Goal: Task Accomplishment & Management: Manage account settings

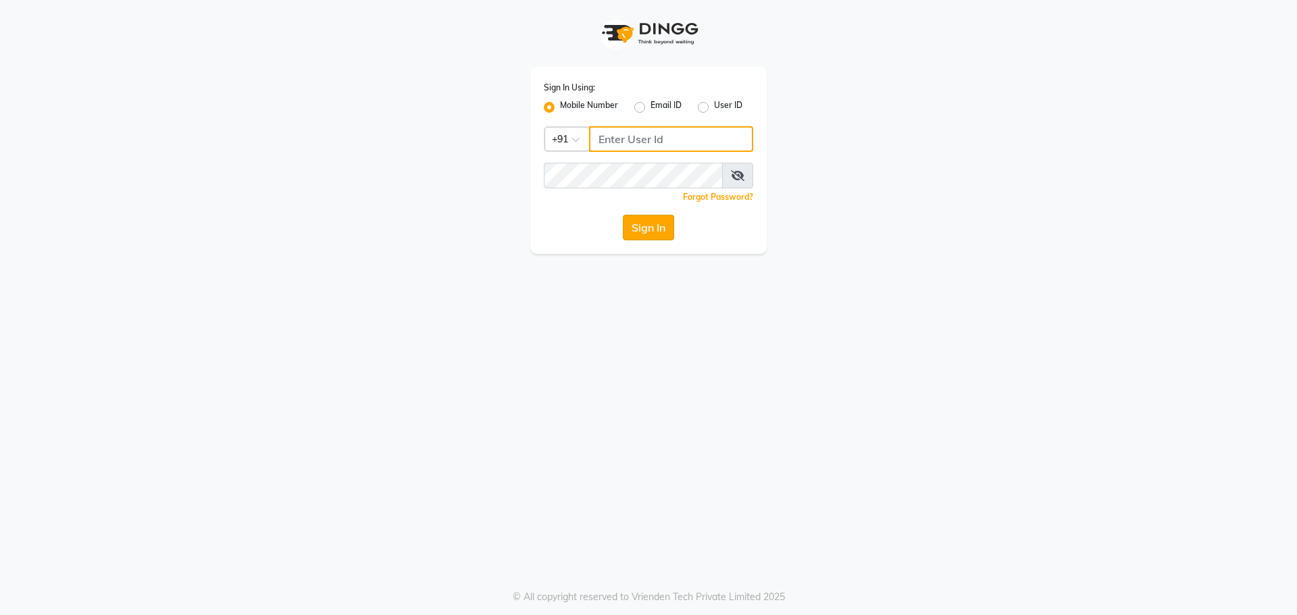
type input "9041009111"
click at [651, 226] on button "Sign In" at bounding box center [648, 228] width 51 height 26
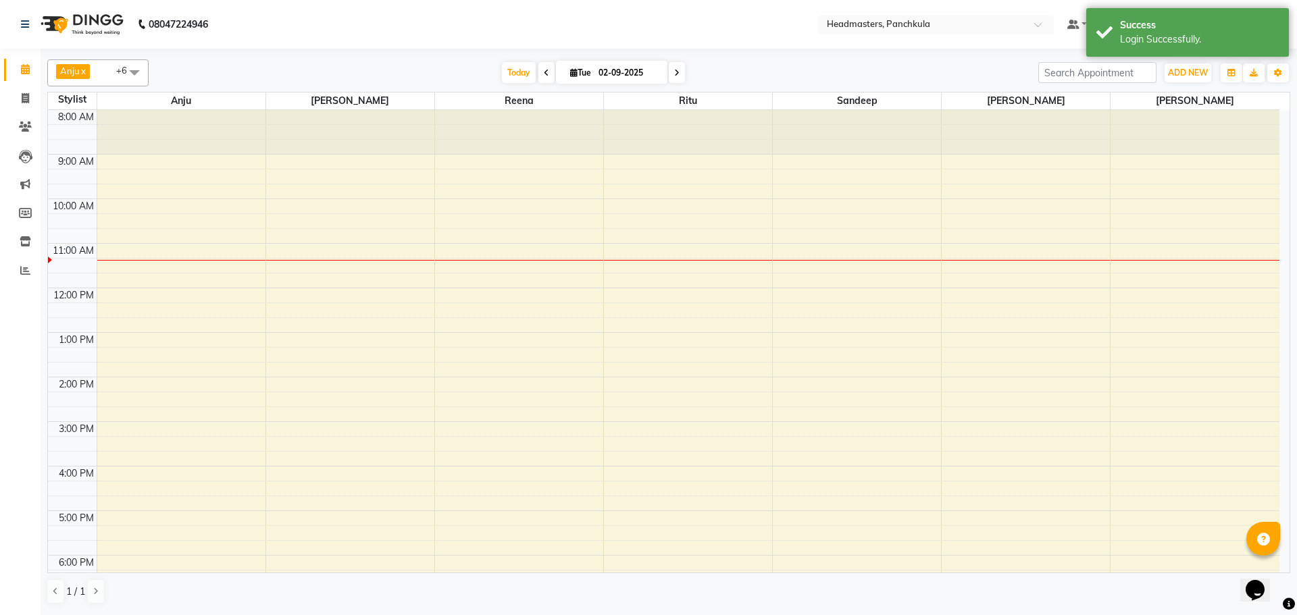
click at [992, 173] on div "8:00 AM 9:00 AM 10:00 AM 11:00 AM 12:00 PM 1:00 PM 2:00 PM 3:00 PM 4:00 PM 5:00…" at bounding box center [664, 399] width 1232 height 579
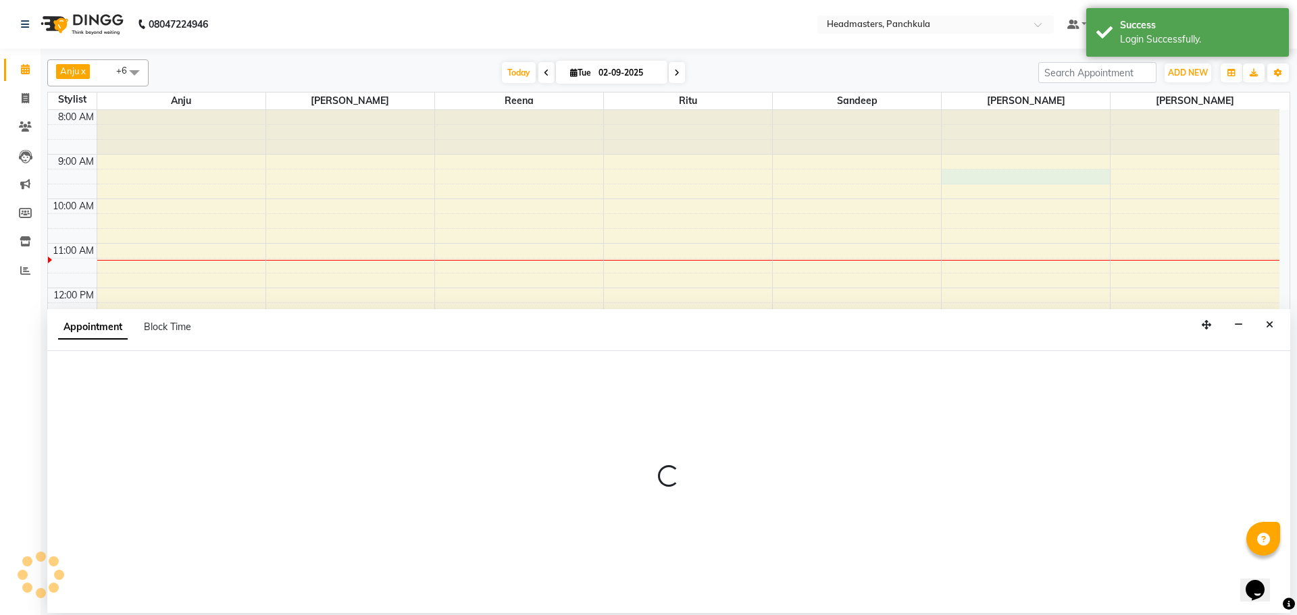
select select "64059"
select select "555"
select select "tentative"
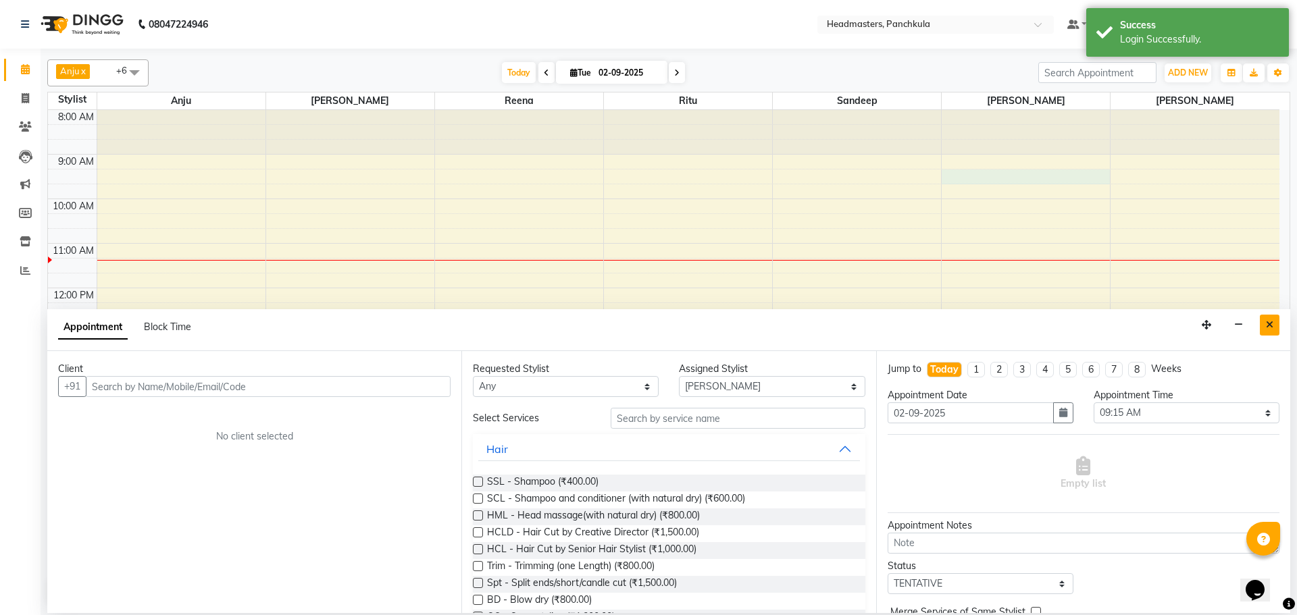
click at [1265, 320] on button "Close" at bounding box center [1270, 325] width 20 height 21
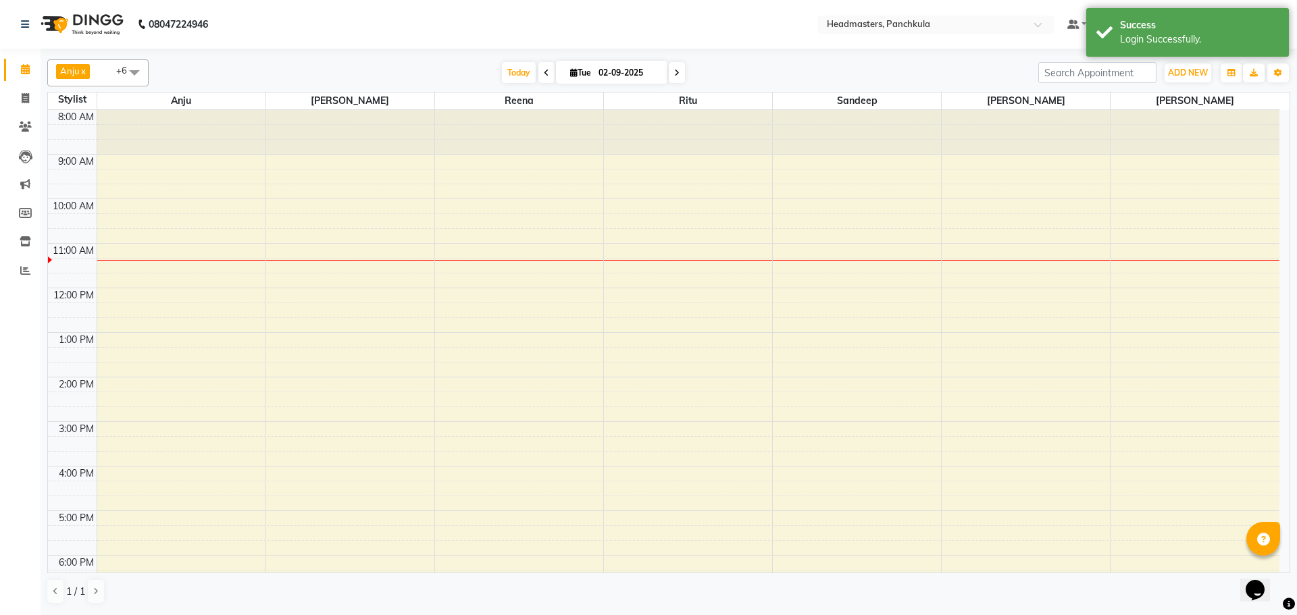
click at [1003, 211] on div "8:00 AM 9:00 AM 10:00 AM 11:00 AM 12:00 PM 1:00 PM 2:00 PM 3:00 PM 4:00 PM 5:00…" at bounding box center [664, 399] width 1232 height 579
select select "64059"
select select "tentative"
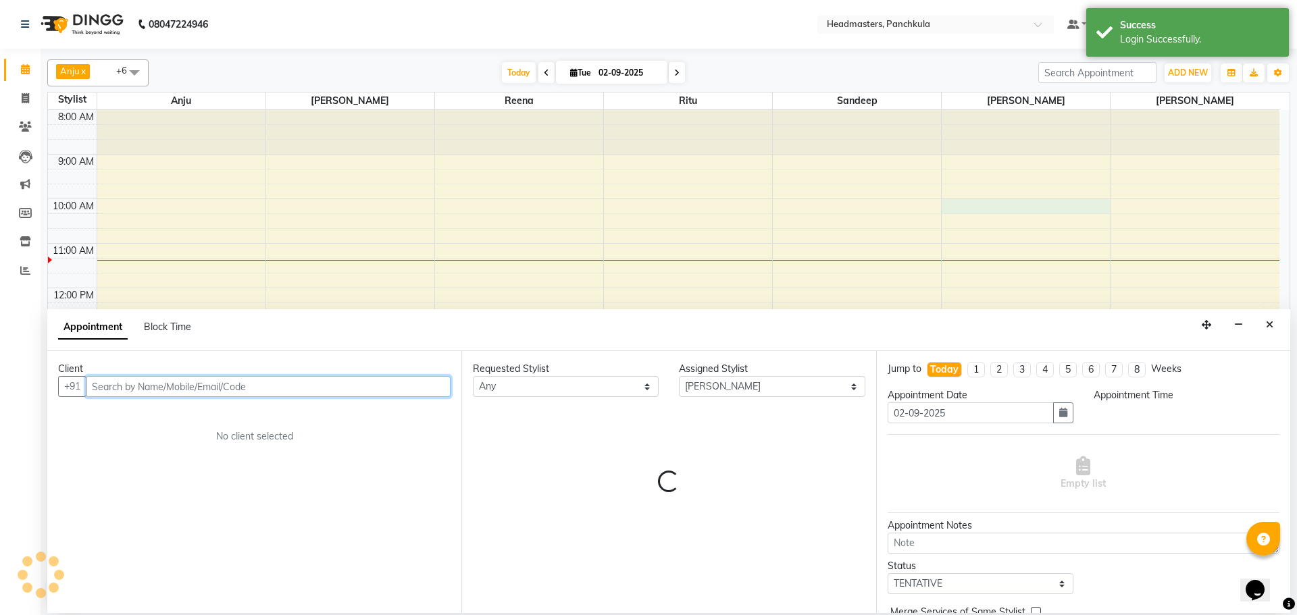
select select "600"
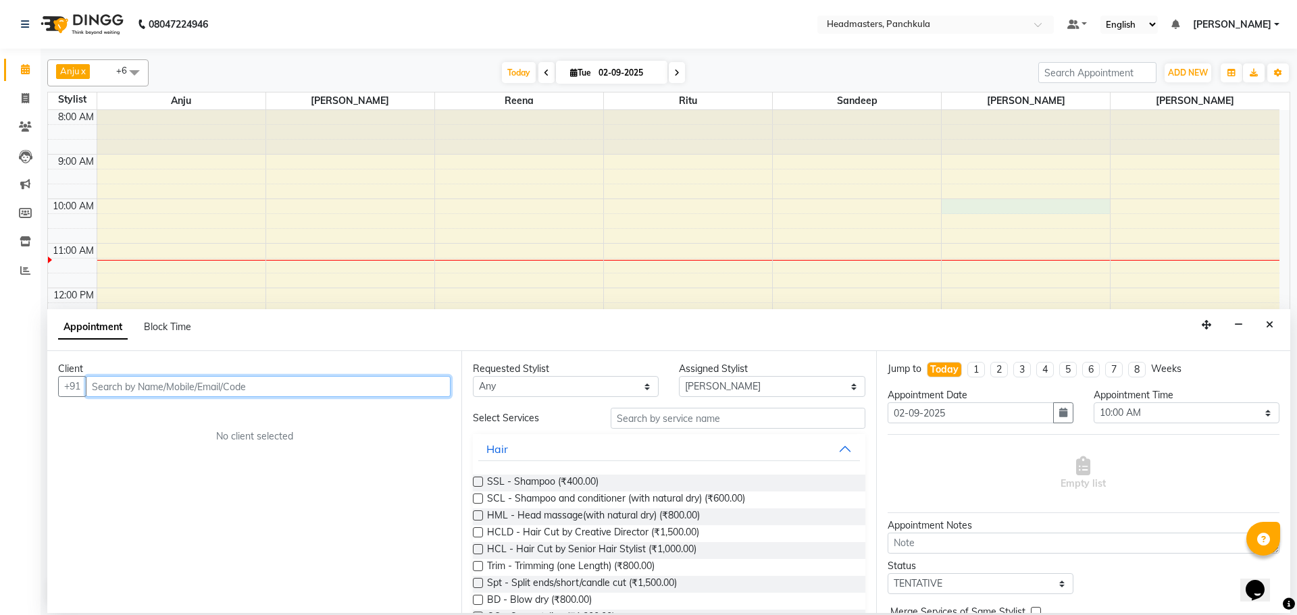
click at [205, 382] on input "text" at bounding box center [268, 386] width 365 height 21
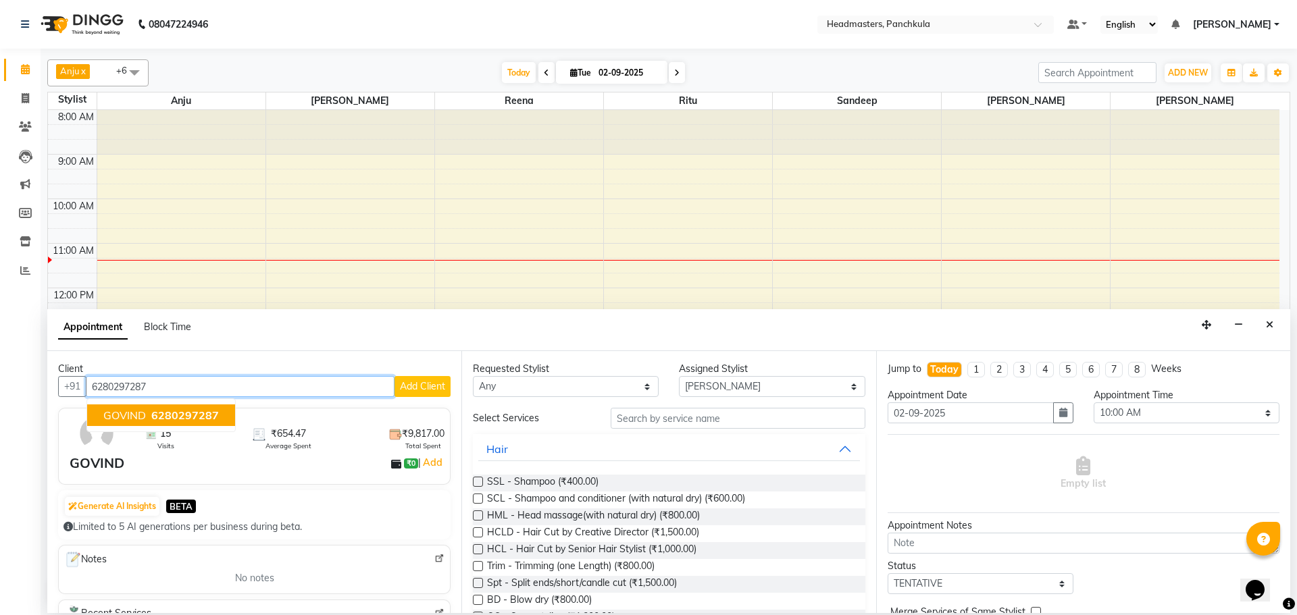
click at [198, 420] on span "6280297287" at bounding box center [185, 416] width 68 height 14
type input "6280297287"
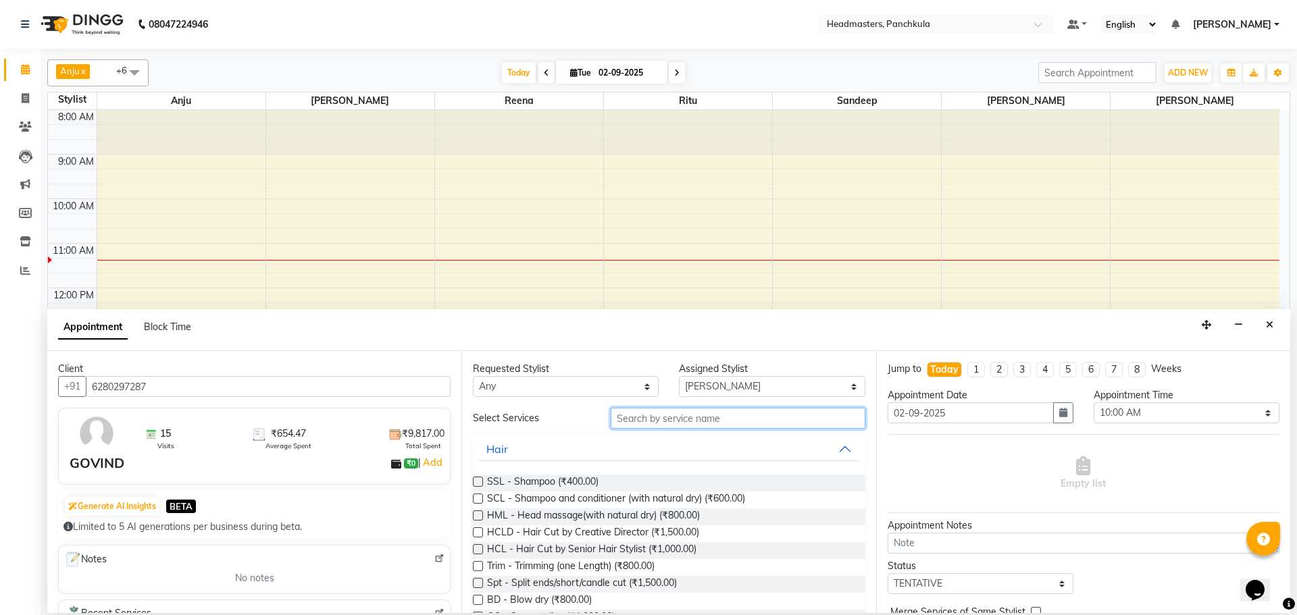
click at [619, 415] on input "text" at bounding box center [738, 418] width 255 height 21
type input "hc"
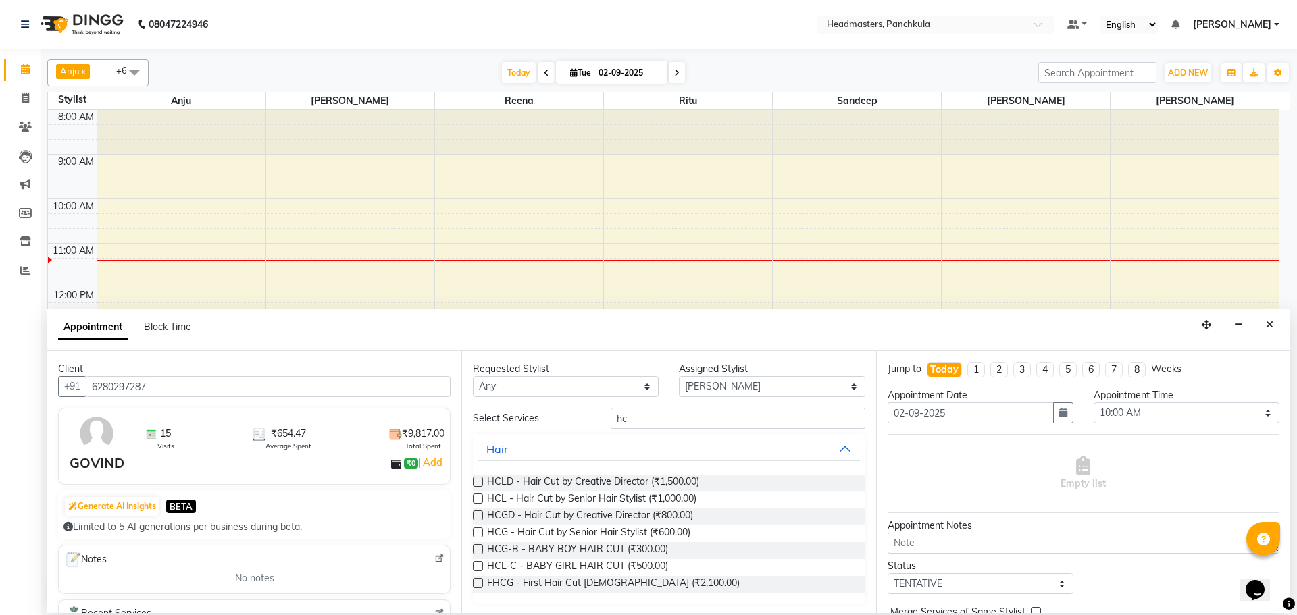
click at [482, 533] on label at bounding box center [478, 533] width 10 height 10
click at [482, 533] on input "checkbox" at bounding box center [477, 534] width 9 height 9
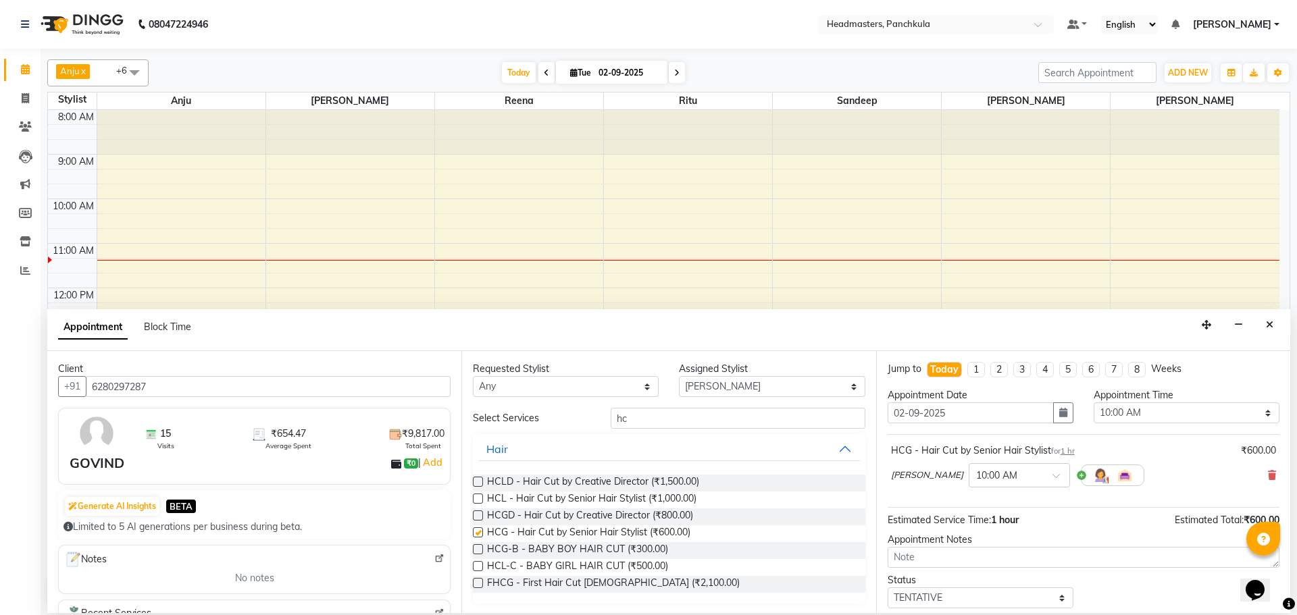
checkbox input "false"
drag, startPoint x: 1163, startPoint y: 406, endPoint x: 1145, endPoint y: 404, distance: 18.4
click at [1163, 406] on select "Select 09:00 AM 09:15 AM 09:30 AM 09:45 AM 10:00 AM 10:15 AM 10:30 AM 10:45 AM …" at bounding box center [1187, 413] width 186 height 21
select select "690"
click at [1094, 403] on select "Select 09:00 AM 09:15 AM 09:30 AM 09:45 AM 10:00 AM 10:15 AM 10:30 AM 10:45 AM …" at bounding box center [1187, 413] width 186 height 21
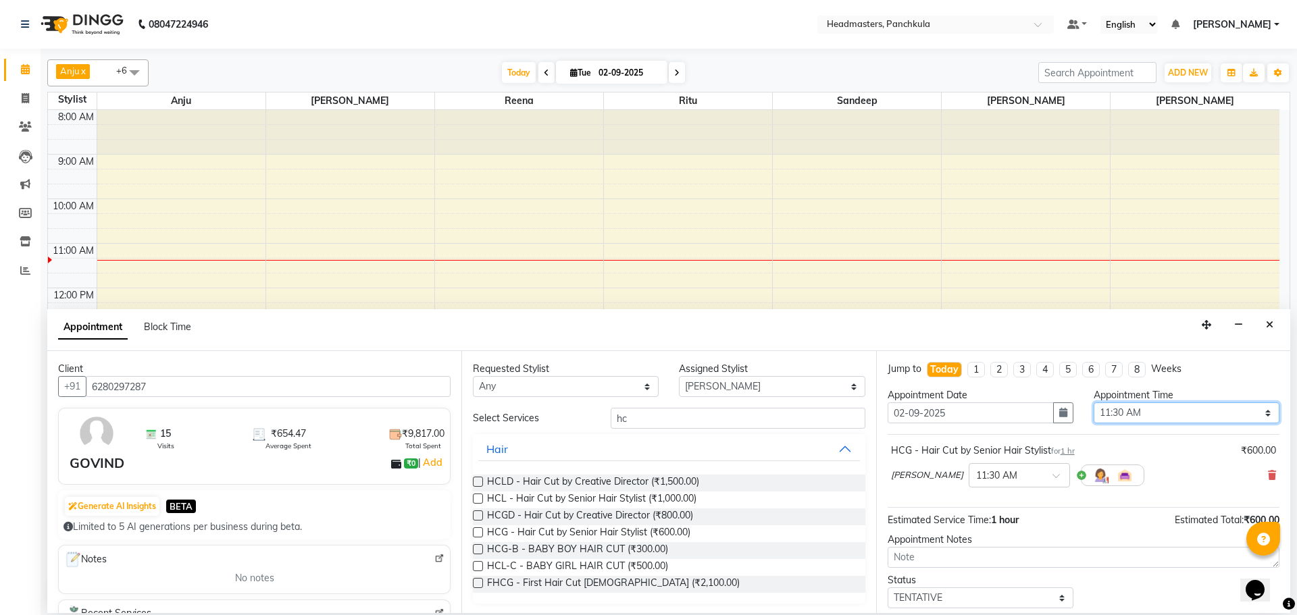
scroll to position [58, 0]
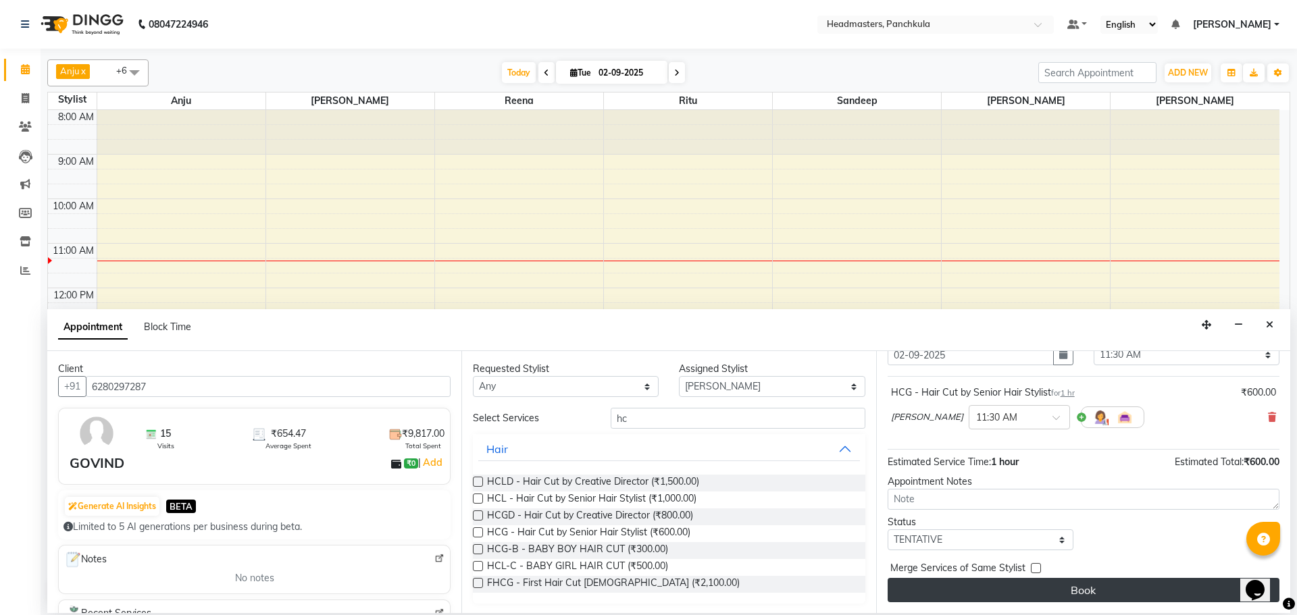
click at [1075, 588] on button "Book" at bounding box center [1084, 590] width 392 height 24
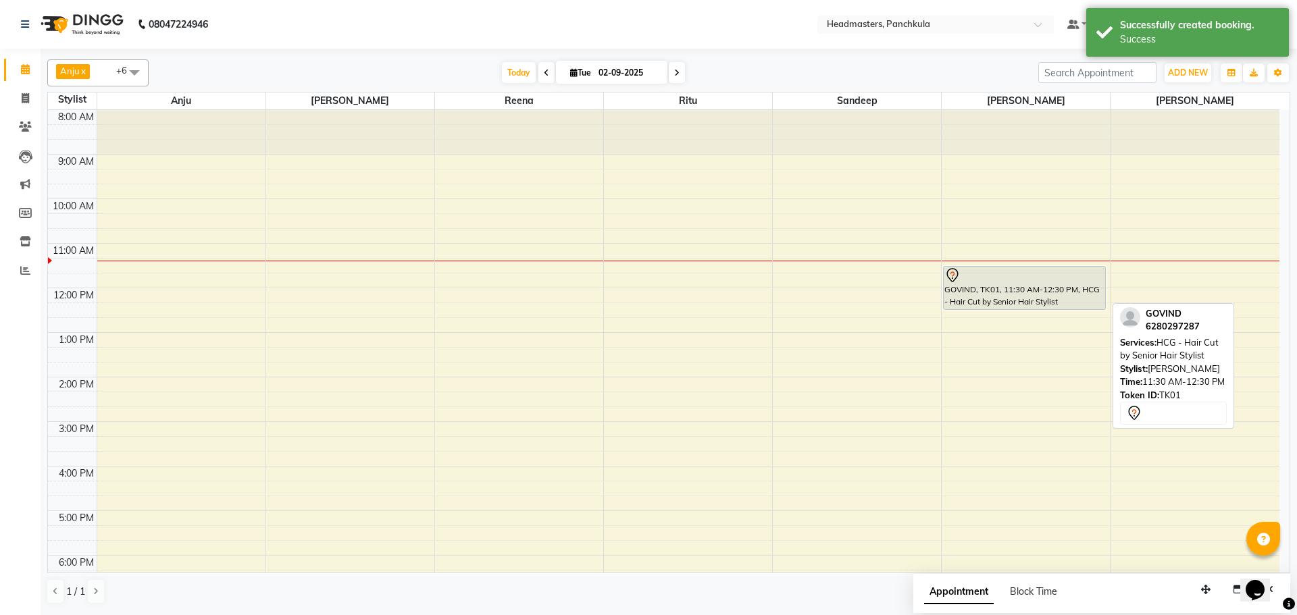
click at [1016, 285] on div "GOVIND, TK01, 11:30 AM-12:30 PM, HCG - Hair Cut by Senior Hair Stylist" at bounding box center [1024, 288] width 161 height 43
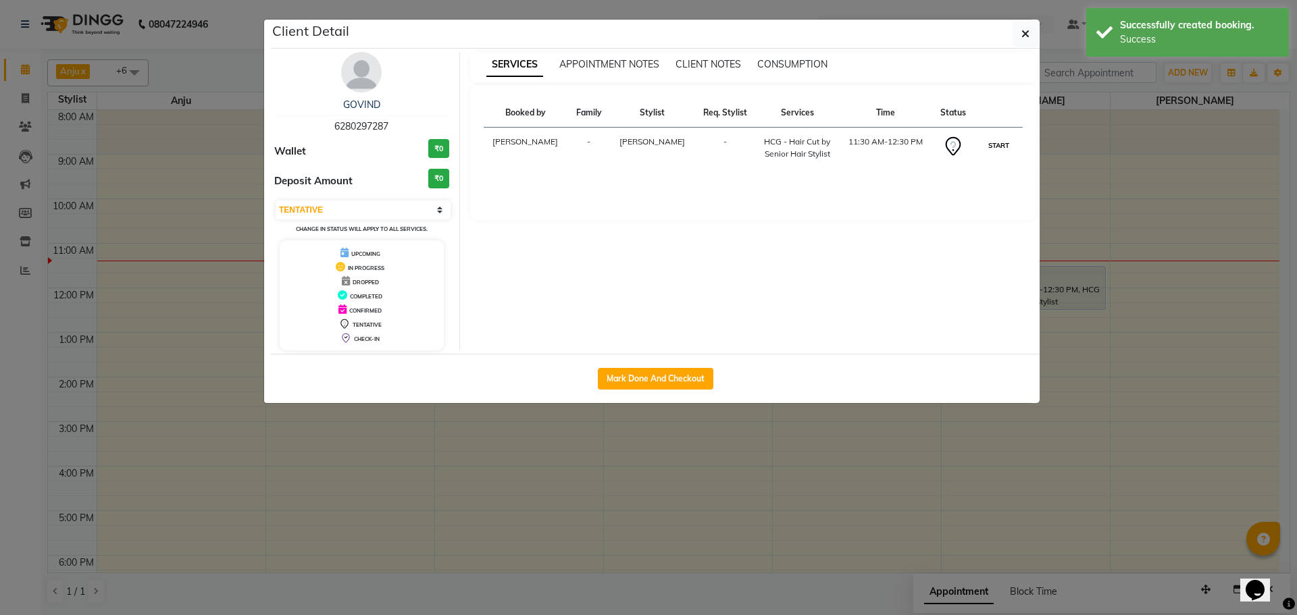
click at [1000, 149] on button "START" at bounding box center [999, 145] width 28 height 17
select select "1"
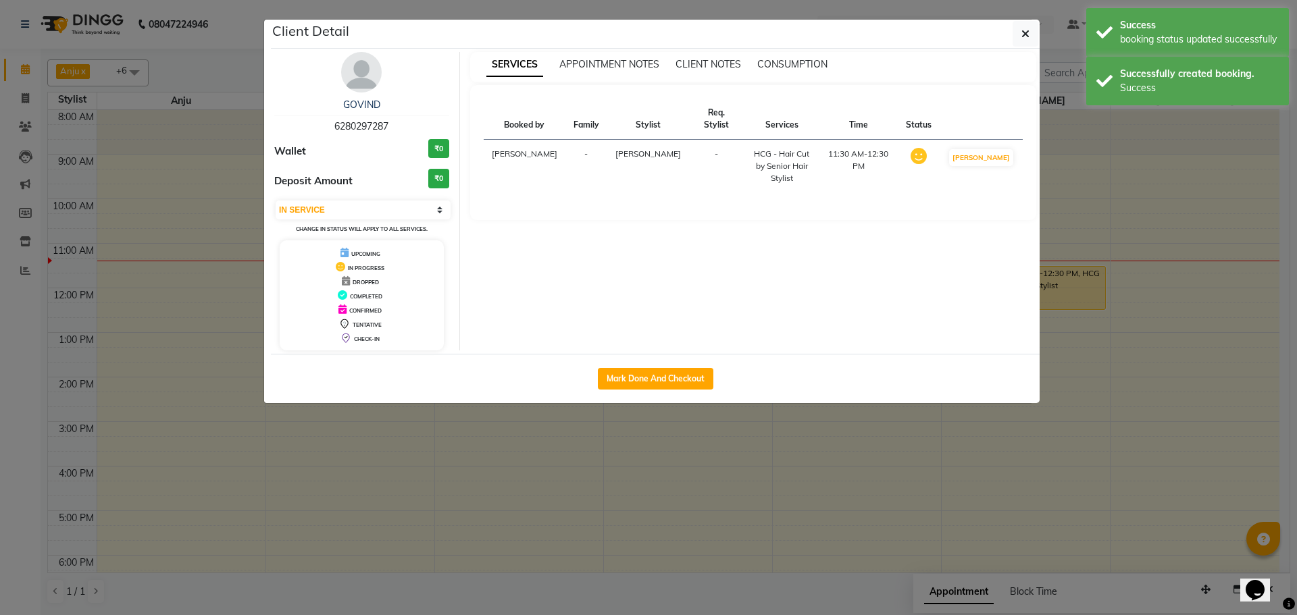
click at [989, 482] on ngb-modal-window "Client Detail GOVIND 6280297287 Wallet ₹0 Deposit Amount ₹0 Select IN SERVICE C…" at bounding box center [648, 307] width 1297 height 615
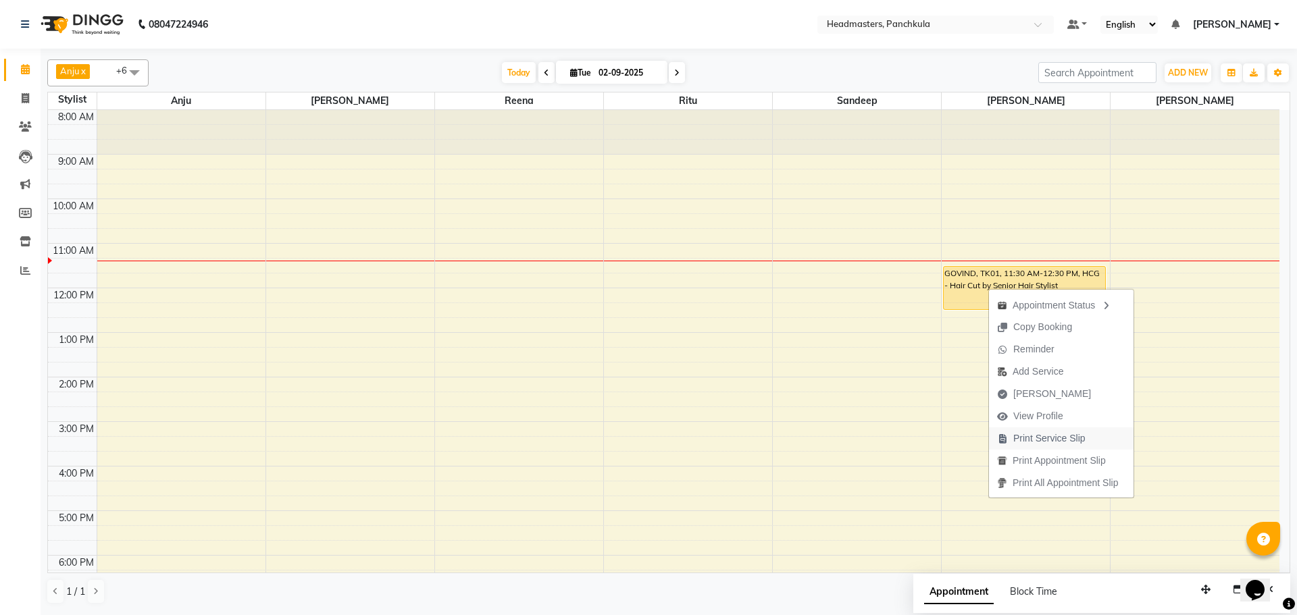
click at [1034, 437] on span "Print Service Slip" at bounding box center [1049, 439] width 72 height 14
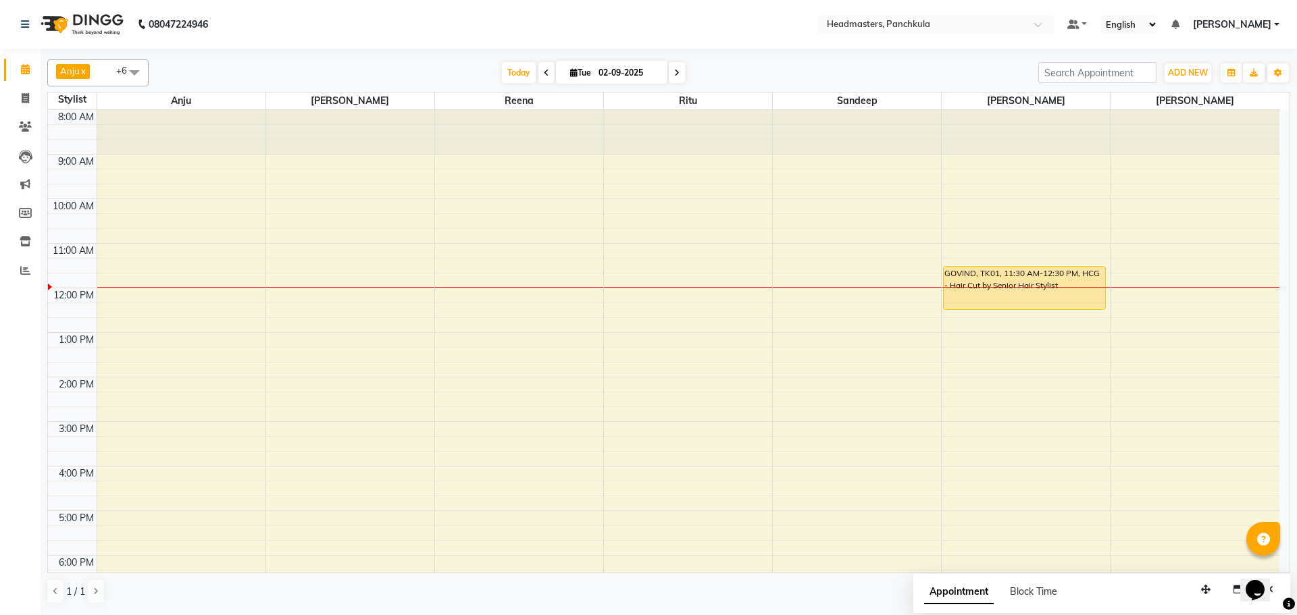
click at [1212, 197] on div "8:00 AM 9:00 AM 10:00 AM 11:00 AM 12:00 PM 1:00 PM 2:00 PM 3:00 PM 4:00 PM 5:00…" at bounding box center [664, 399] width 1232 height 579
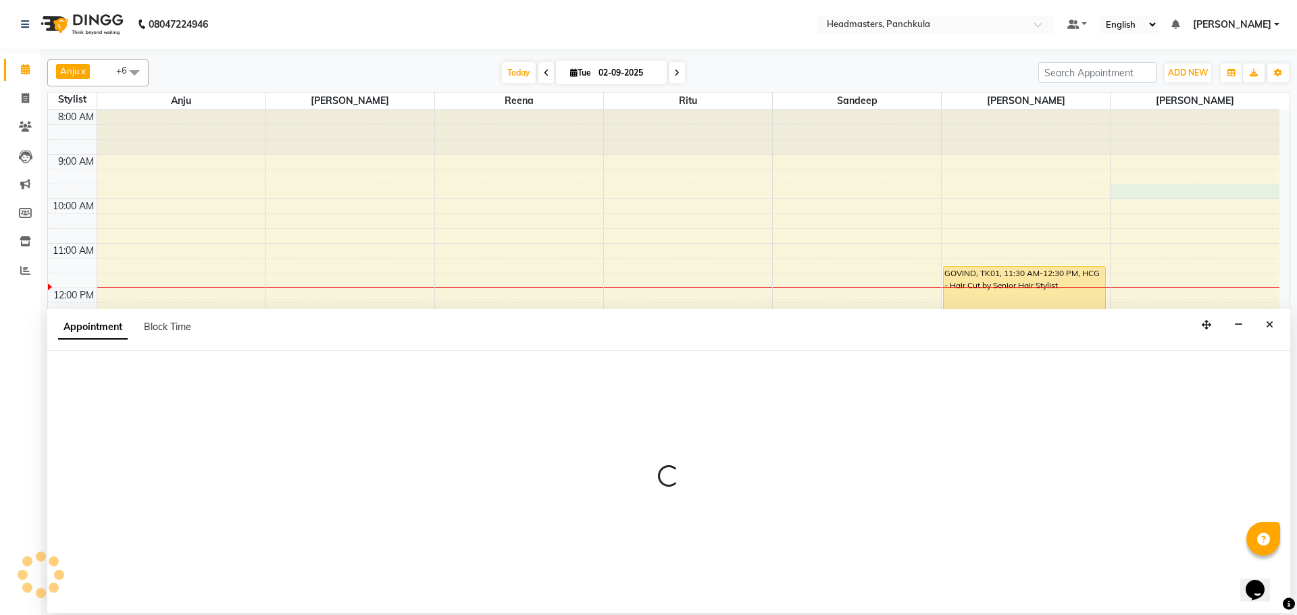
select select "66077"
select select "585"
select select "tentative"
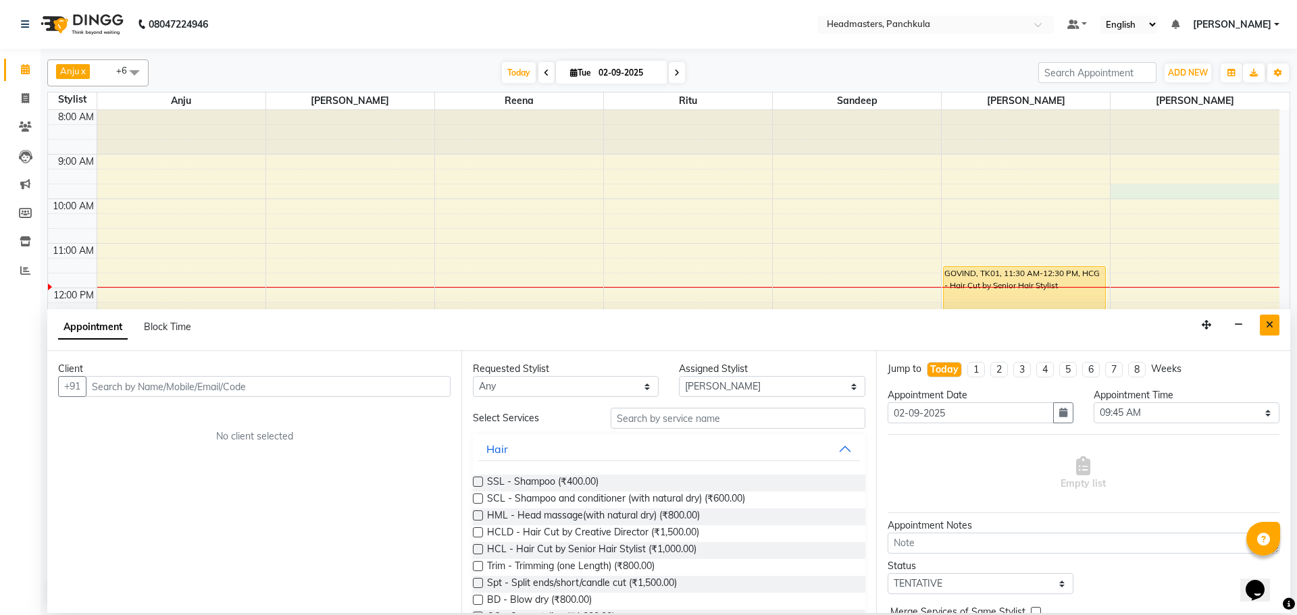
click at [1271, 324] on icon "Close" at bounding box center [1269, 324] width 7 height 9
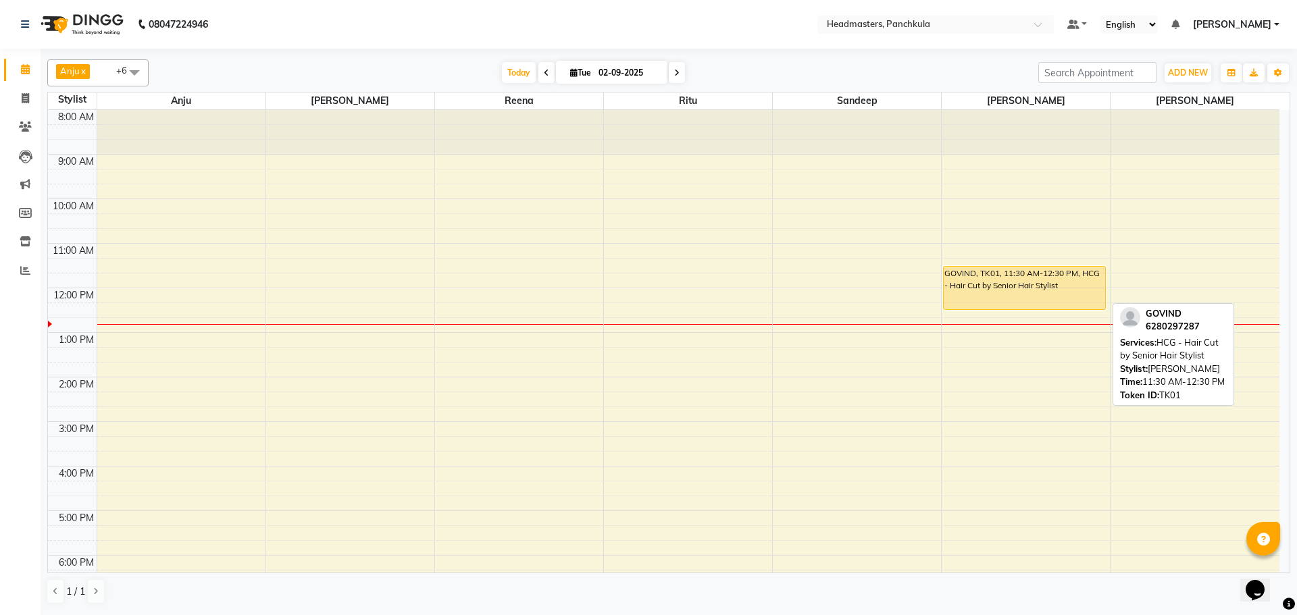
click at [994, 288] on div "GOVIND, TK01, 11:30 AM-12:30 PM, HCG - Hair Cut by Senior Hair Stylist" at bounding box center [1024, 288] width 161 height 43
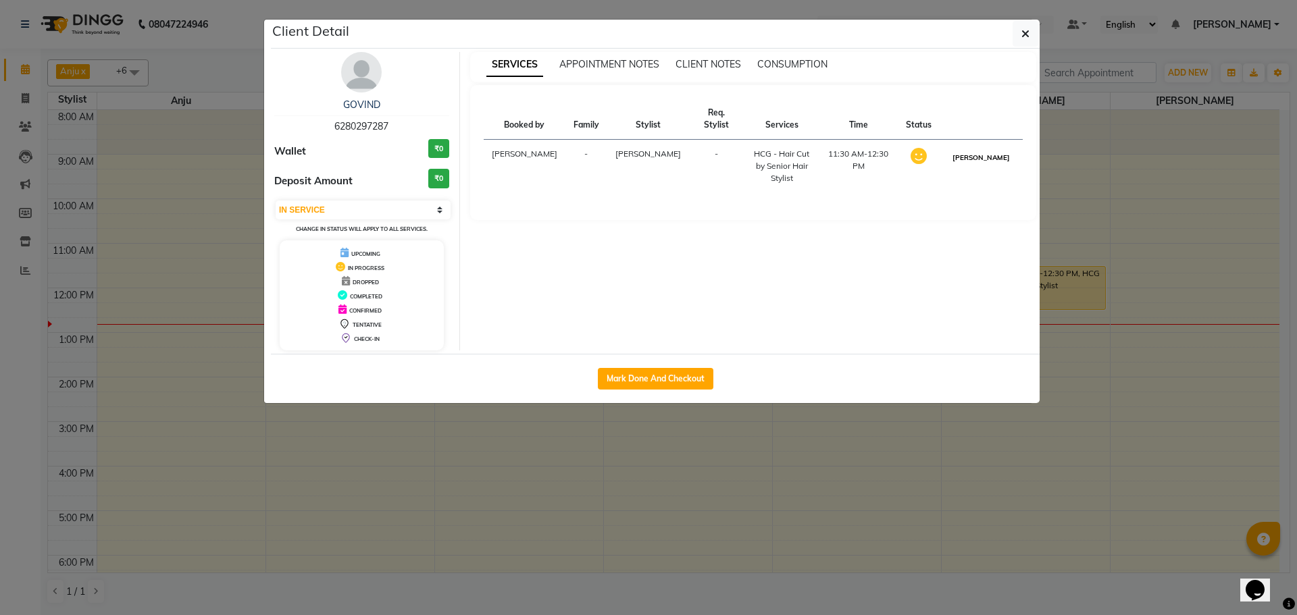
click at [990, 149] on button "[PERSON_NAME]" at bounding box center [981, 157] width 64 height 17
select select "3"
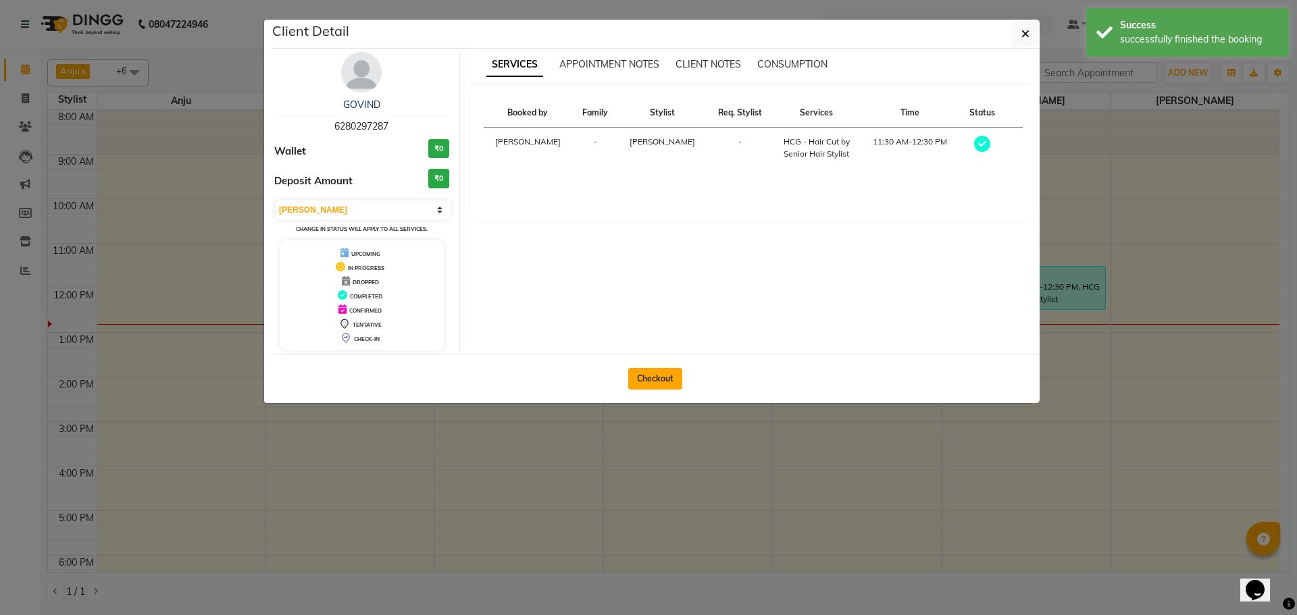
click at [661, 384] on button "Checkout" at bounding box center [655, 379] width 54 height 22
select select "service"
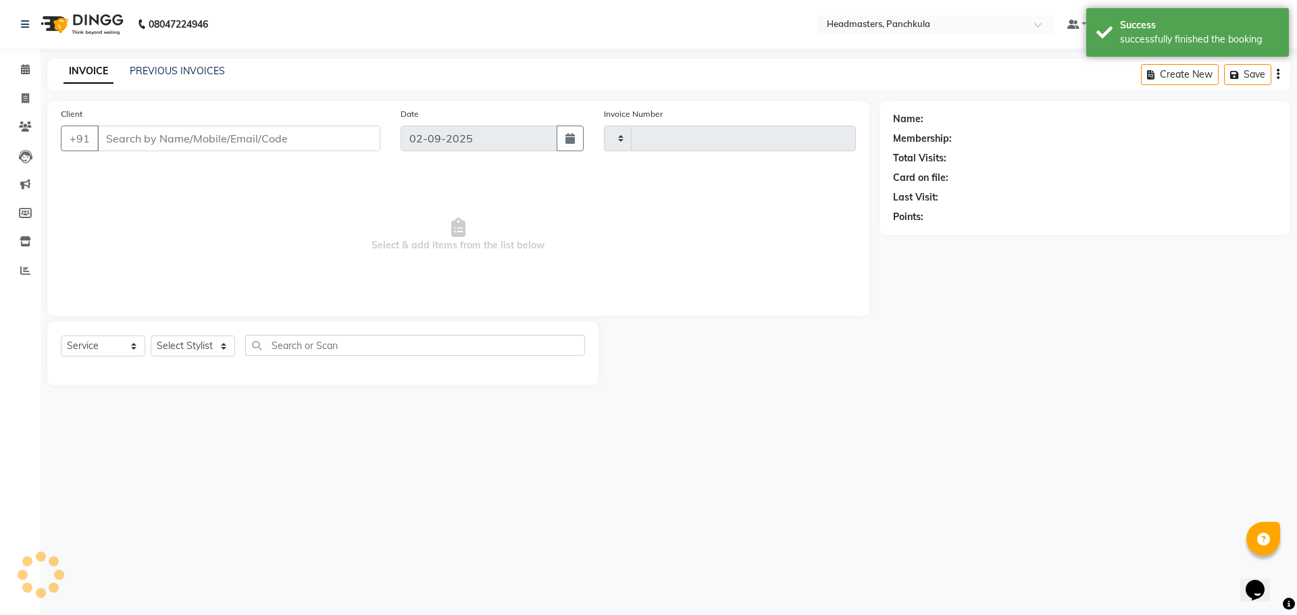
type input "2866"
select select "7376"
type input "6280297287"
select select "64059"
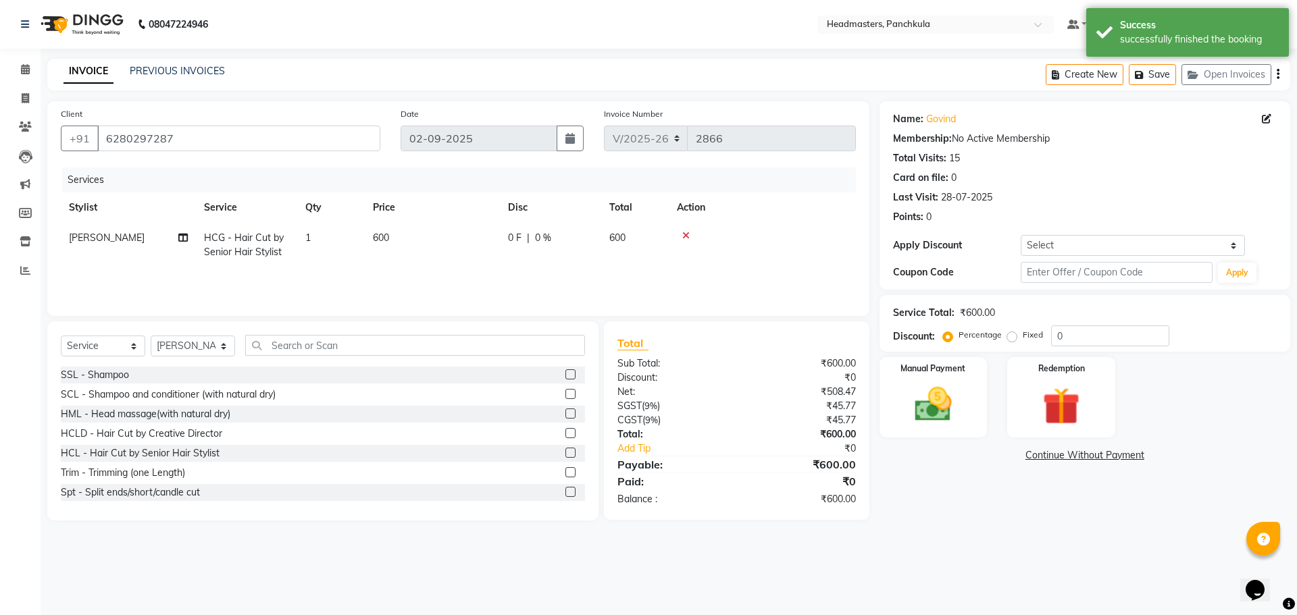
click at [526, 238] on div "0 F | 0 %" at bounding box center [550, 238] width 85 height 14
select select "64059"
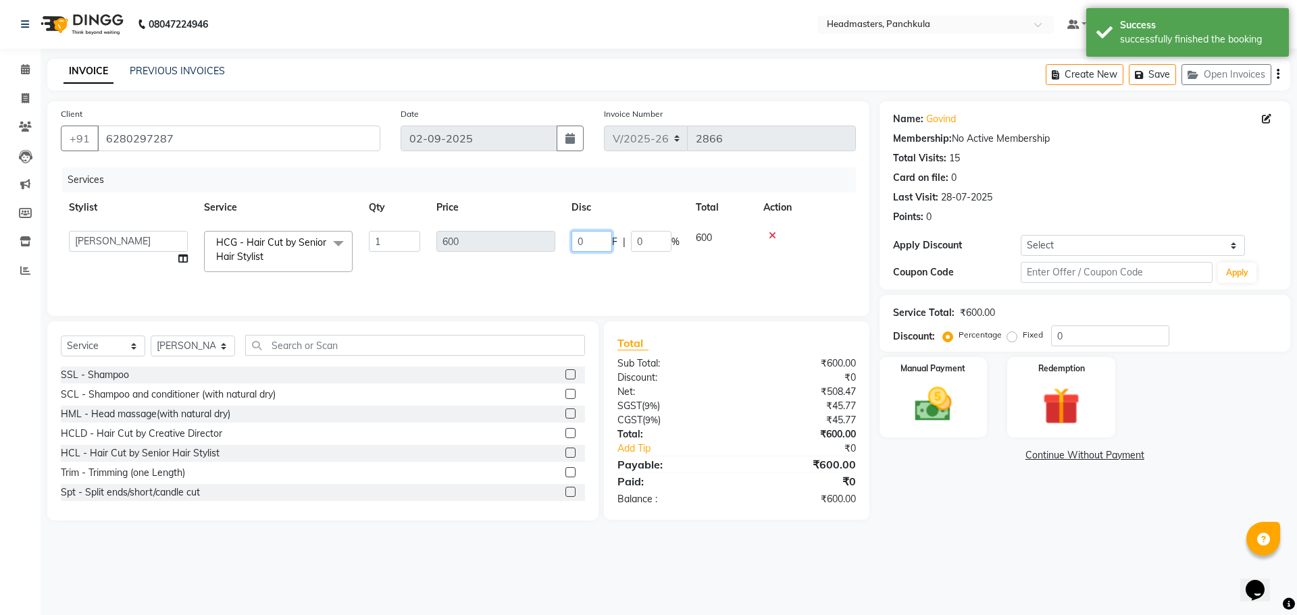
click at [592, 238] on input "0" at bounding box center [592, 241] width 41 height 21
type input "100"
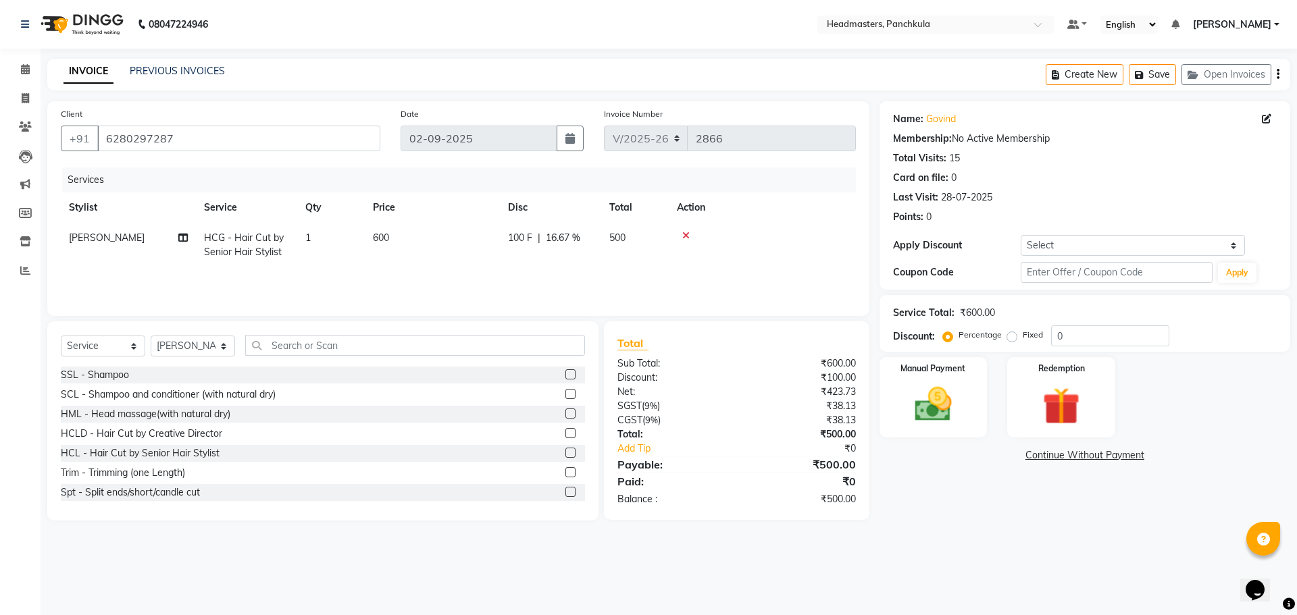
click at [765, 259] on td at bounding box center [762, 245] width 187 height 45
click at [942, 410] on img at bounding box center [933, 404] width 63 height 45
click at [1121, 455] on span "Cash" at bounding box center [1117, 457] width 26 height 16
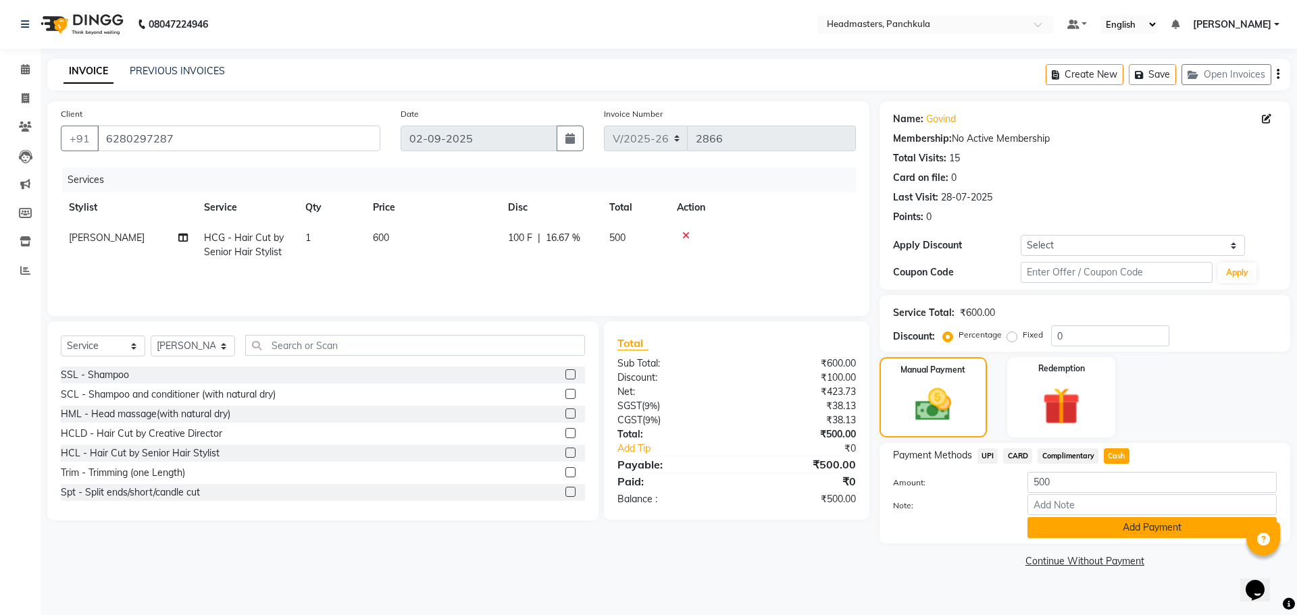
click at [1150, 525] on button "Add Payment" at bounding box center [1152, 527] width 249 height 21
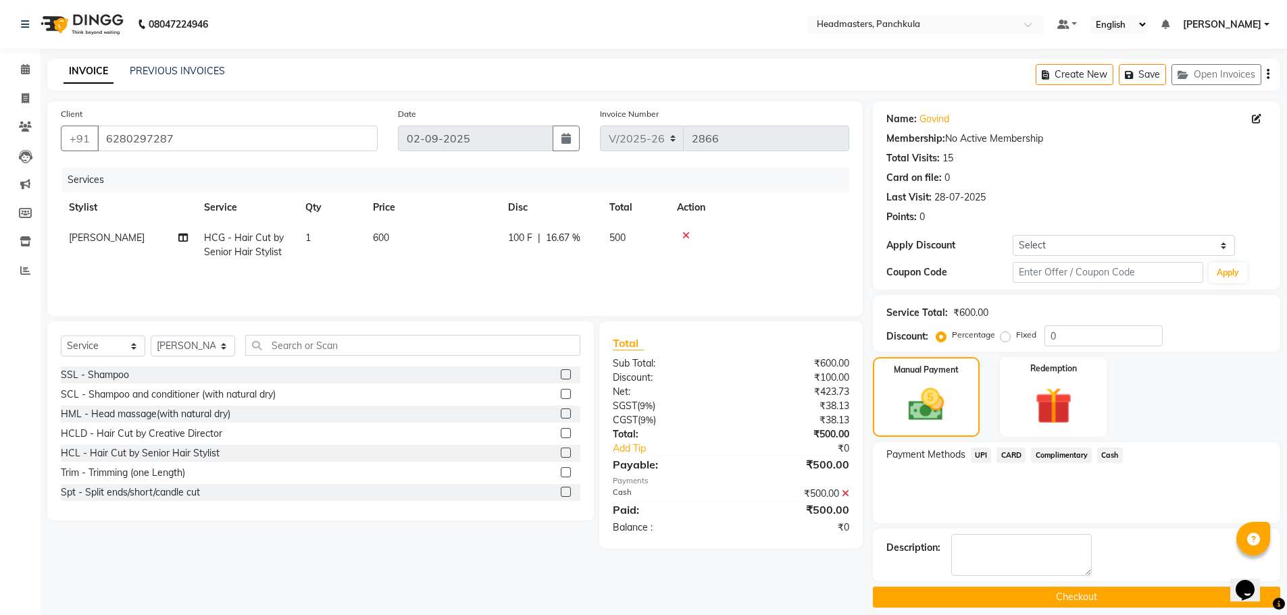
click at [1105, 599] on button "Checkout" at bounding box center [1076, 597] width 407 height 21
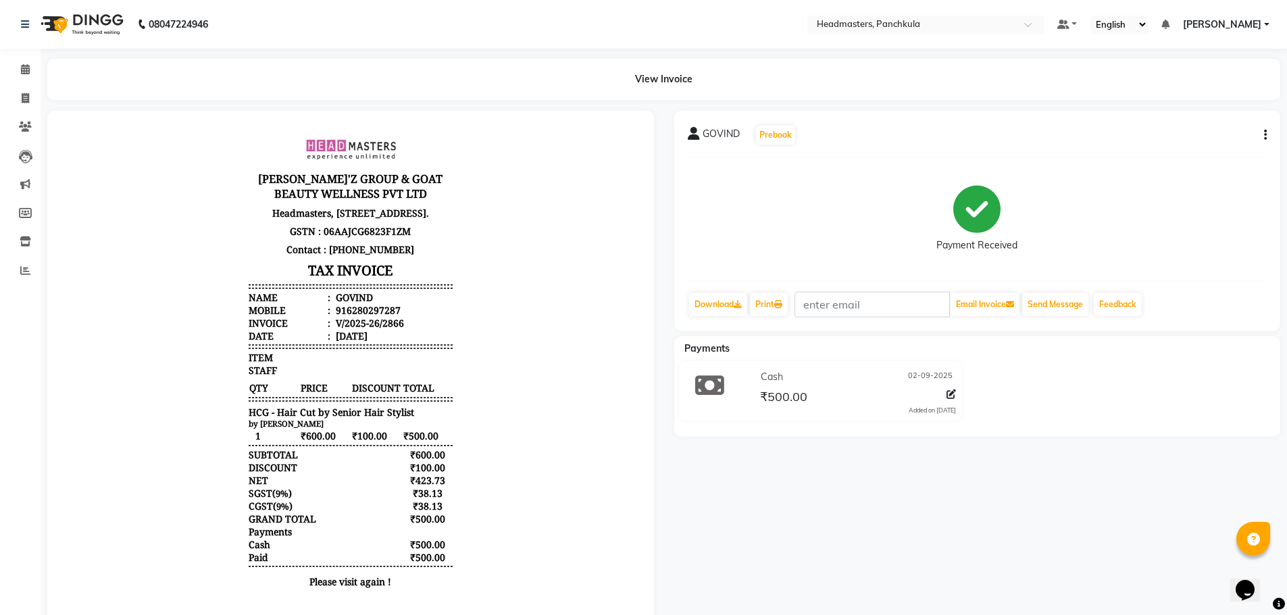
select select "service"
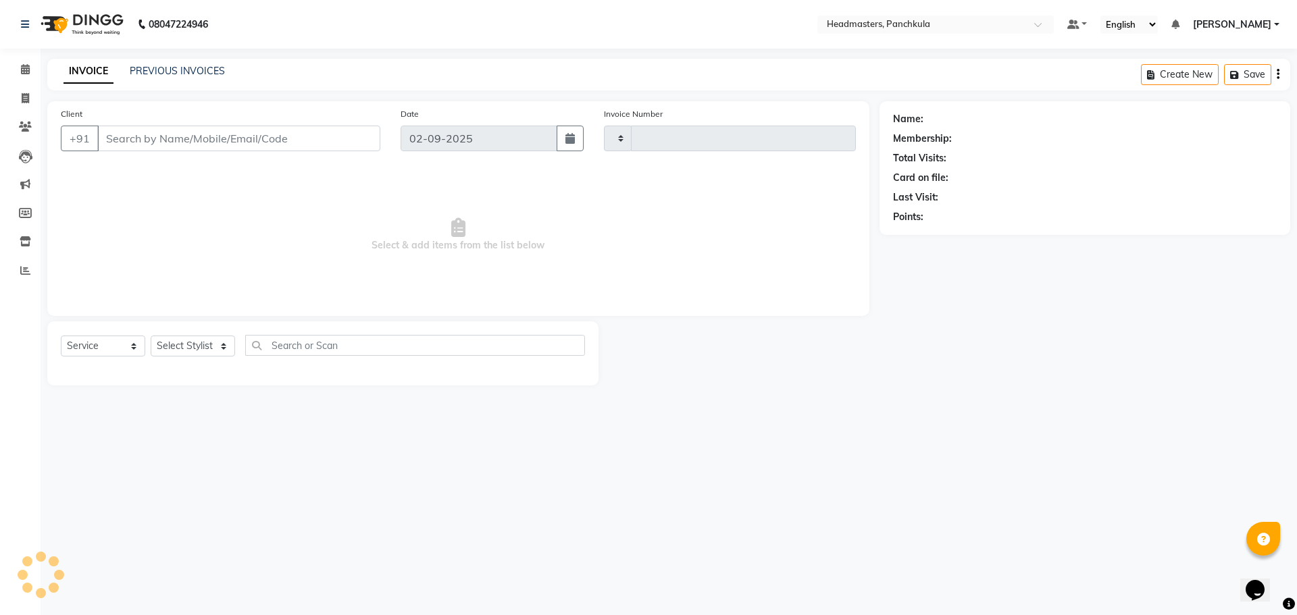
type input "2867"
select select "7376"
type input "6280297287"
select select "64059"
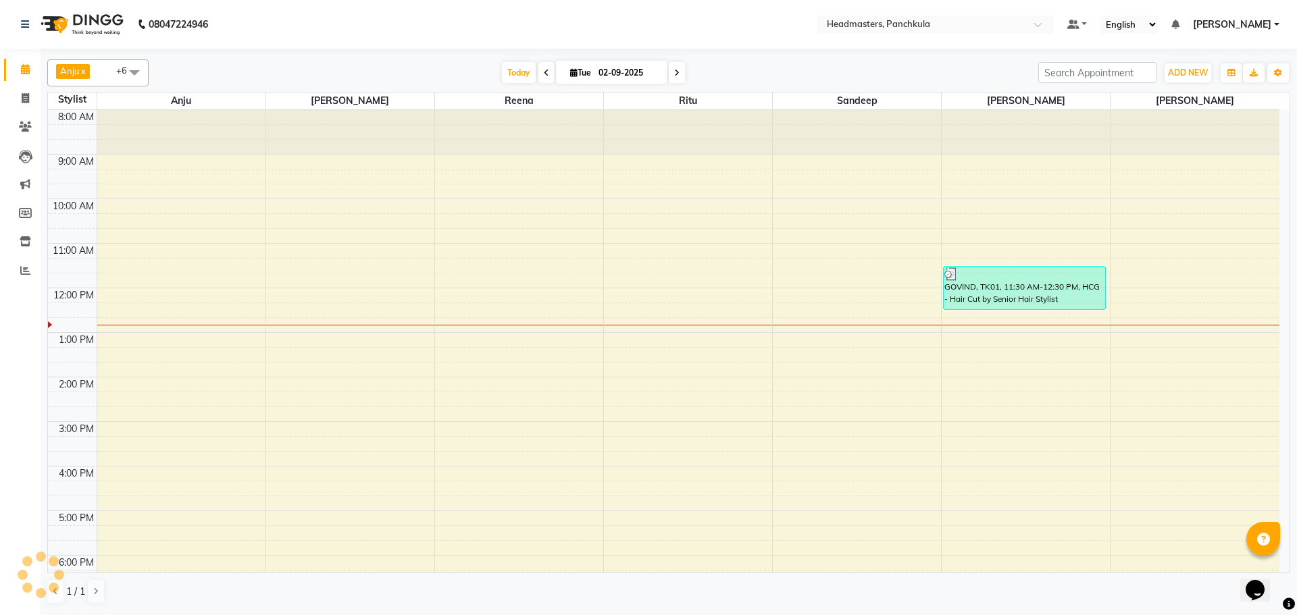
scroll to position [116, 0]
click at [1148, 338] on div "8:00 AM 9:00 AM 10:00 AM 11:00 AM 12:00 PM 1:00 PM 2:00 PM 3:00 PM 4:00 PM 5:00…" at bounding box center [664, 399] width 1232 height 579
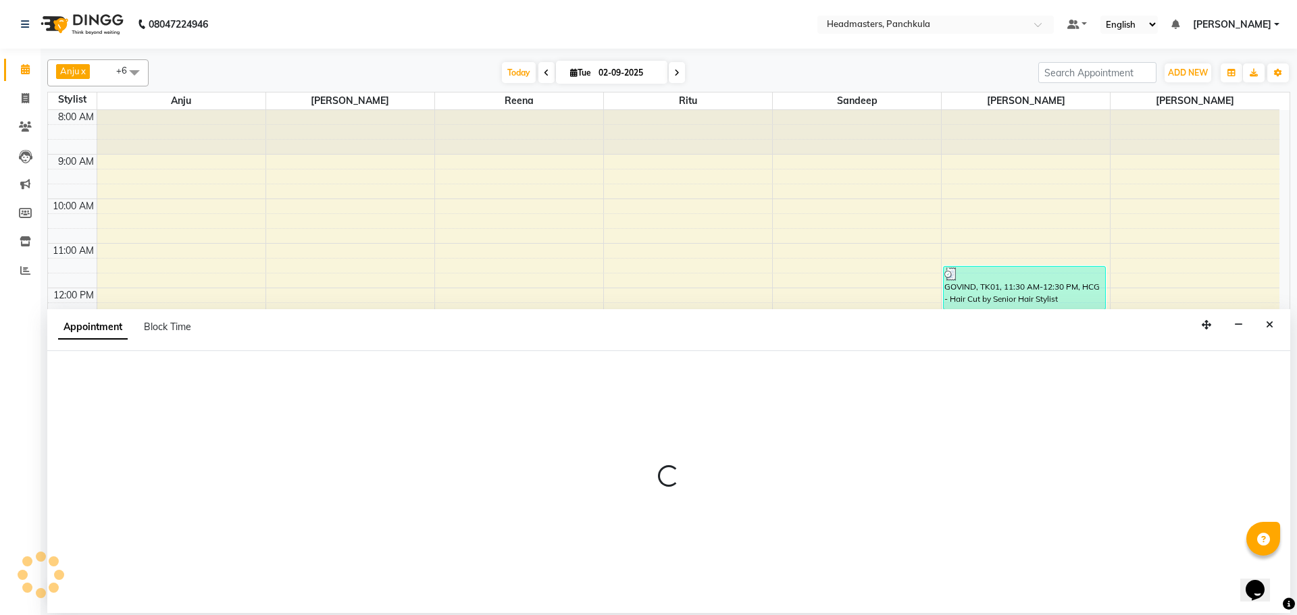
select select "66077"
select select "tentative"
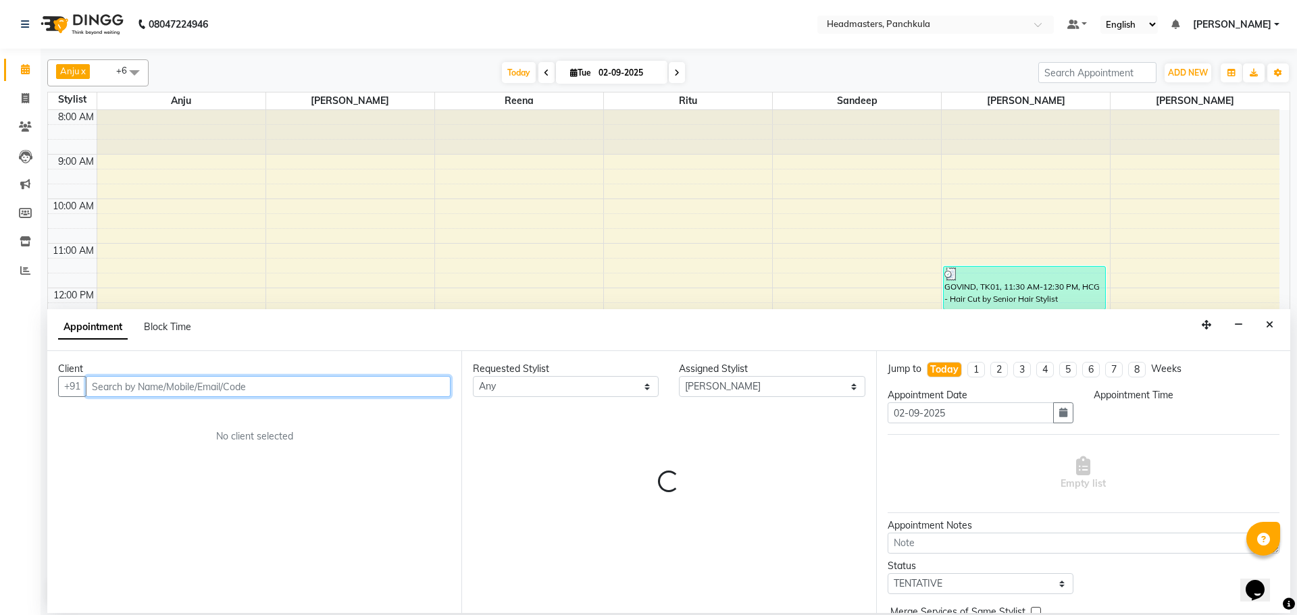
select select "780"
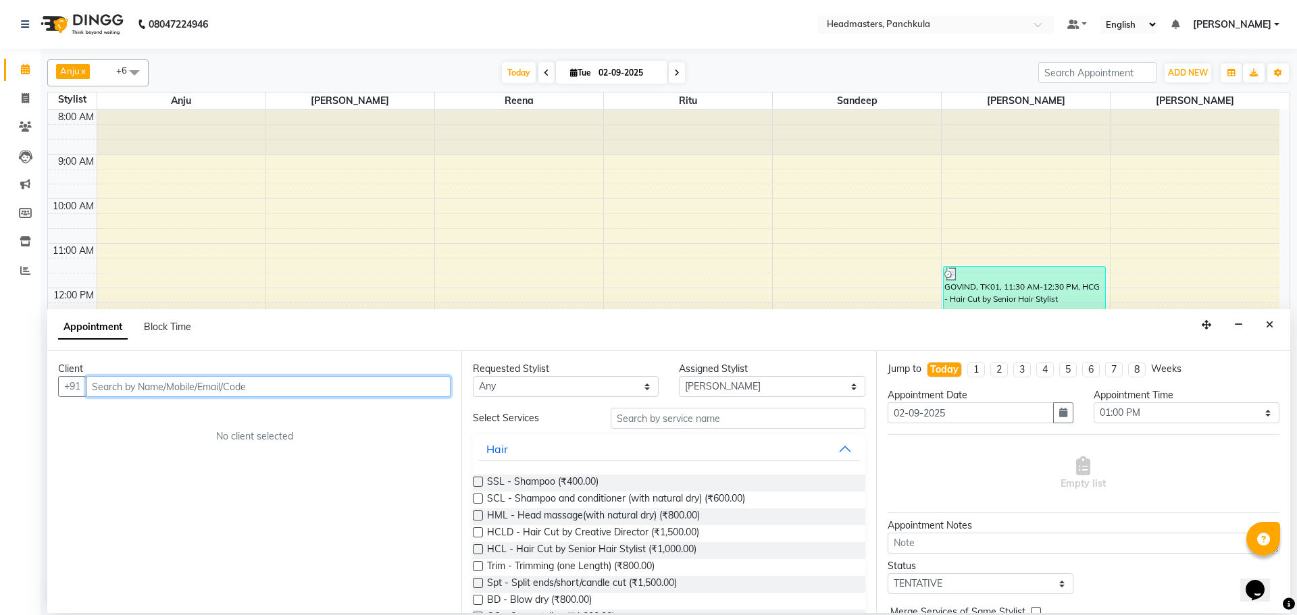
click at [237, 383] on input "text" at bounding box center [268, 386] width 365 height 21
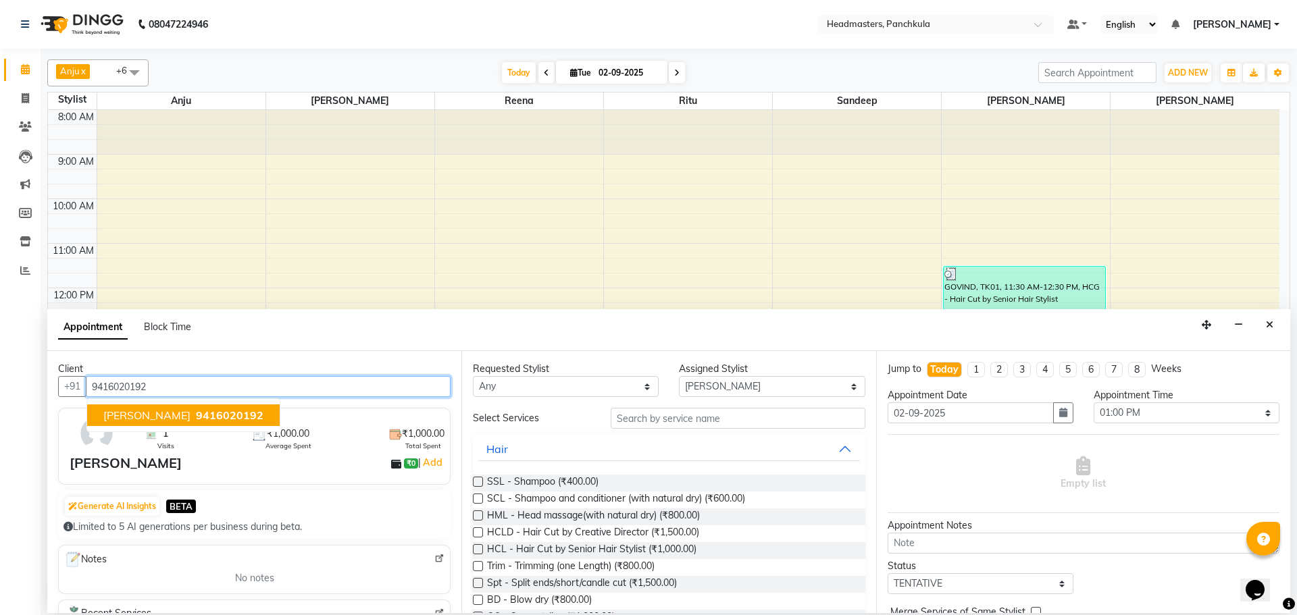
click at [196, 416] on span "9416020192" at bounding box center [230, 416] width 68 height 14
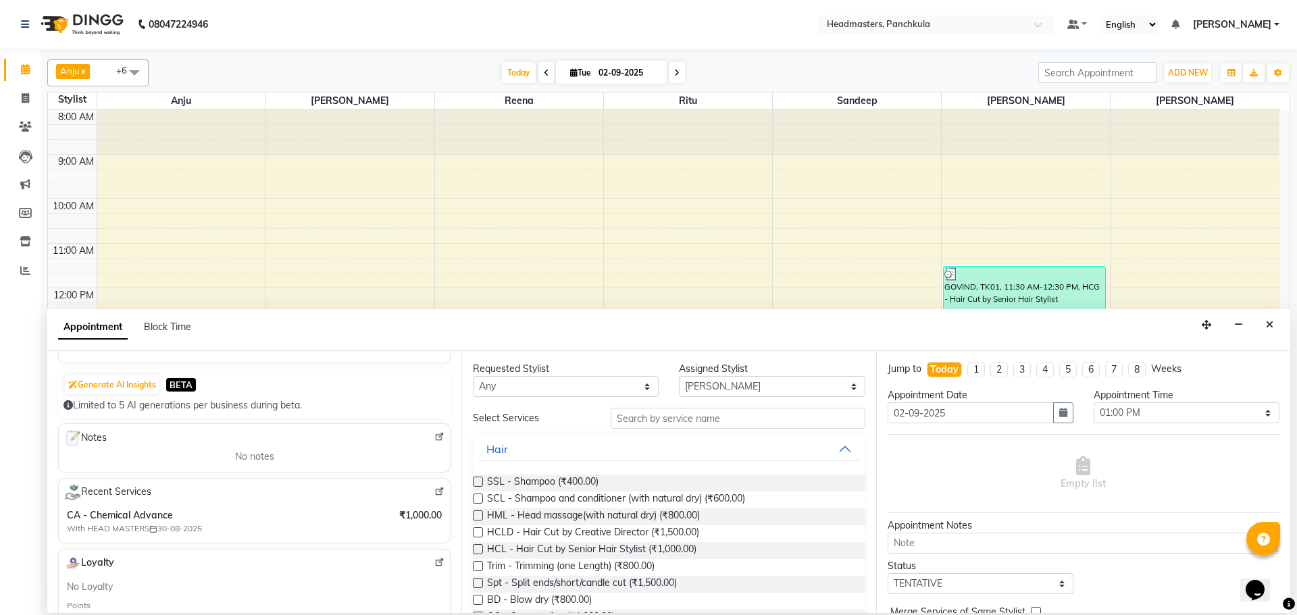
scroll to position [135, 0]
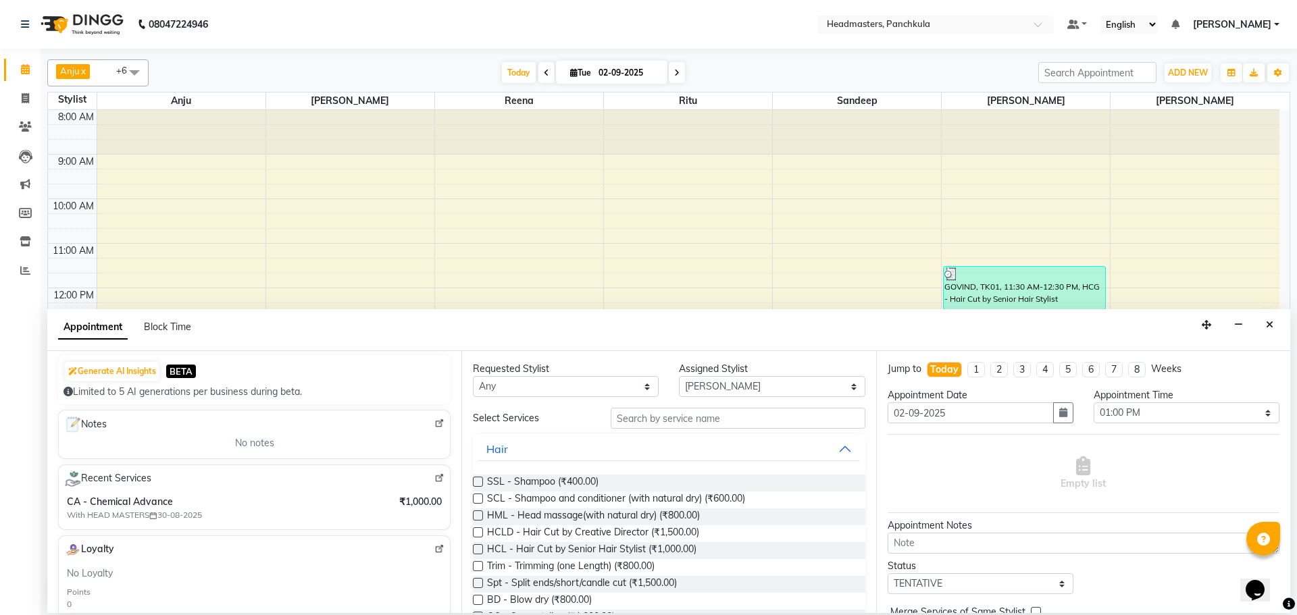
type input "9416020192"
click at [632, 419] on input "text" at bounding box center [738, 418] width 255 height 21
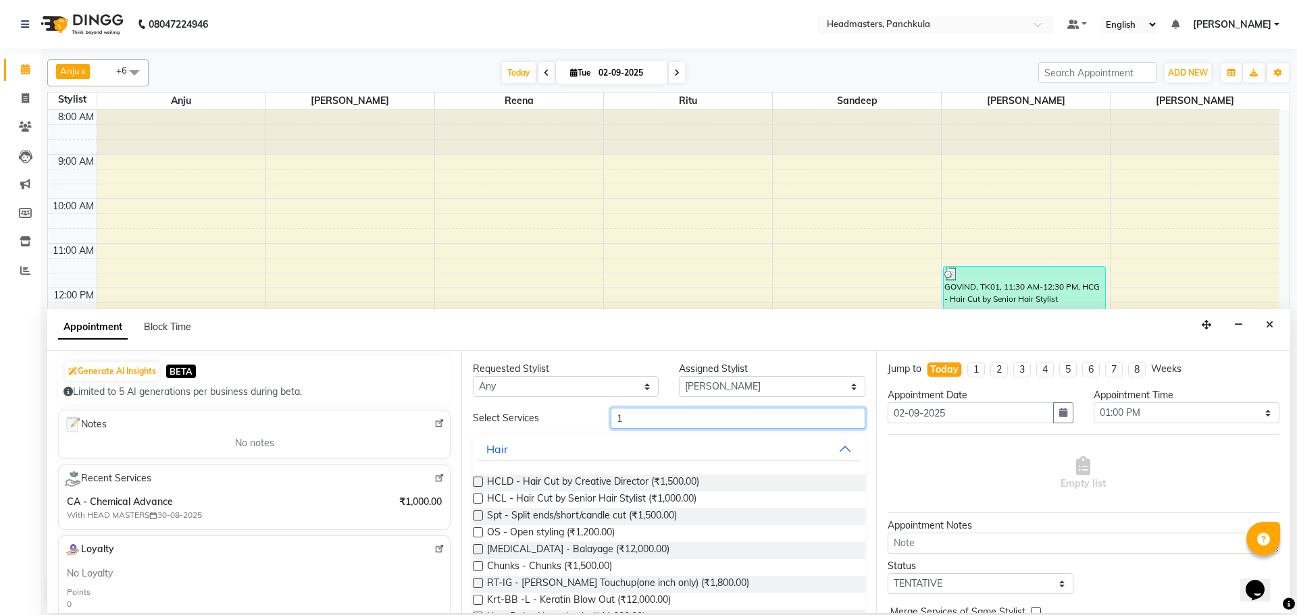
type input "1"
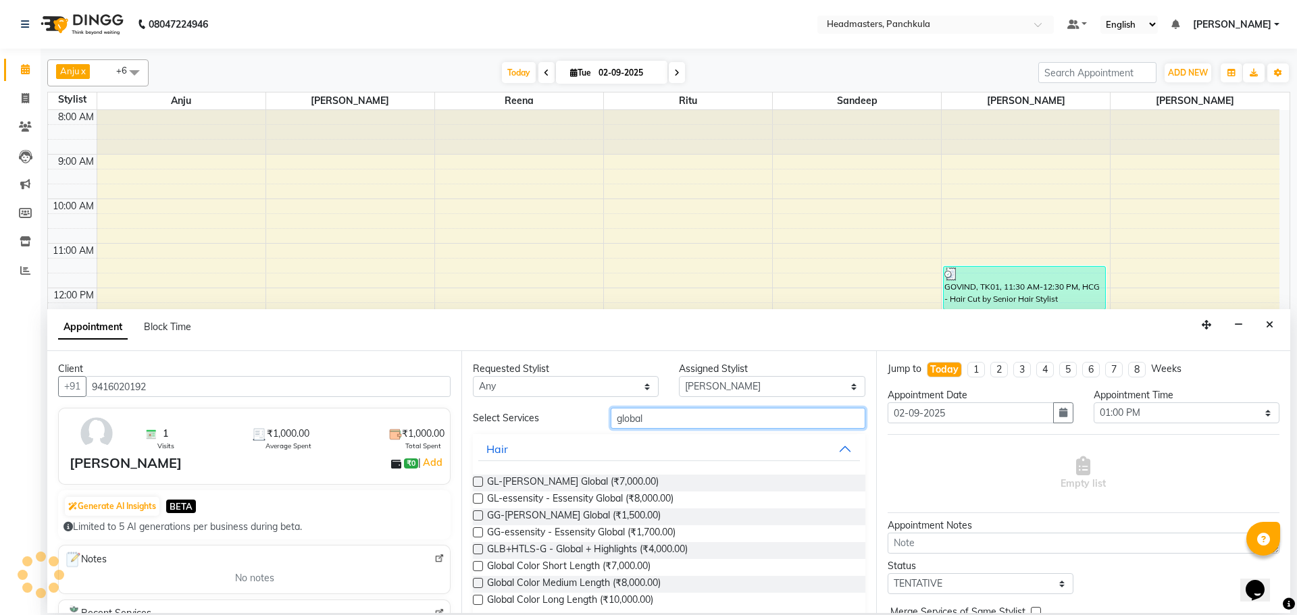
type input "global"
click at [480, 499] on label at bounding box center [478, 499] width 10 height 10
click at [480, 499] on input "checkbox" at bounding box center [477, 500] width 9 height 9
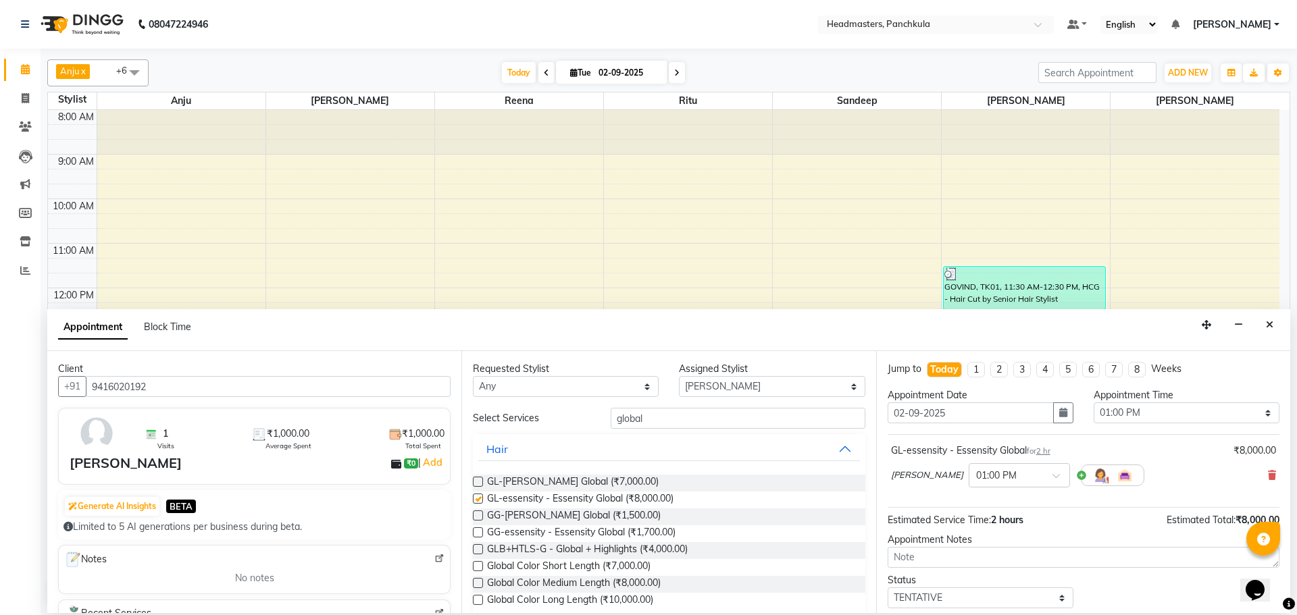
checkbox input "false"
click at [667, 415] on input "global" at bounding box center [738, 418] width 255 height 21
type input "g"
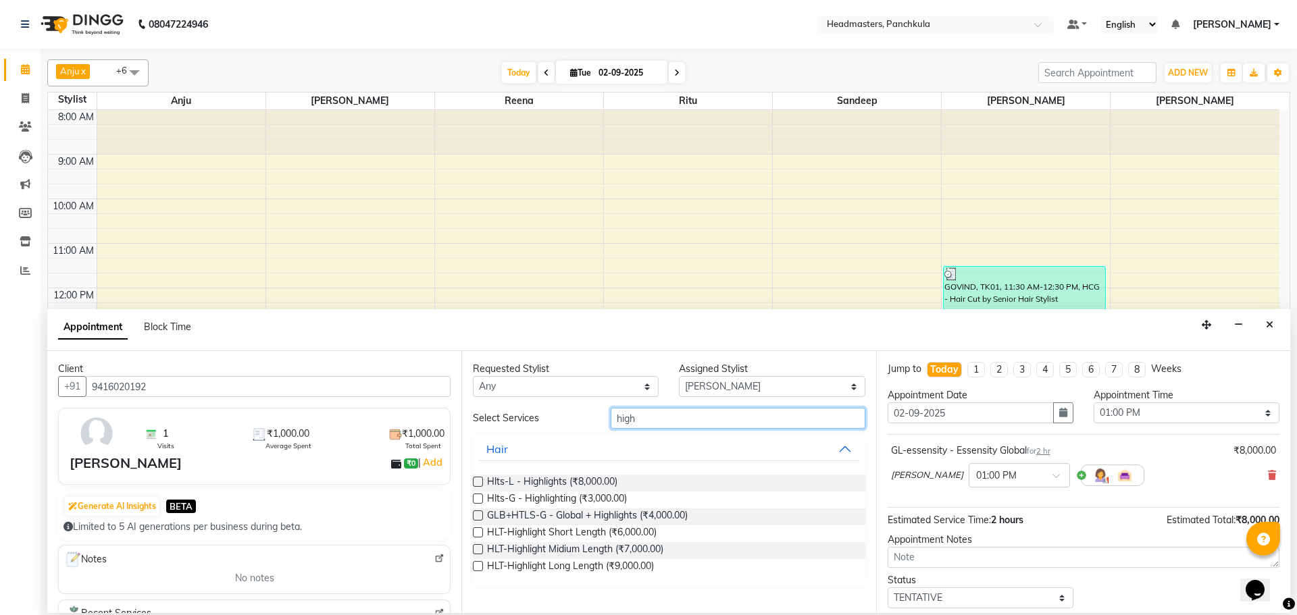
type input "high"
click at [478, 547] on label at bounding box center [478, 550] width 10 height 10
click at [478, 547] on input "checkbox" at bounding box center [477, 551] width 9 height 9
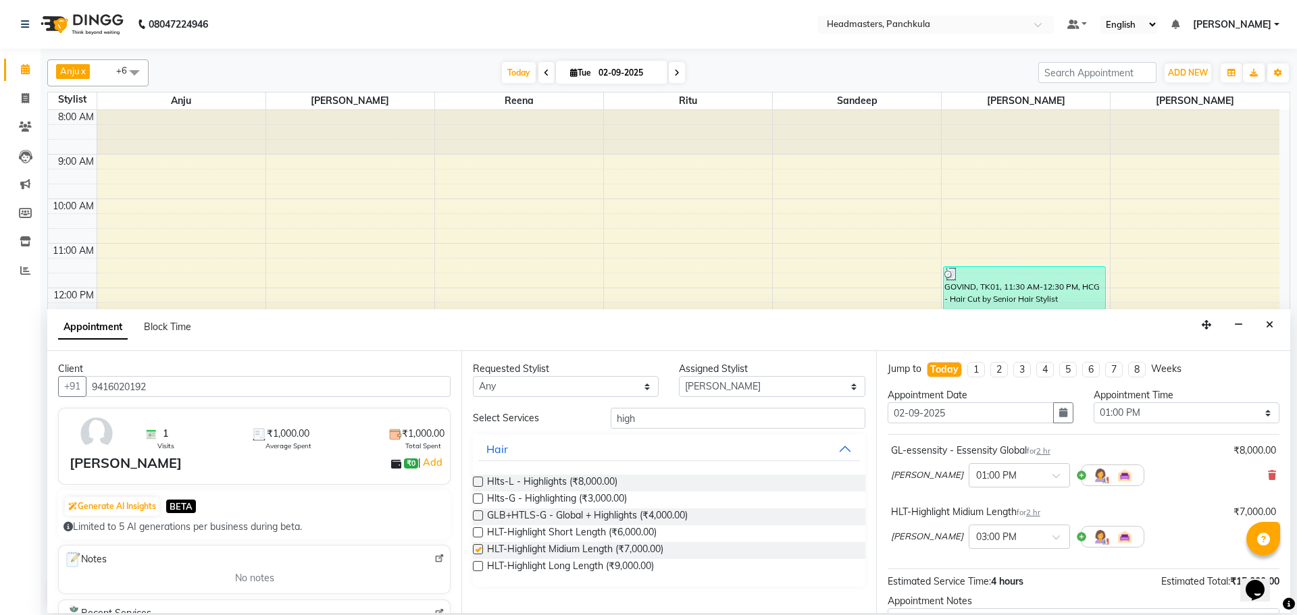
checkbox input "false"
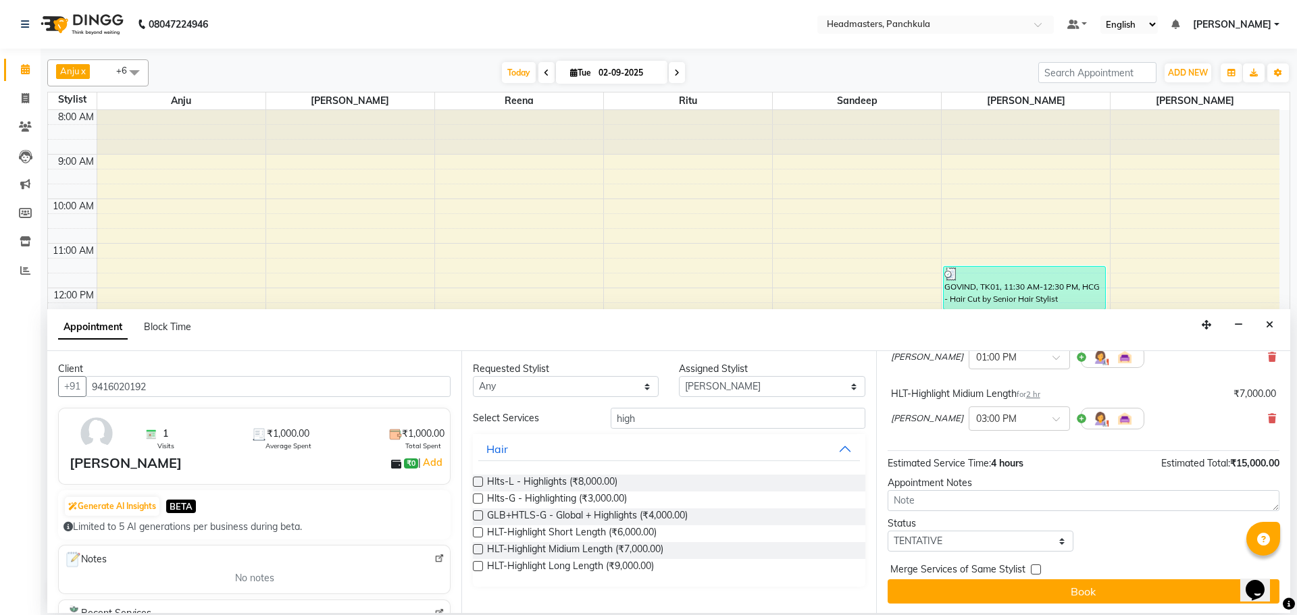
scroll to position [120, 0]
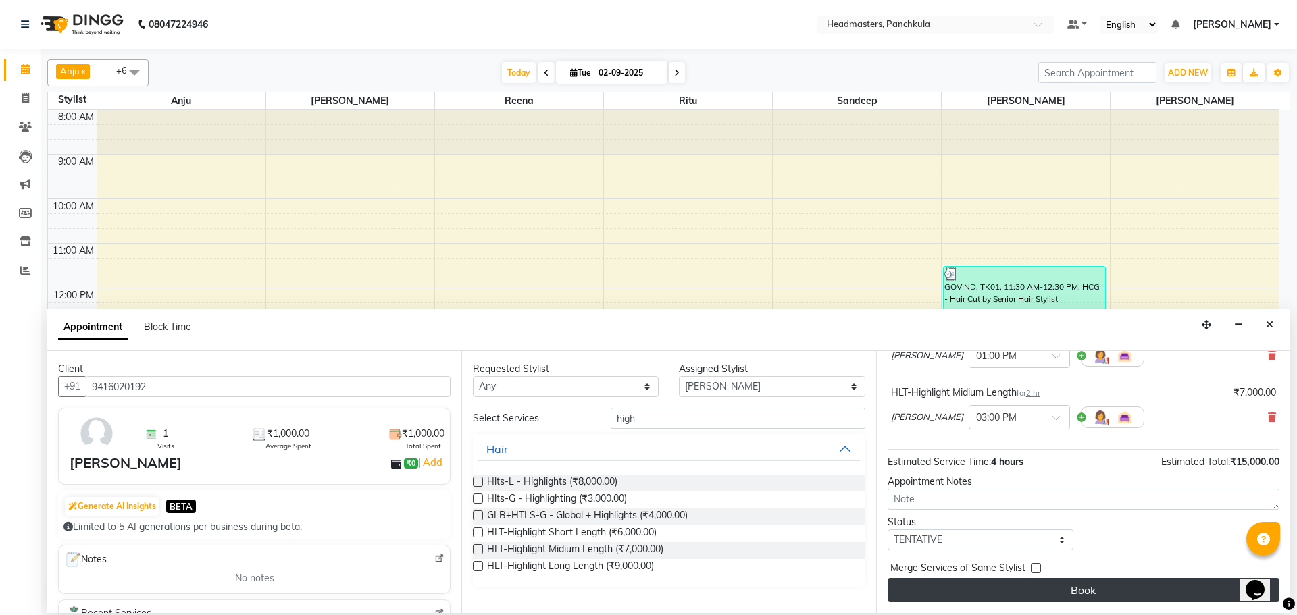
click at [1065, 589] on button "Book" at bounding box center [1084, 590] width 392 height 24
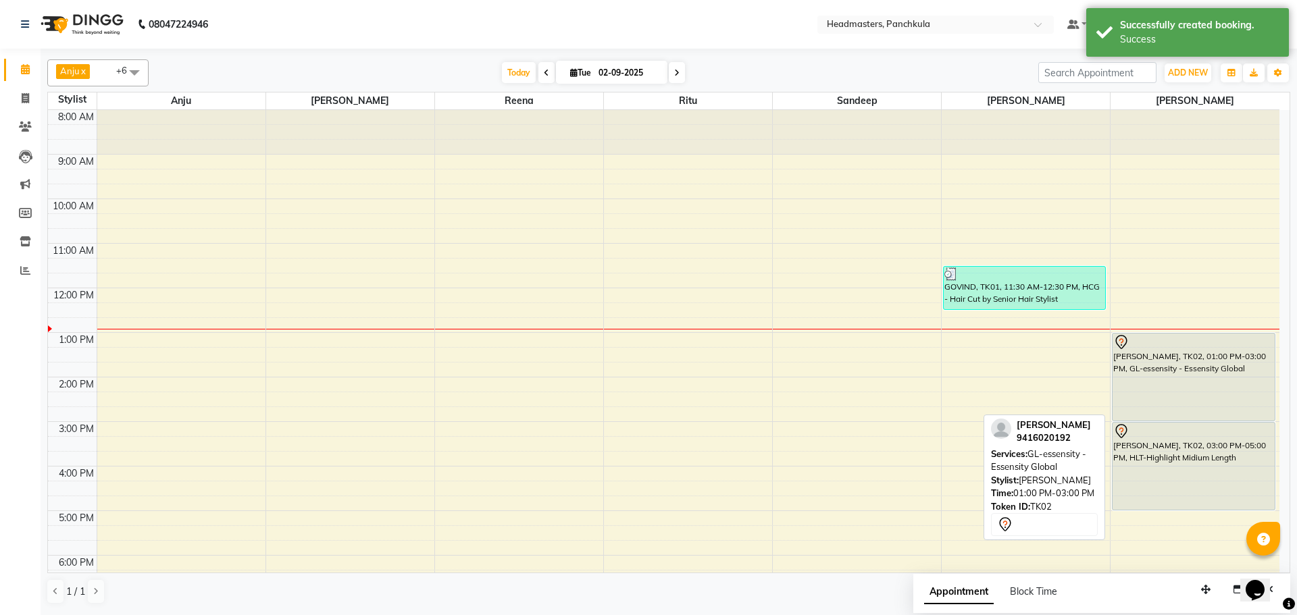
click at [1138, 416] on div "guneet, TK02, 01:00 PM-03:00 PM, GL-essensity - Essensity Global" at bounding box center [1193, 377] width 161 height 87
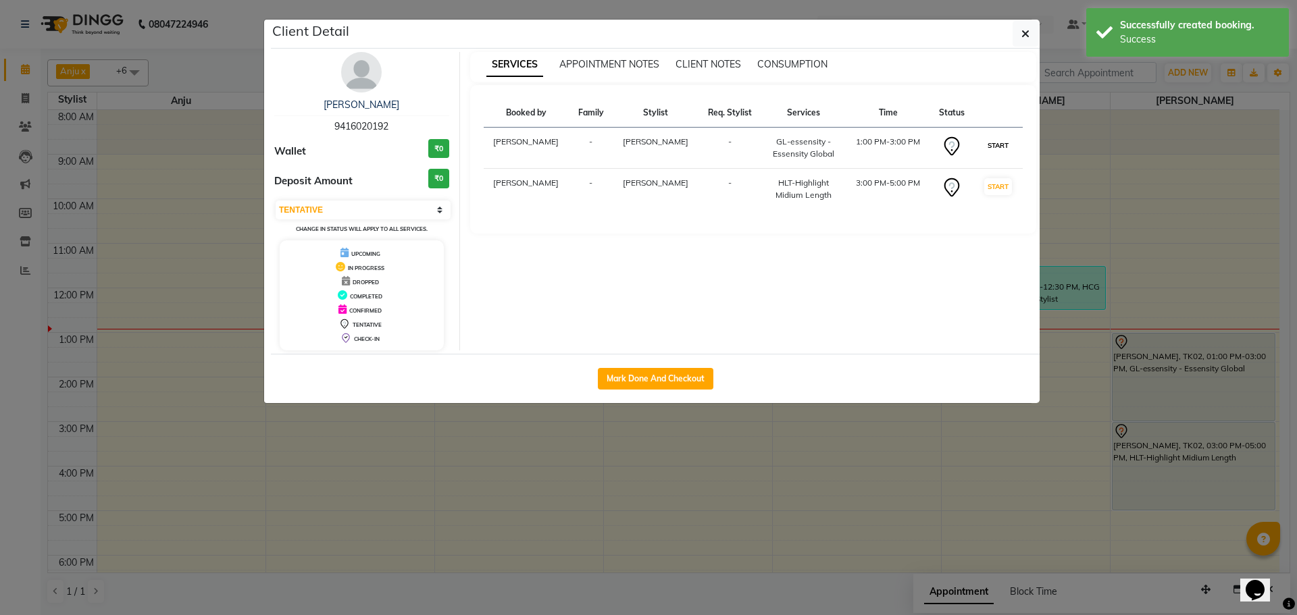
click at [991, 139] on button "START" at bounding box center [998, 145] width 28 height 17
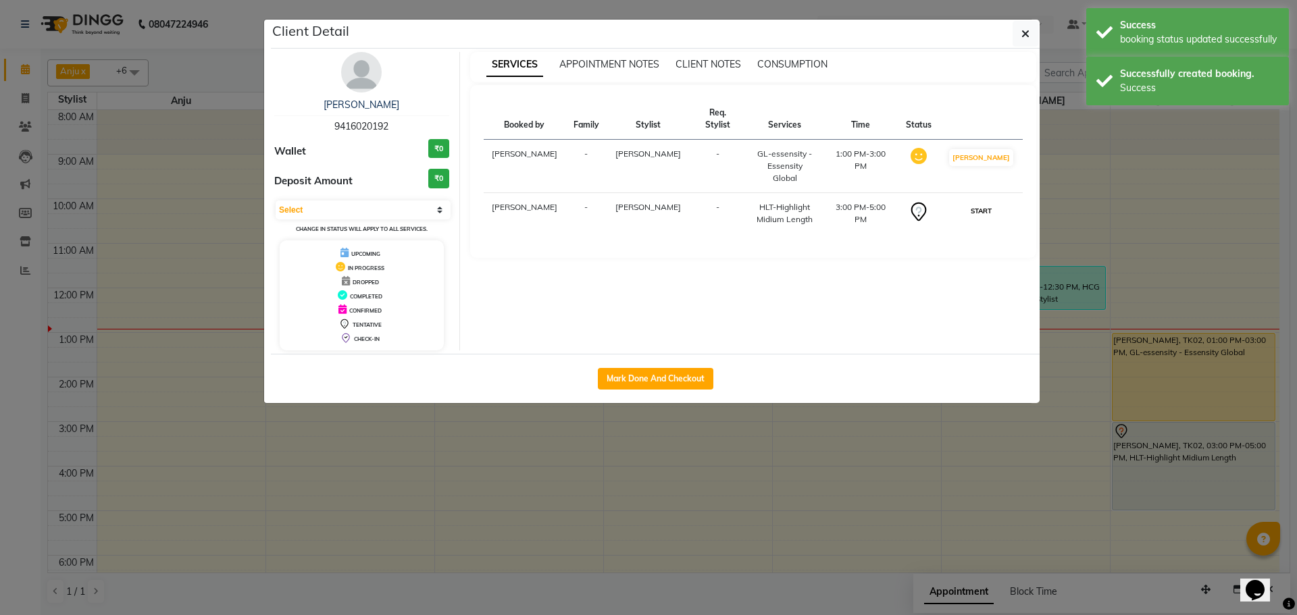
click at [995, 203] on button "START" at bounding box center [981, 211] width 28 height 17
select select "1"
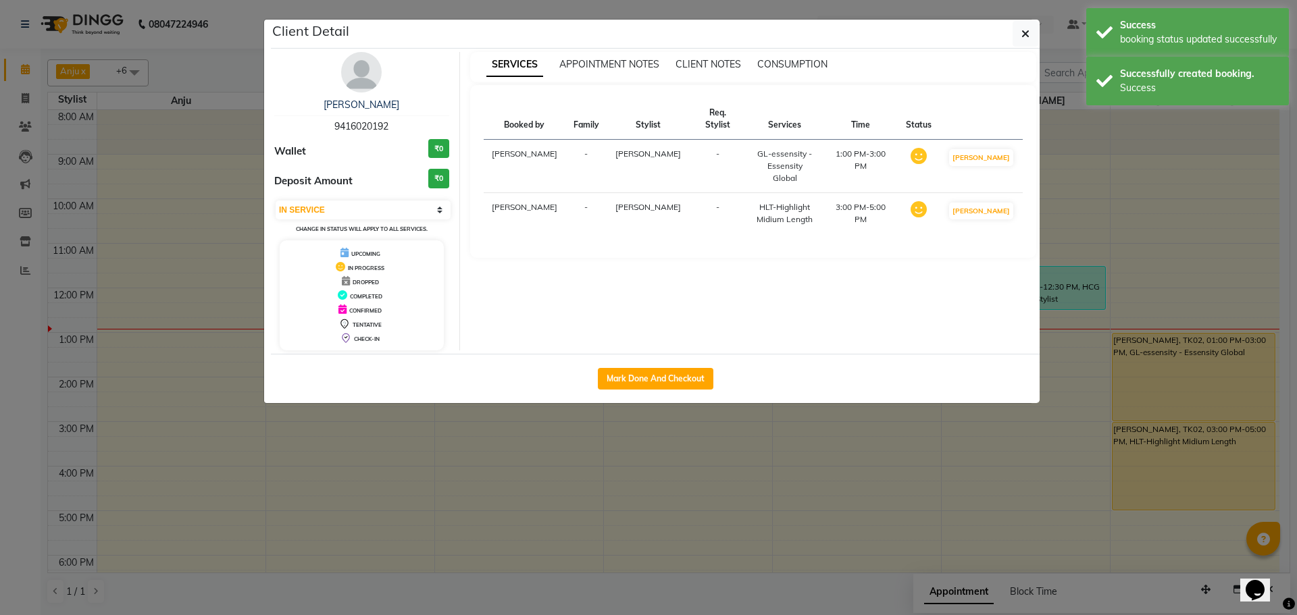
click at [876, 522] on ngb-modal-window "Client Detail guneet 9416020192 Wallet ₹0 Deposit Amount ₹0 Select IN SERVICE C…" at bounding box center [648, 307] width 1297 height 615
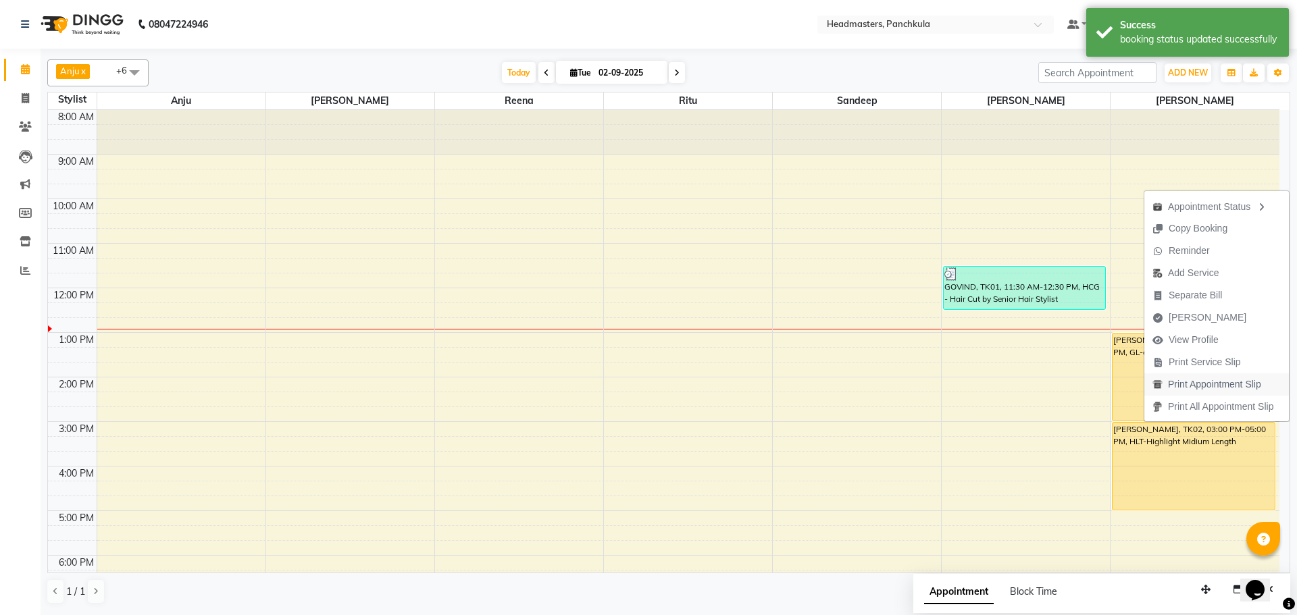
click at [1182, 387] on span "Print Appointment Slip" at bounding box center [1214, 385] width 93 height 14
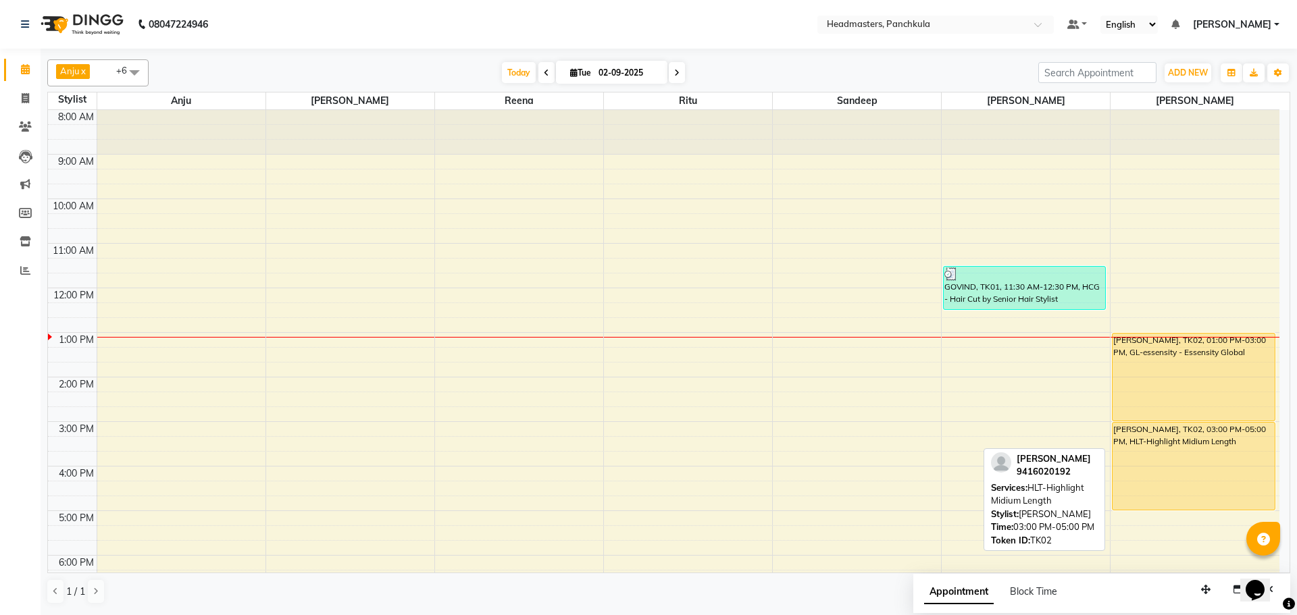
click at [973, 615] on html "08047224946 Select Location × Headmasters, Panchkula Default Panel My Panel Eng…" at bounding box center [648, 307] width 1297 height 615
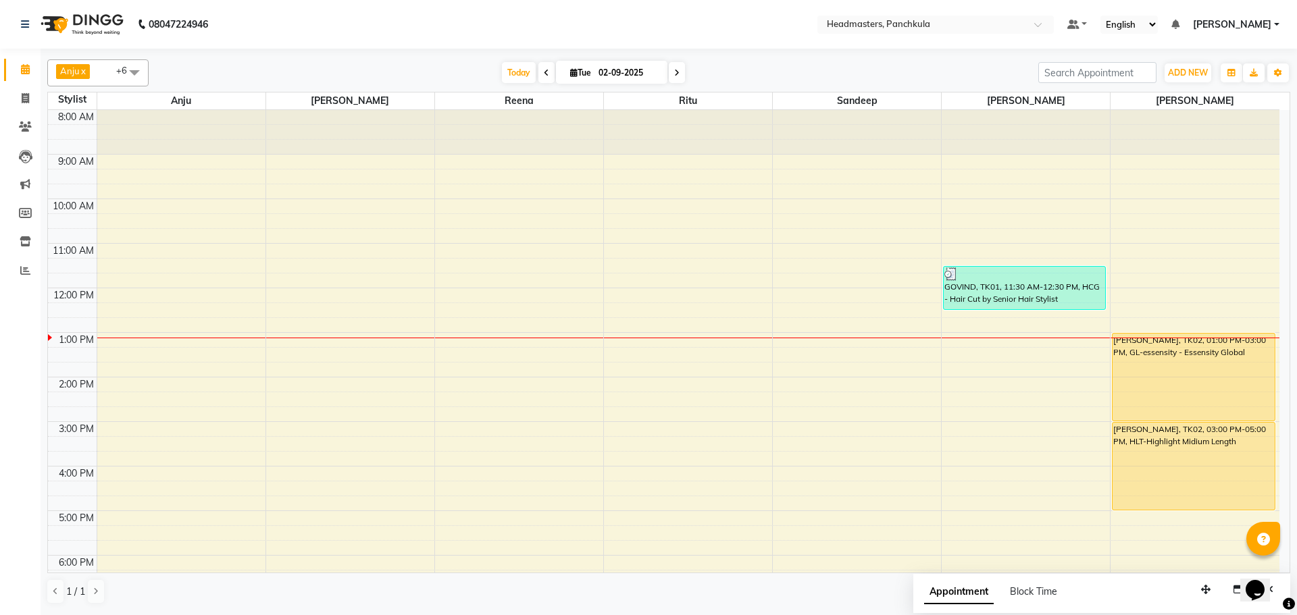
click at [973, 350] on div "8:00 AM 9:00 AM 10:00 AM 11:00 AM 12:00 PM 1:00 PM 2:00 PM 3:00 PM 4:00 PM 5:00…" at bounding box center [664, 399] width 1232 height 579
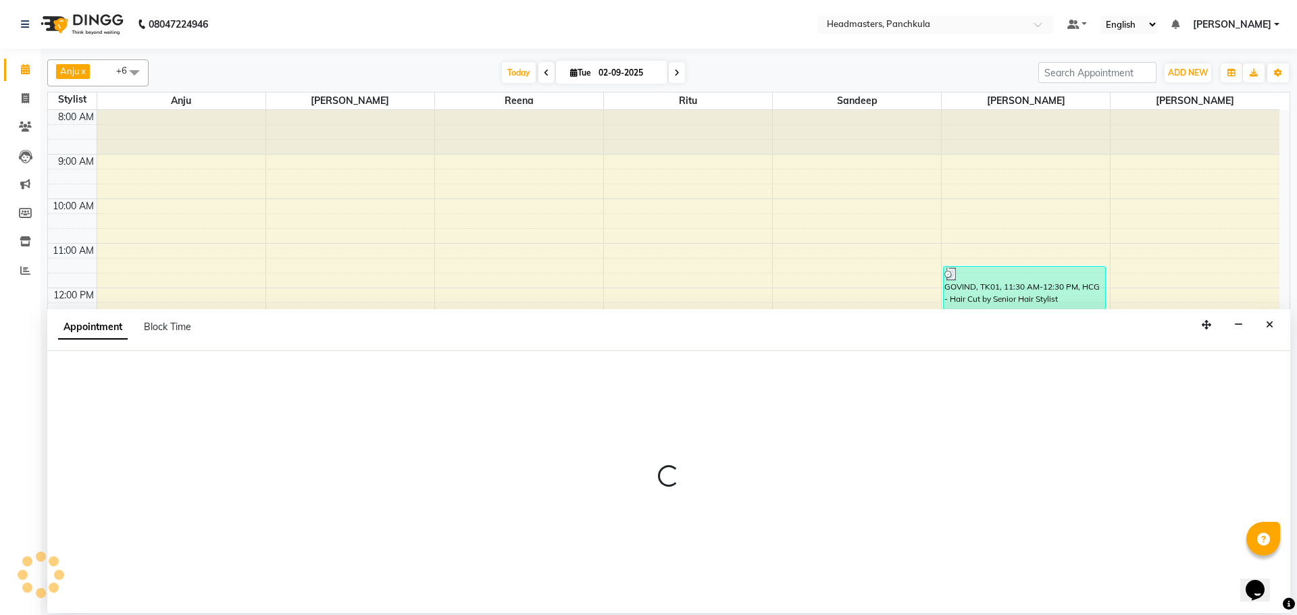
select select "64059"
select select "tentative"
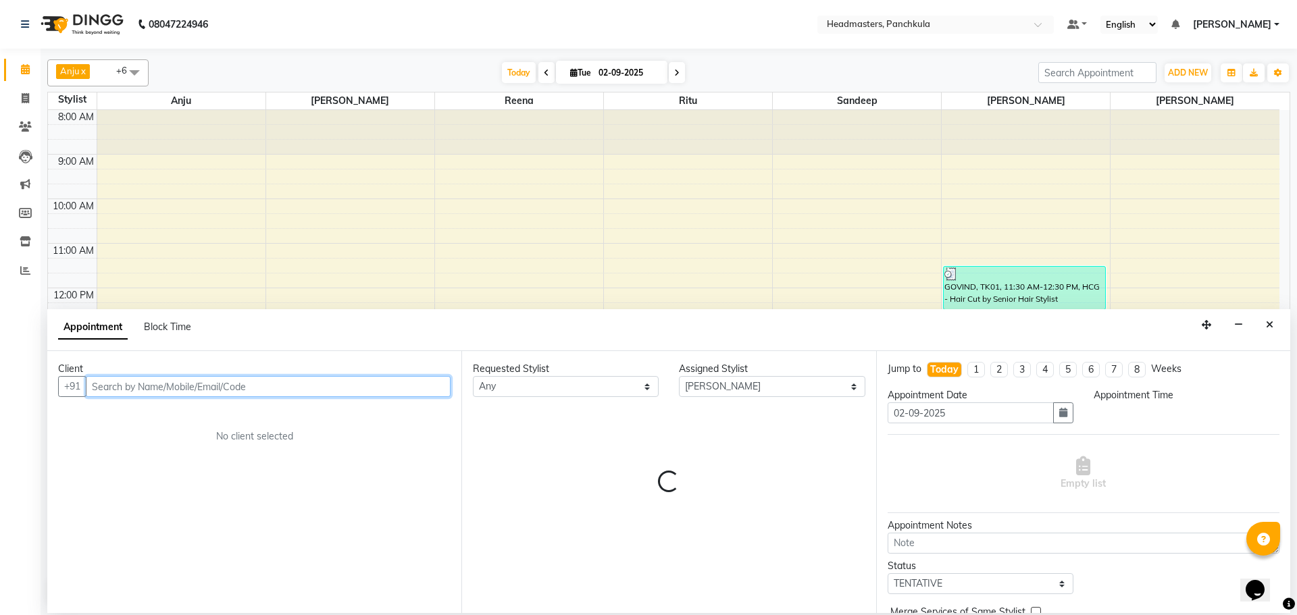
select select "795"
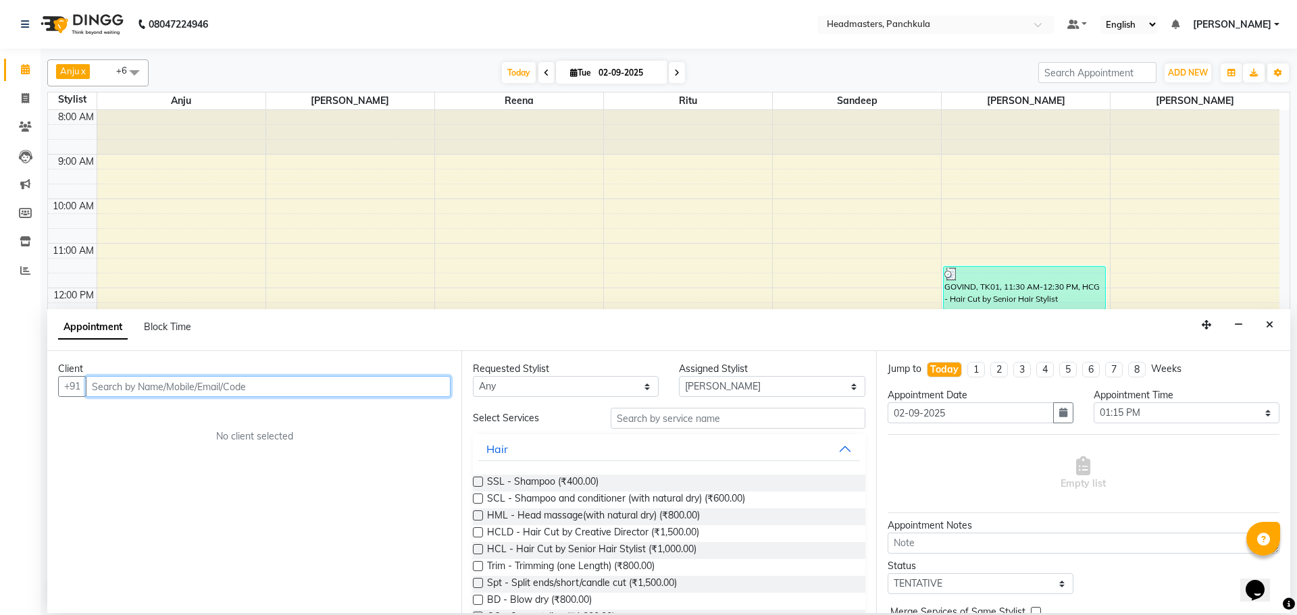
click at [102, 388] on input "text" at bounding box center [268, 386] width 365 height 21
type input "6"
type input "9915544433"
click at [424, 392] on span "Add Client" at bounding box center [422, 386] width 45 height 12
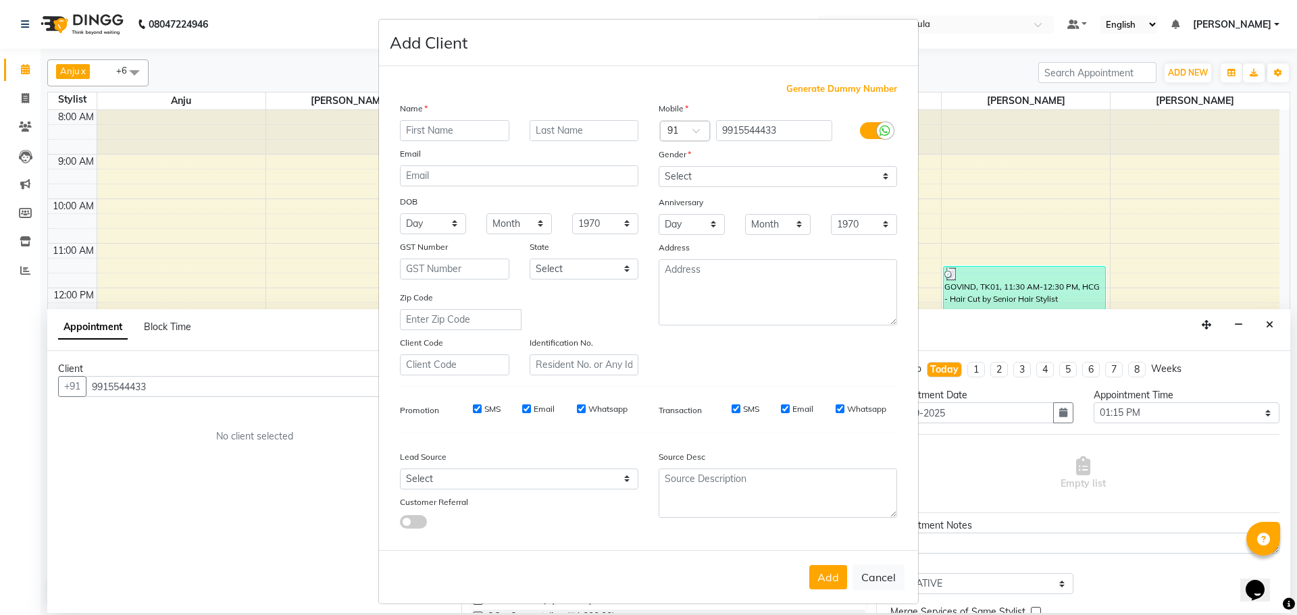
click at [406, 133] on input "text" at bounding box center [454, 130] width 109 height 21
type input "garav"
click at [671, 176] on select "Select Male Female Other Prefer Not To Say" at bounding box center [778, 176] width 238 height 21
click at [659, 166] on select "Select Male Female Other Prefer Not To Say" at bounding box center [778, 176] width 238 height 21
click at [671, 180] on select "Select Male Female Other Prefer Not To Say" at bounding box center [778, 176] width 238 height 21
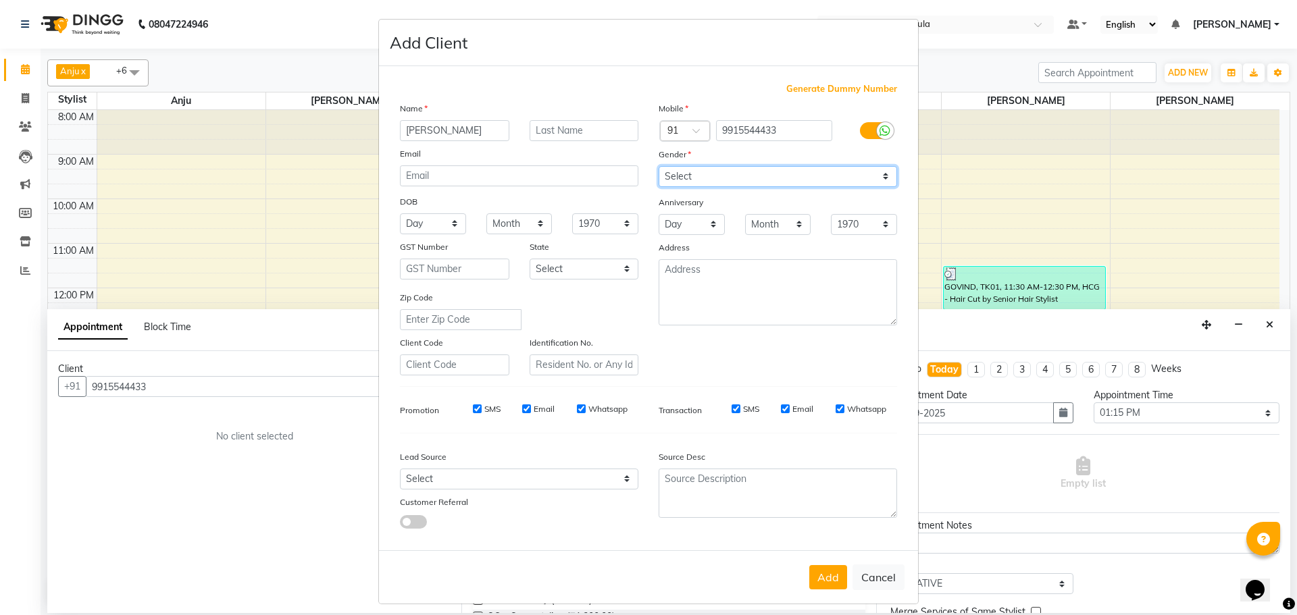
select select "male"
click at [659, 166] on select "Select Male Female Other Prefer Not To Say" at bounding box center [778, 176] width 238 height 21
click at [821, 581] on button "Add" at bounding box center [828, 577] width 38 height 24
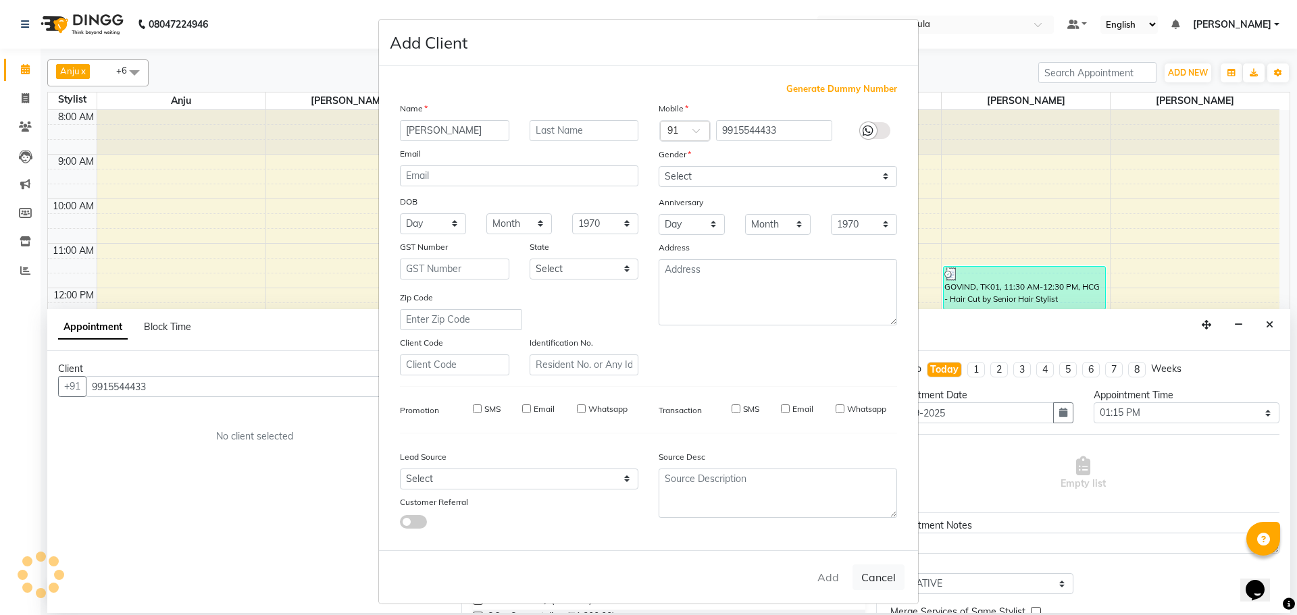
select select
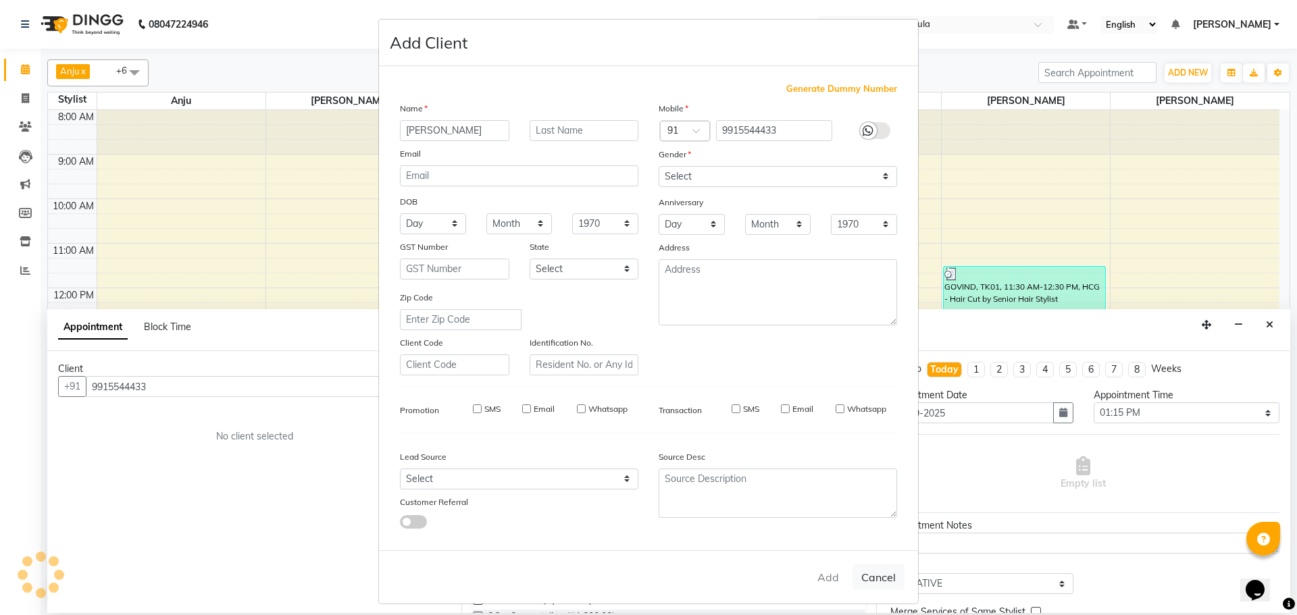
select select
checkbox input "false"
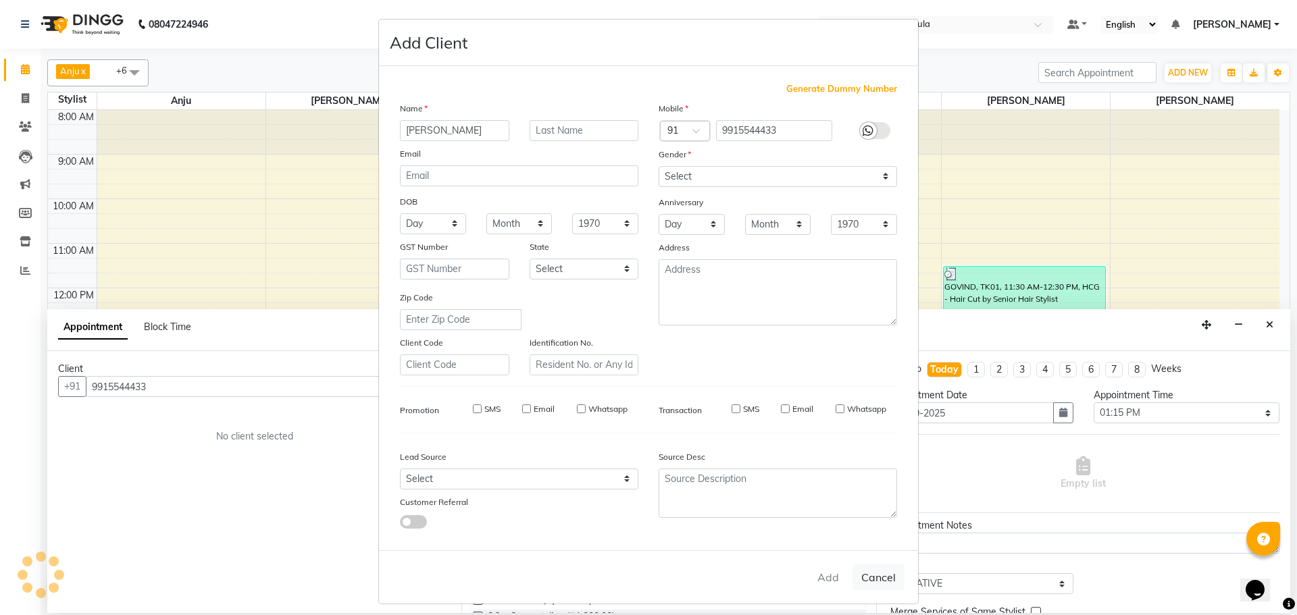
checkbox input "false"
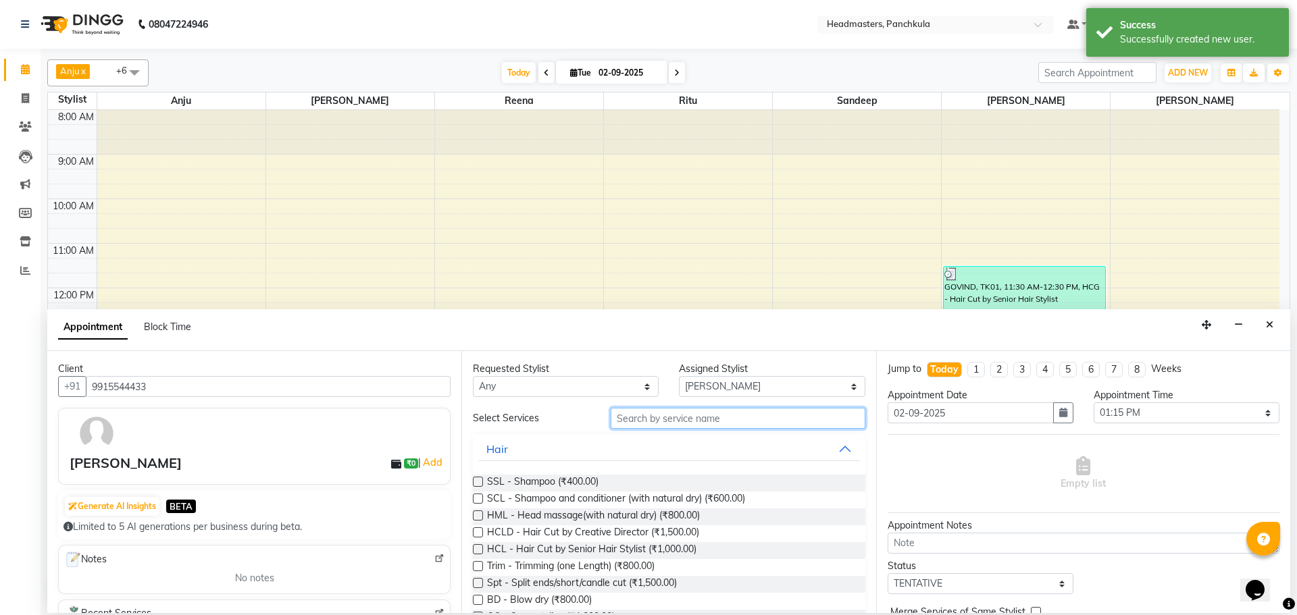
click at [633, 417] on input "text" at bounding box center [738, 418] width 255 height 21
type input "hc"
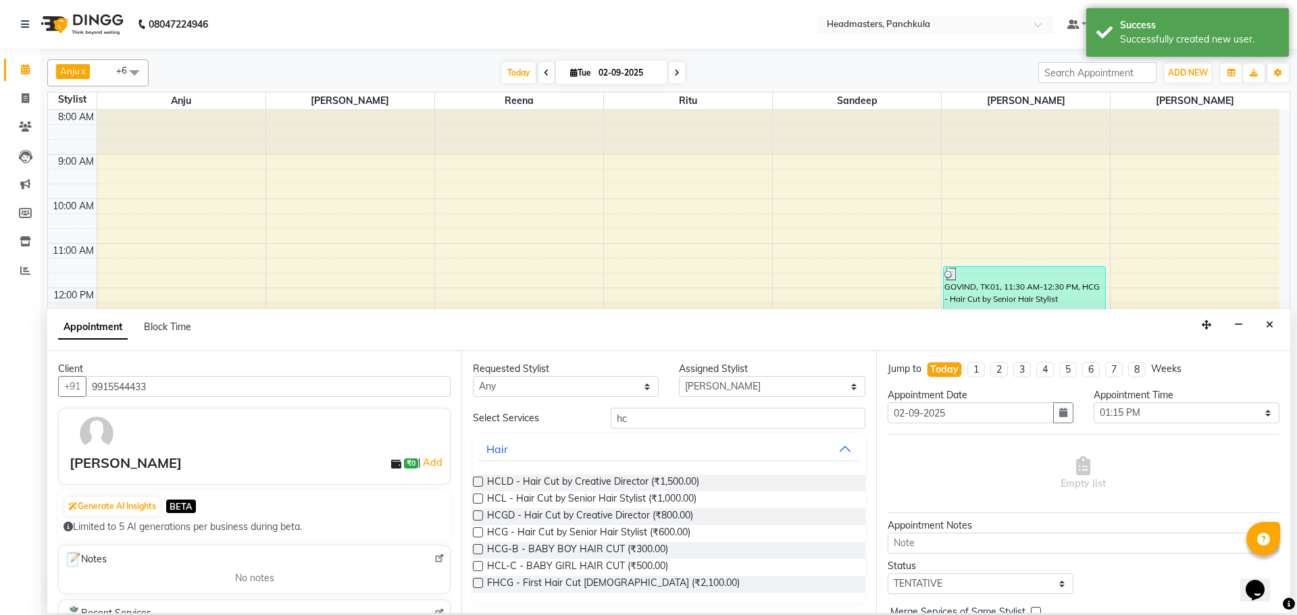
click at [480, 532] on label at bounding box center [478, 533] width 10 height 10
click at [480, 532] on input "checkbox" at bounding box center [477, 534] width 9 height 9
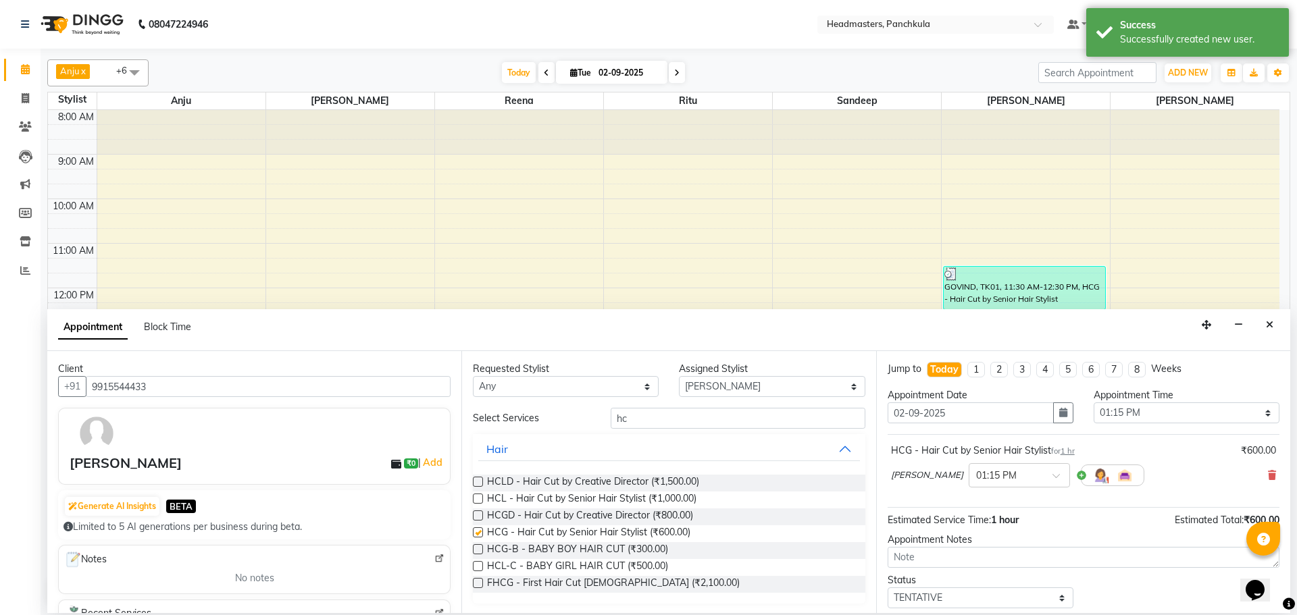
checkbox input "false"
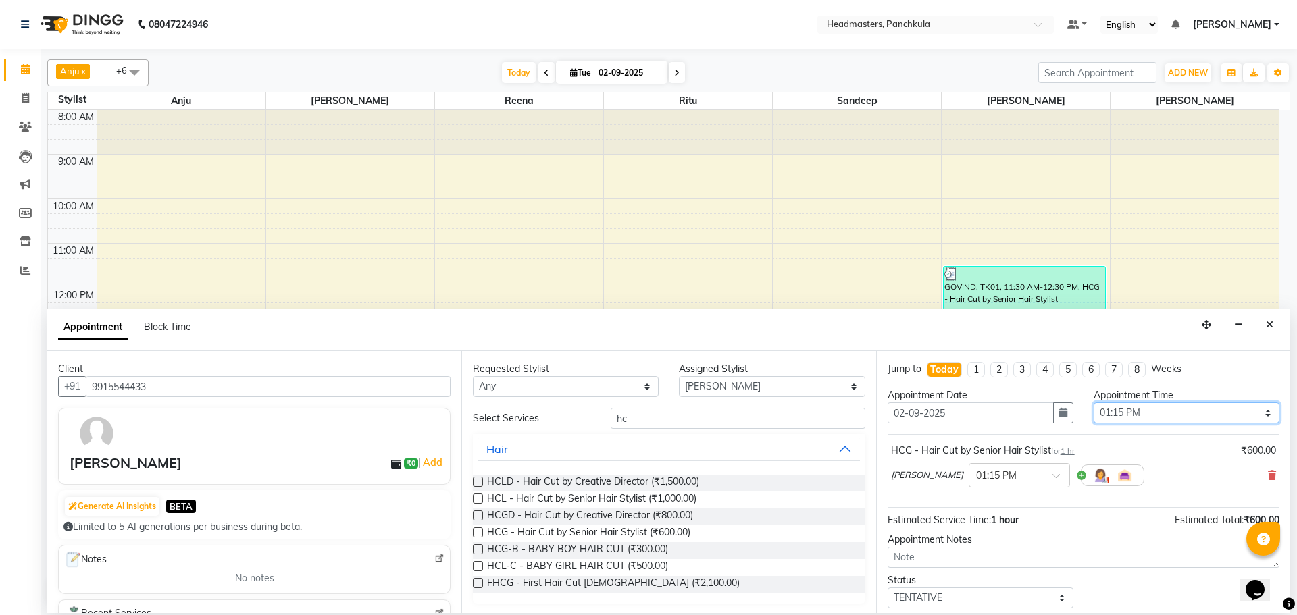
click at [1109, 416] on select "Select 09:00 AM 09:15 AM 09:30 AM 09:45 AM 10:00 AM 10:15 AM 10:30 AM 10:45 AM …" at bounding box center [1187, 413] width 186 height 21
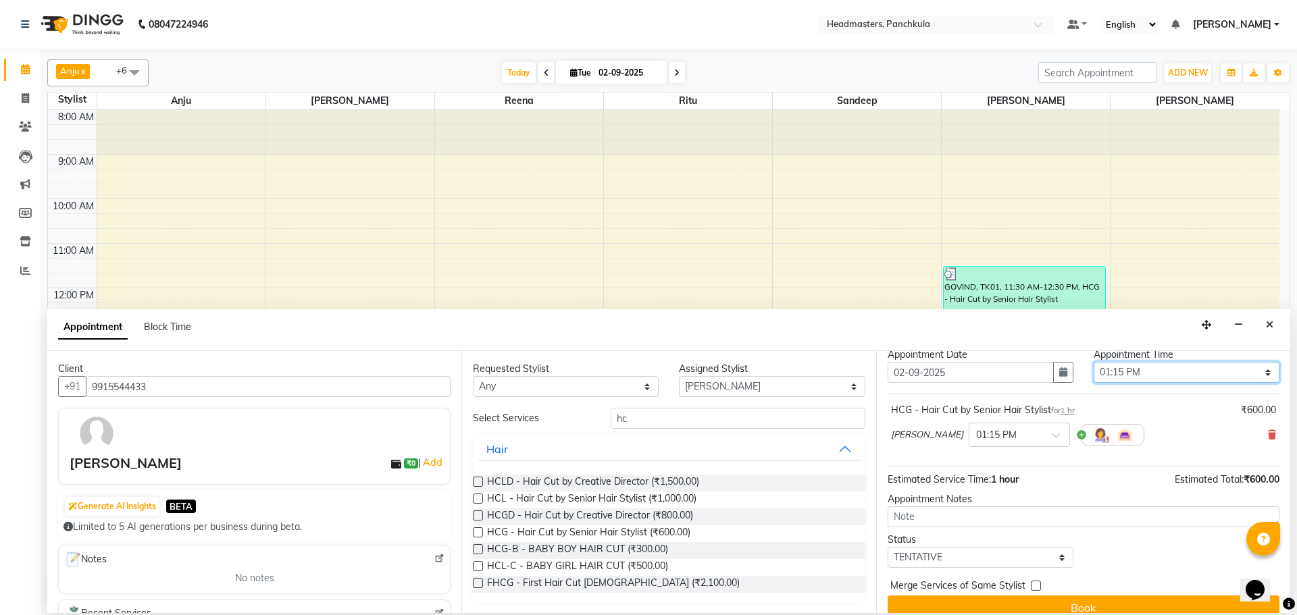
scroll to position [58, 0]
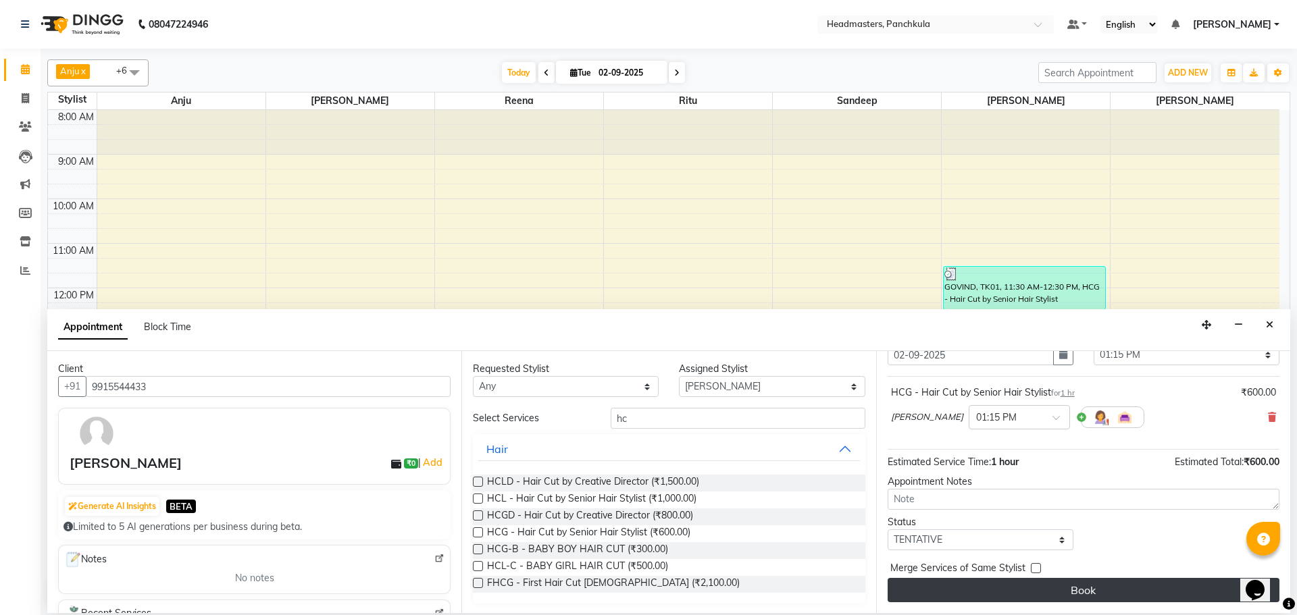
click at [1042, 580] on button "Book" at bounding box center [1084, 590] width 392 height 24
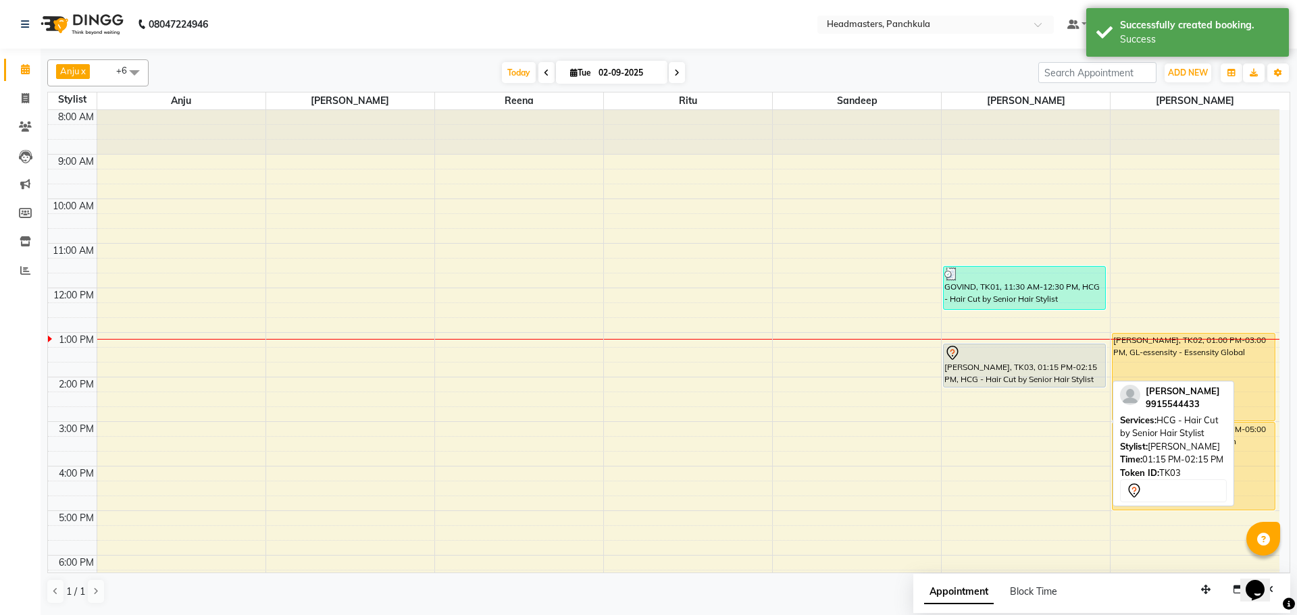
click at [1019, 363] on div "garav, TK03, 01:15 PM-02:15 PM, HCG - Hair Cut by Senior Hair Stylist" at bounding box center [1024, 366] width 161 height 43
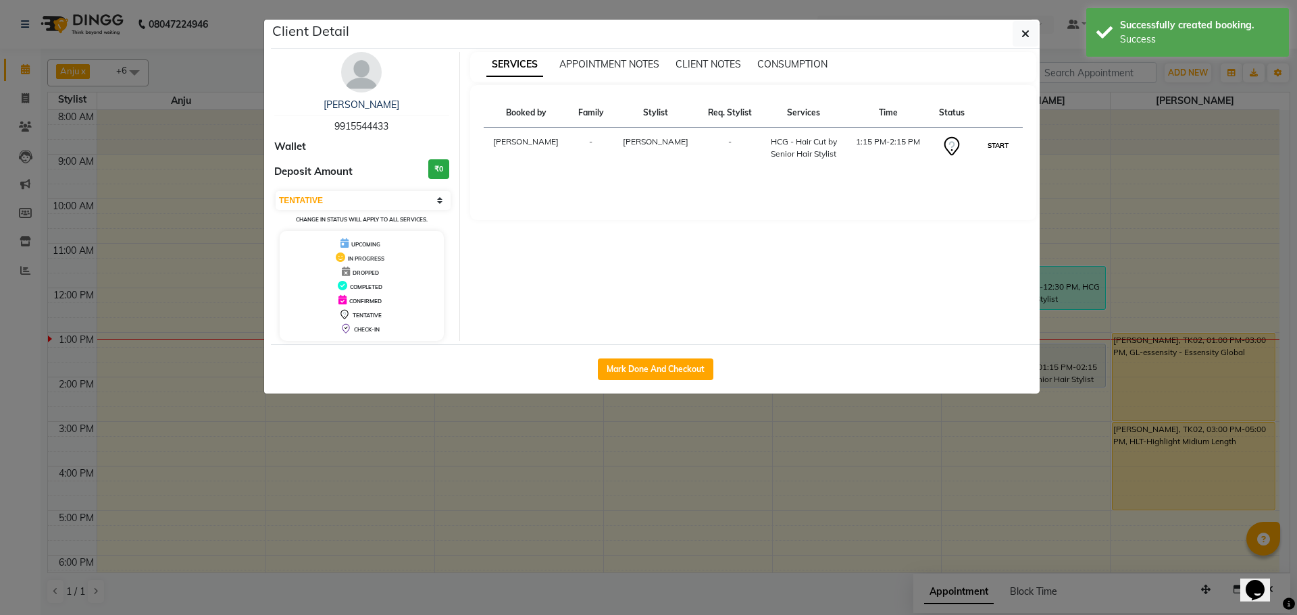
click at [1004, 146] on button "START" at bounding box center [998, 145] width 28 height 17
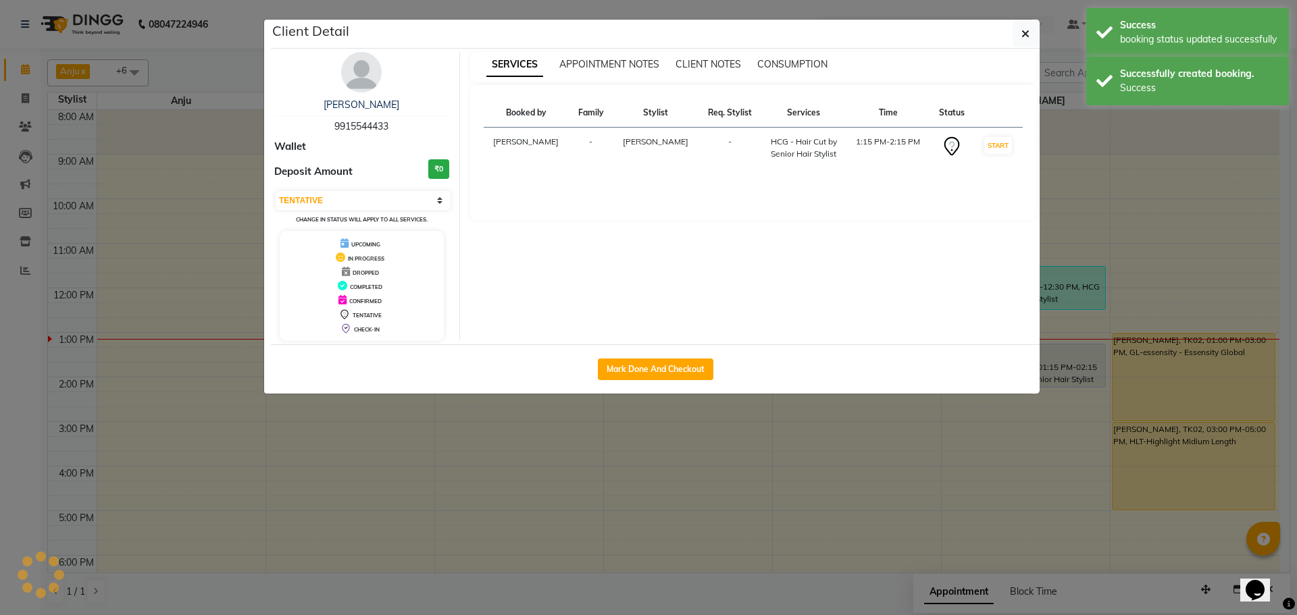
select select "1"
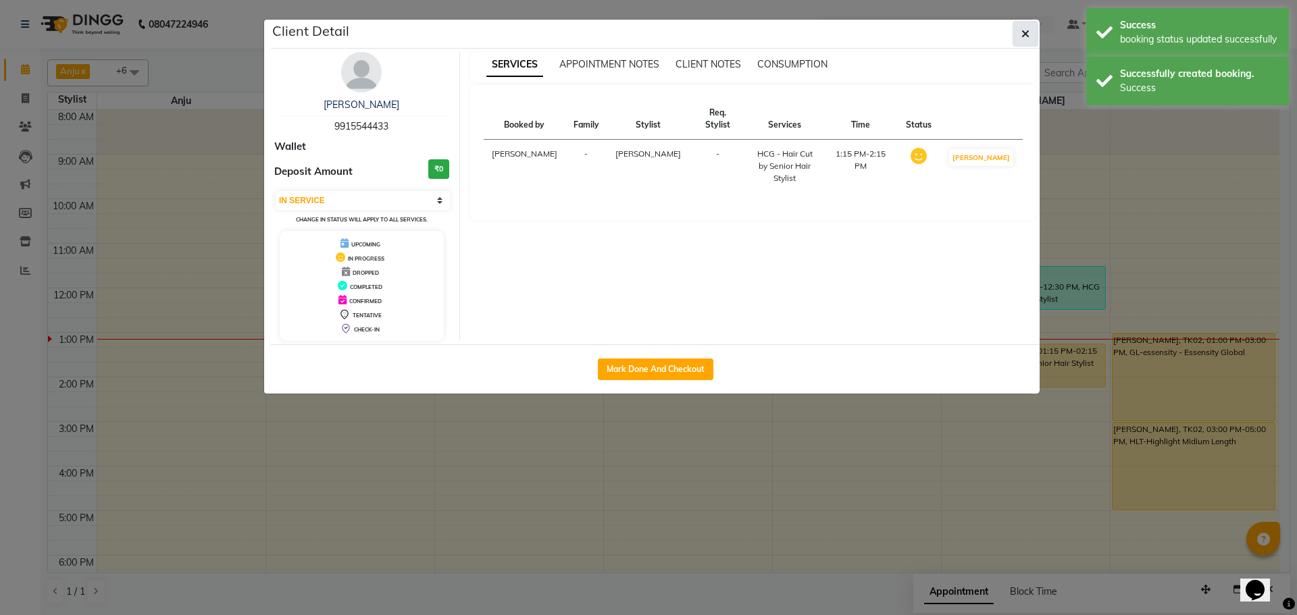
click at [1030, 34] on button "button" at bounding box center [1026, 34] width 26 height 26
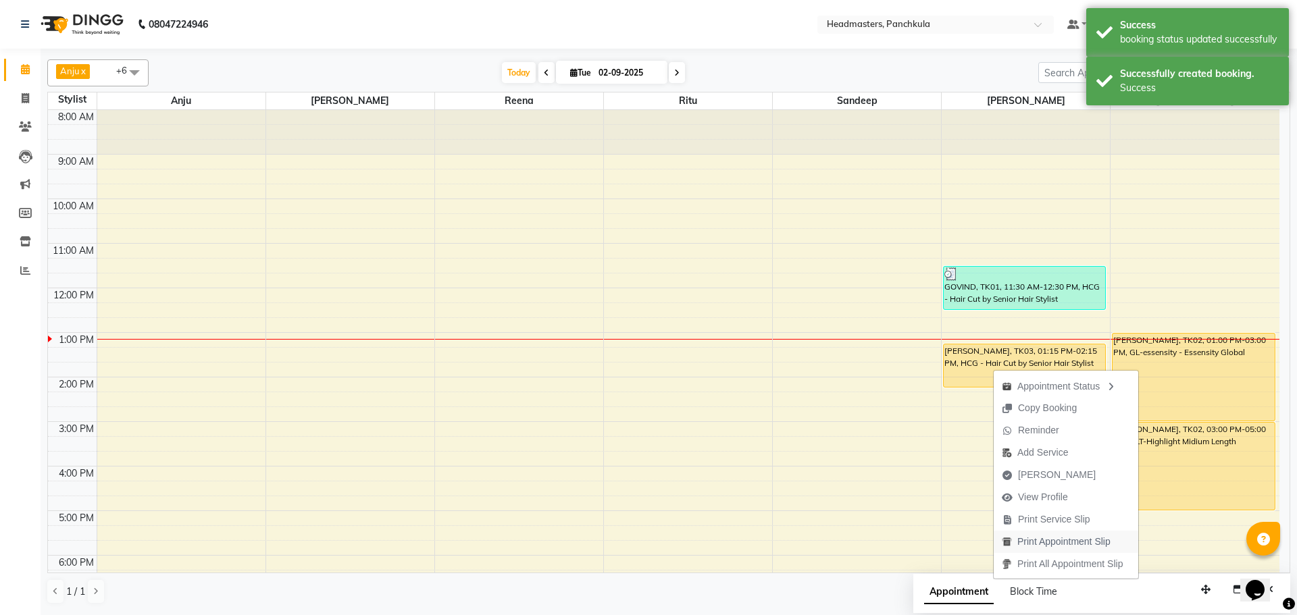
click at [1014, 537] on span "Print Appointment Slip" at bounding box center [1056, 542] width 125 height 22
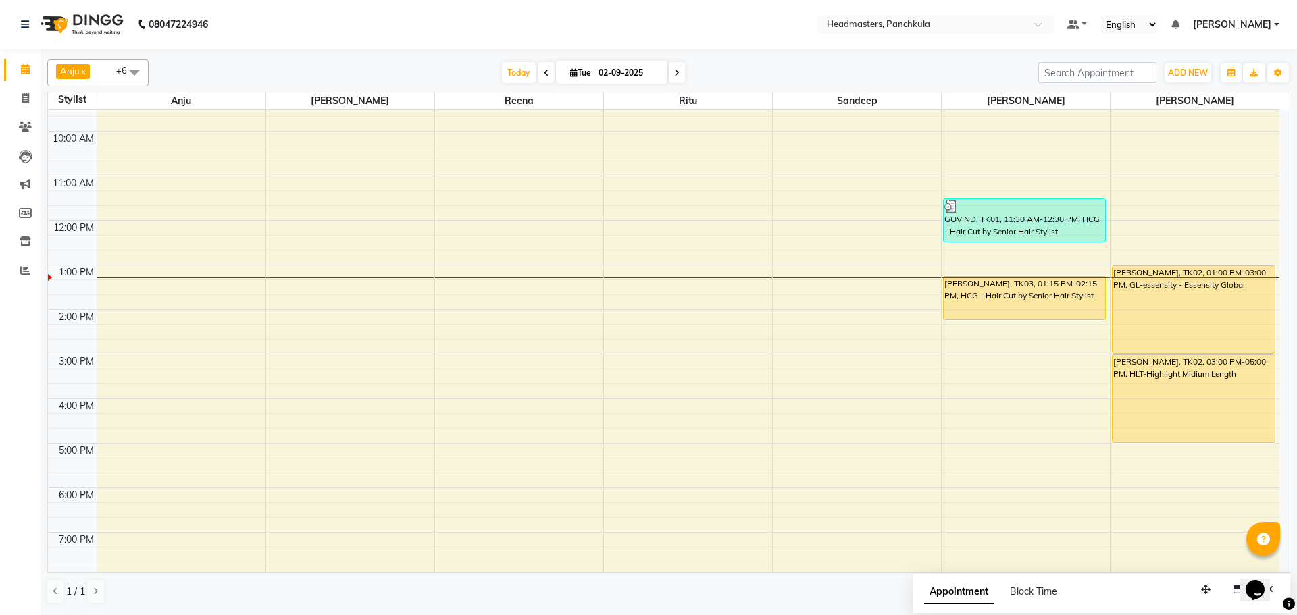
scroll to position [116, 0]
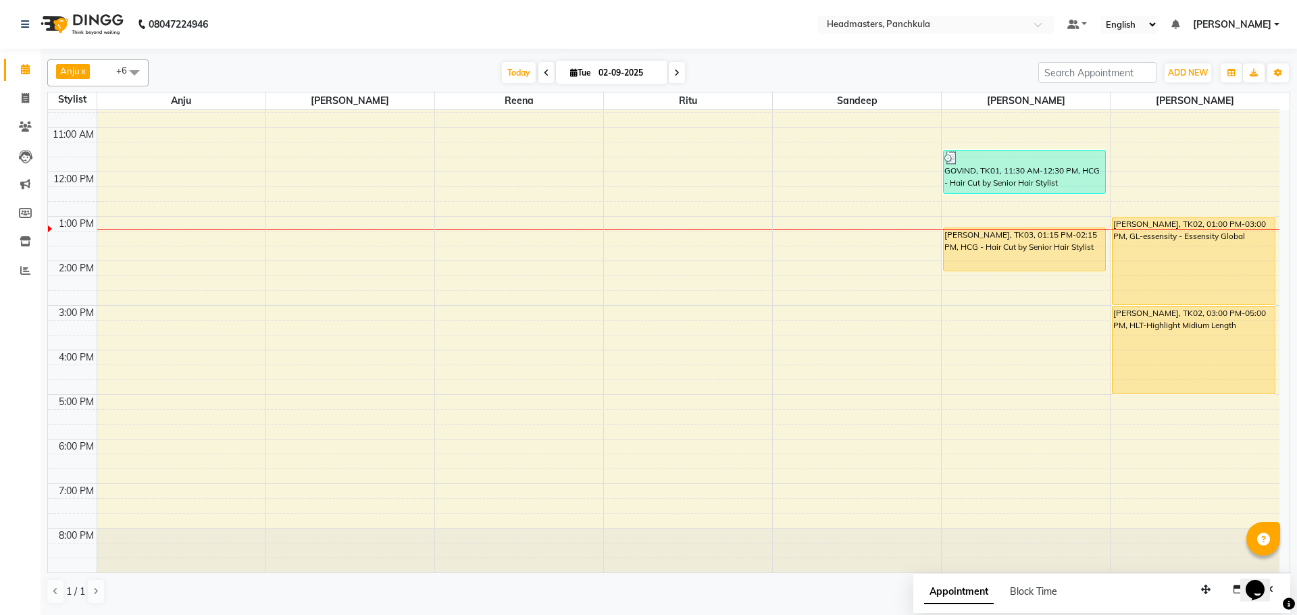
click at [1123, 397] on div "8:00 AM 9:00 AM 10:00 AM 11:00 AM 12:00 PM 1:00 PM 2:00 PM 3:00 PM 4:00 PM 5:00…" at bounding box center [664, 283] width 1232 height 579
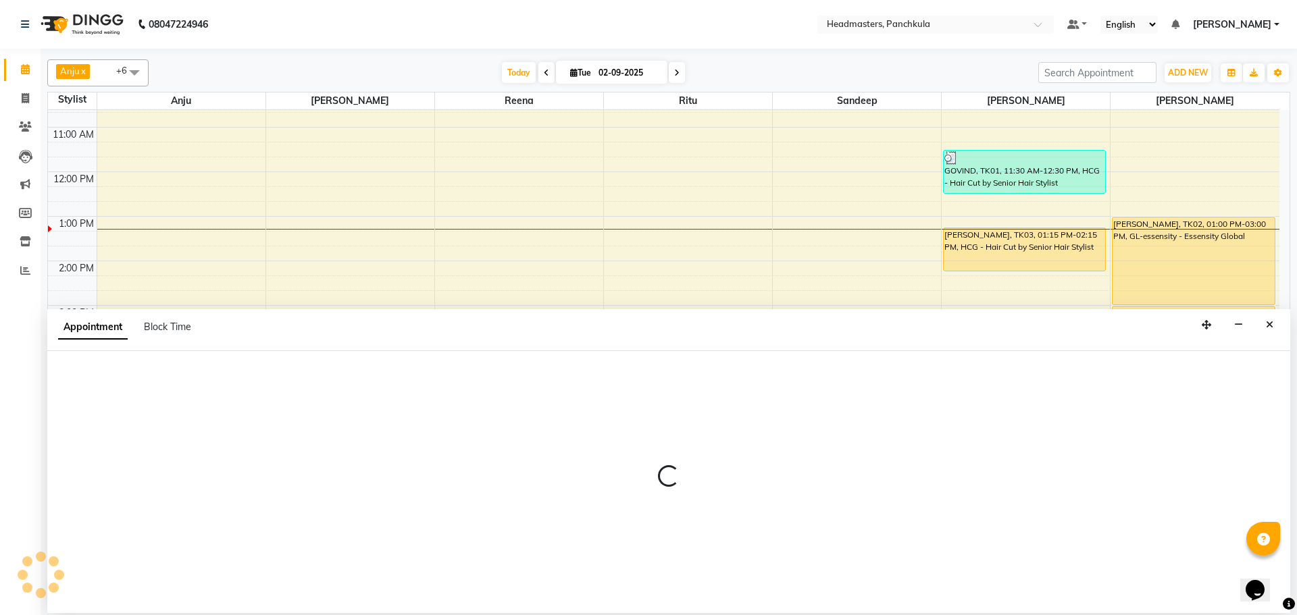
select select "66077"
select select "tentative"
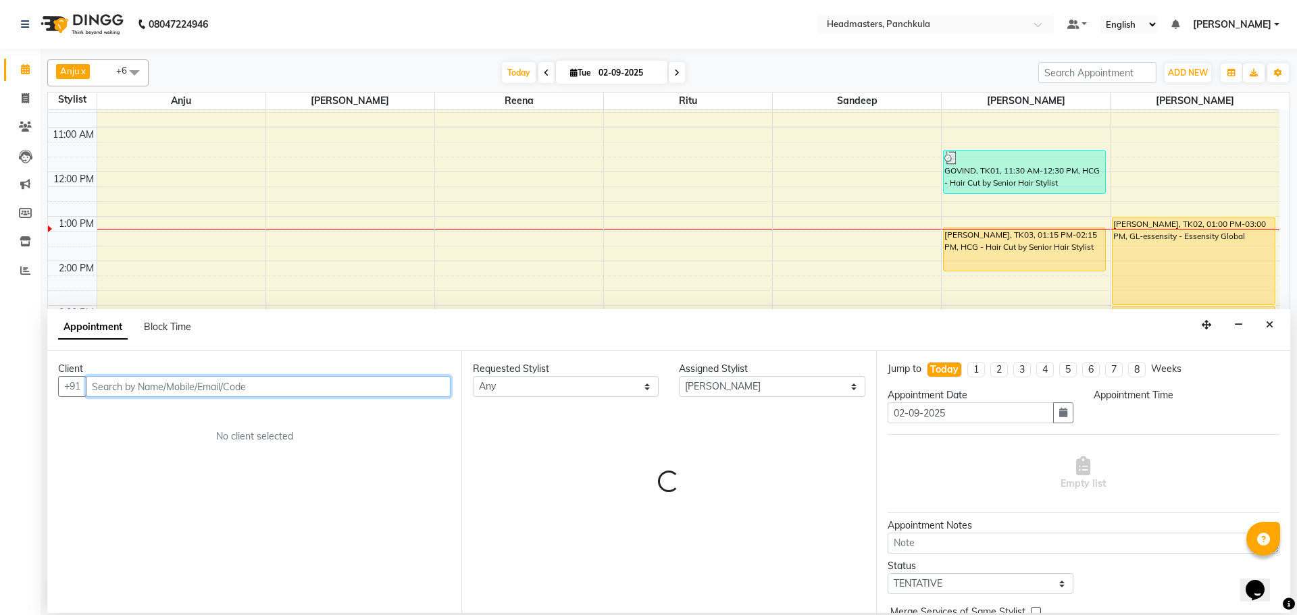
select select "1020"
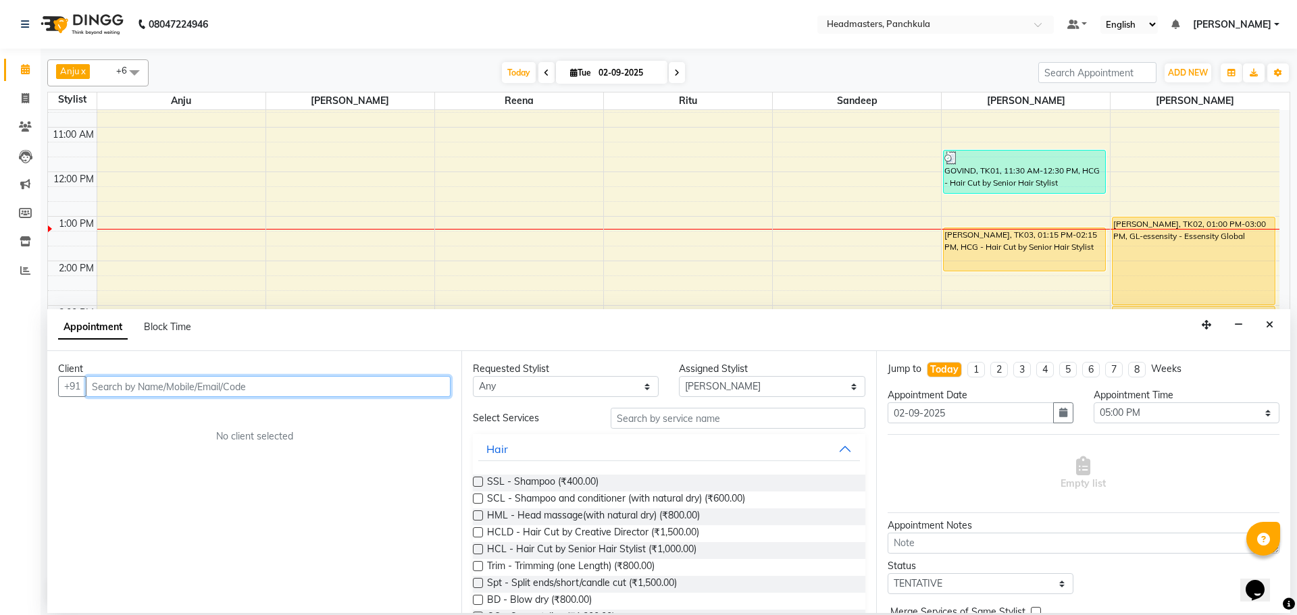
click at [126, 384] on input "text" at bounding box center [268, 386] width 365 height 21
click at [128, 395] on input "text" at bounding box center [268, 386] width 365 height 21
click at [129, 379] on input "text" at bounding box center [268, 386] width 365 height 21
type input "9501681509"
click at [434, 382] on span "Add Client" at bounding box center [422, 386] width 45 height 12
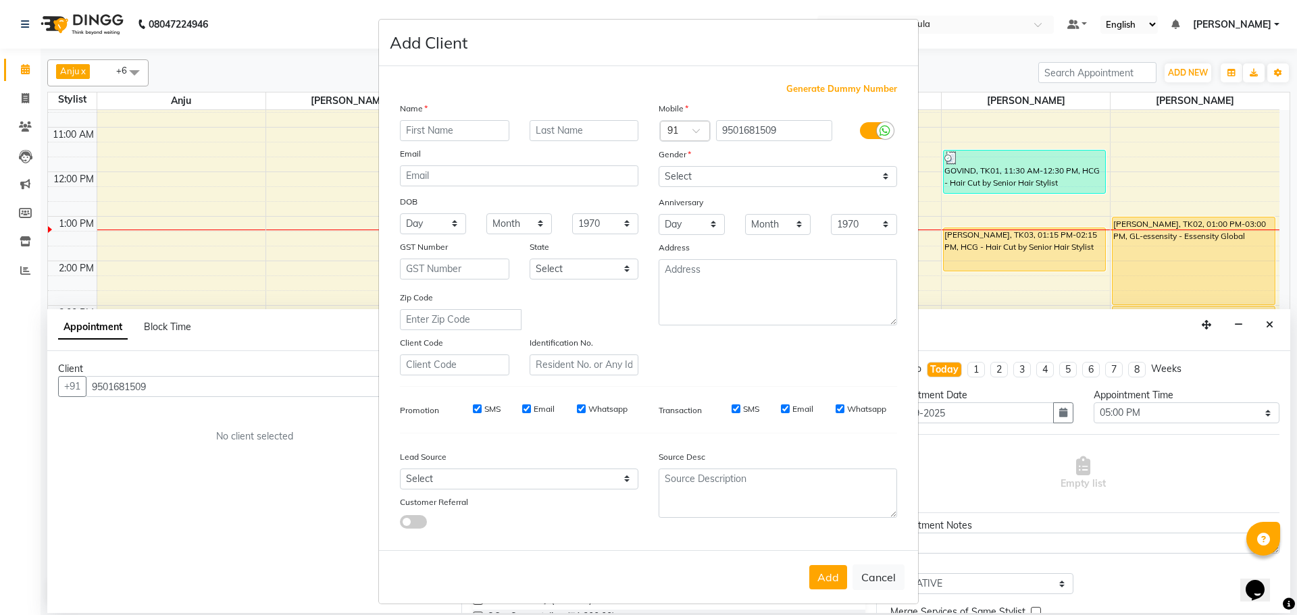
click at [445, 133] on input "text" at bounding box center [454, 130] width 109 height 21
type input "nancy"
click at [727, 174] on select "Select Male Female Other Prefer Not To Say" at bounding box center [778, 176] width 238 height 21
select select "female"
click at [659, 166] on select "Select Male Female Other Prefer Not To Say" at bounding box center [778, 176] width 238 height 21
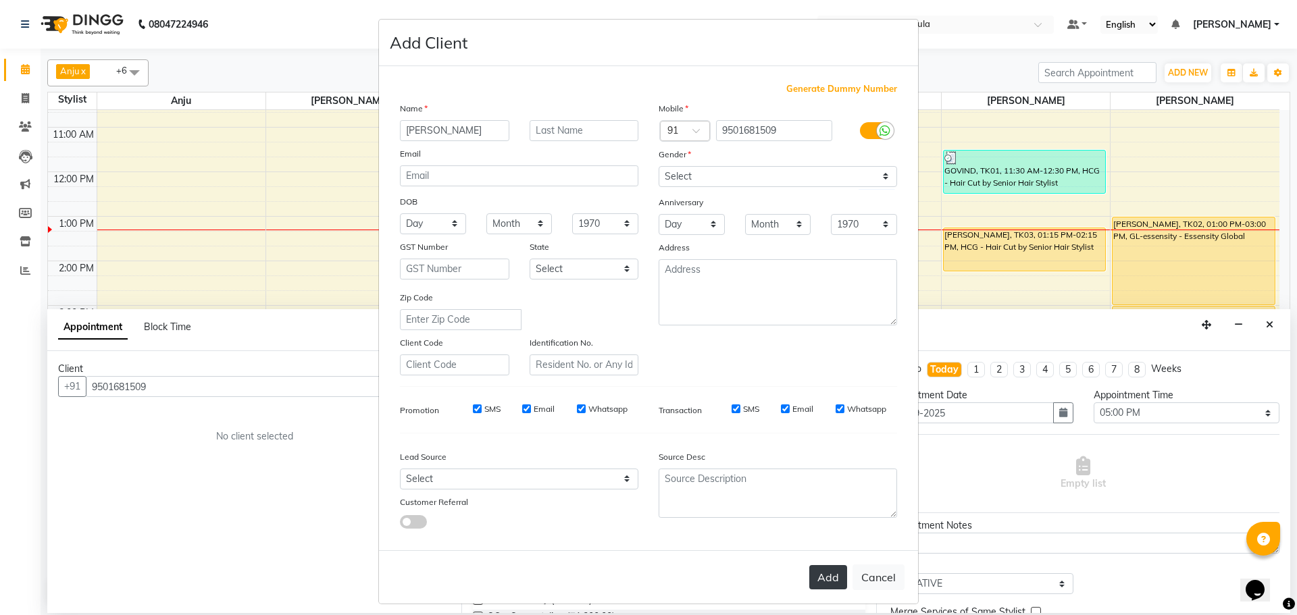
click at [826, 578] on button "Add" at bounding box center [828, 577] width 38 height 24
select select
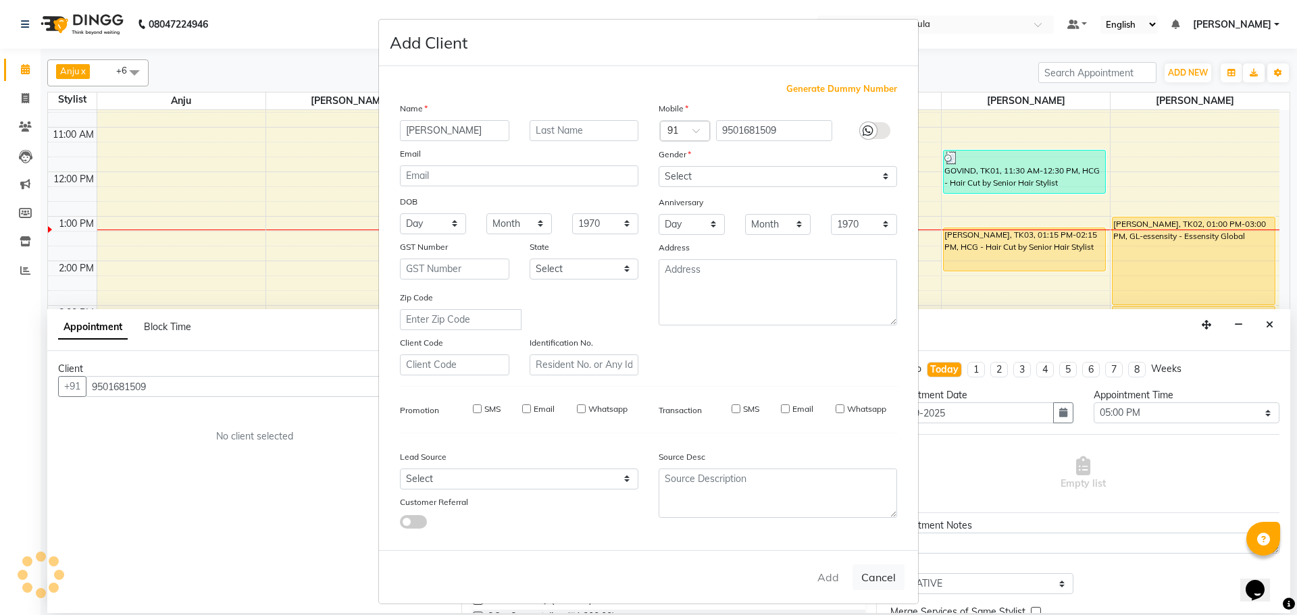
select select
checkbox input "false"
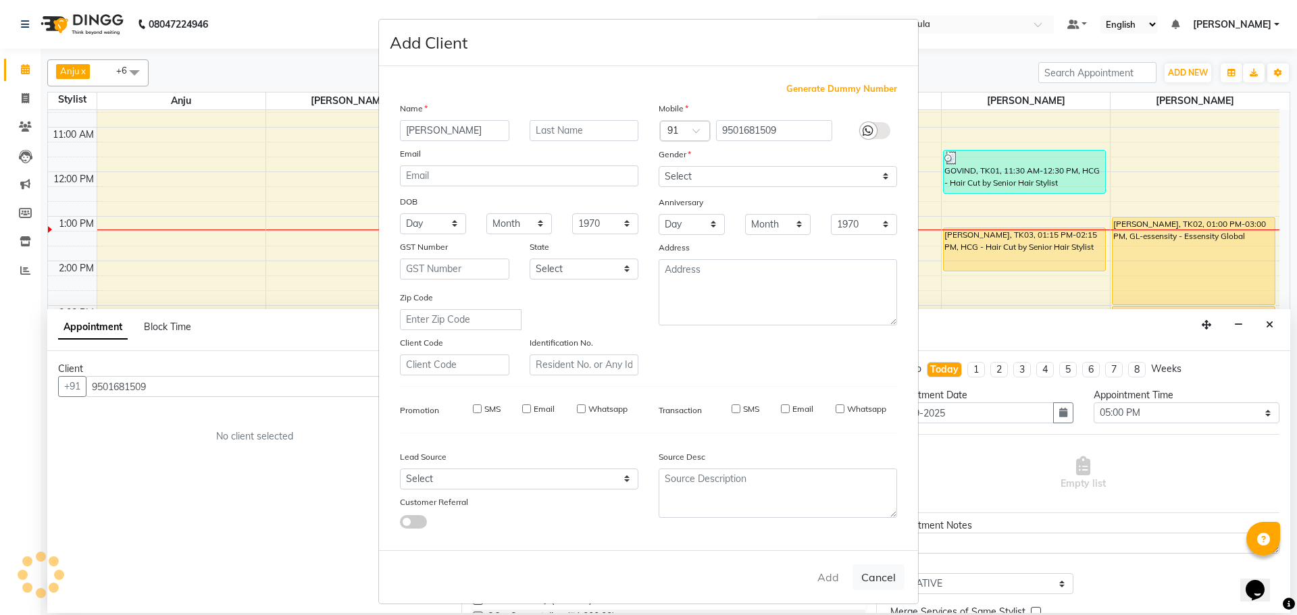
checkbox input "false"
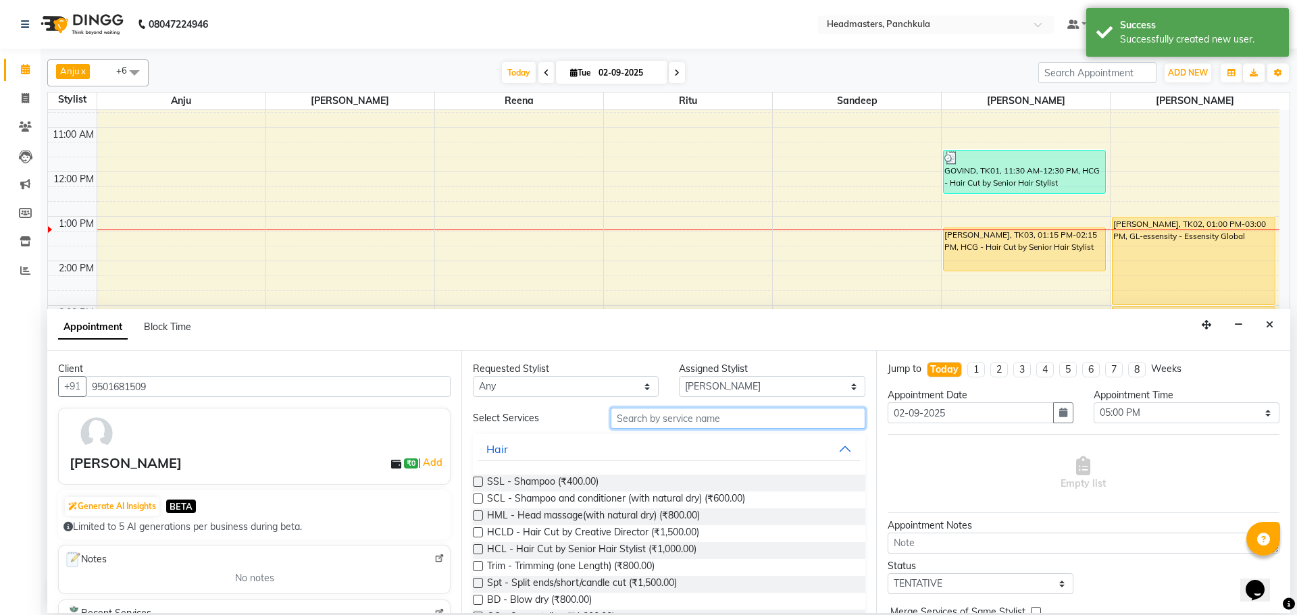
click at [628, 416] on input "text" at bounding box center [738, 418] width 255 height 21
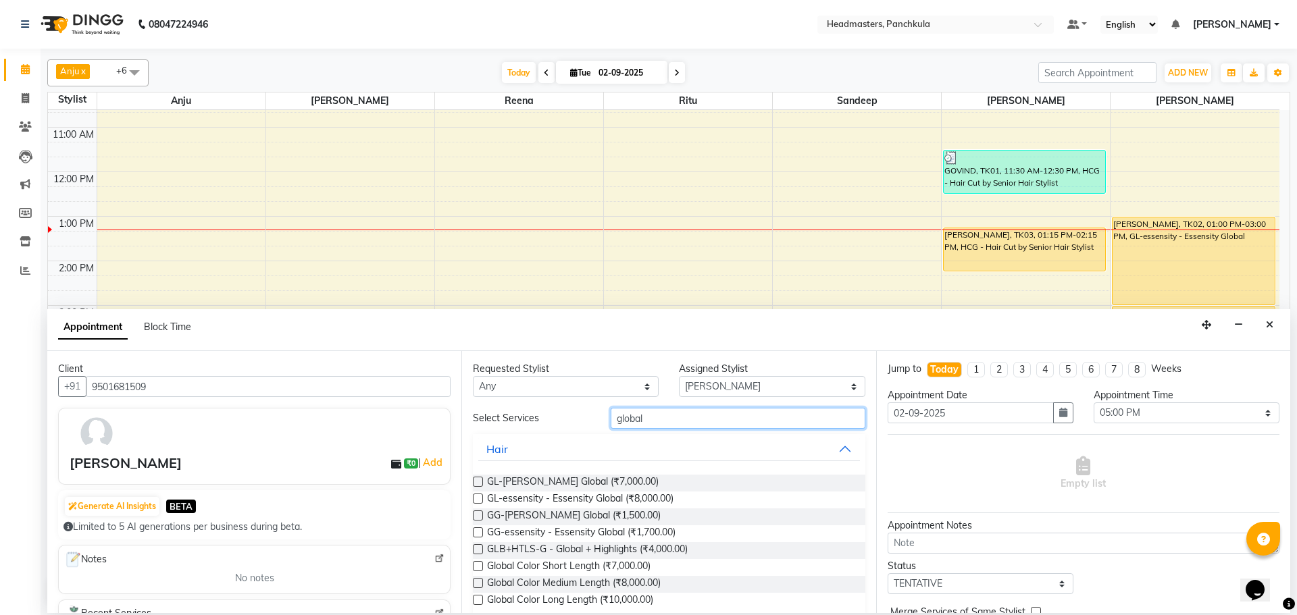
scroll to position [18, 0]
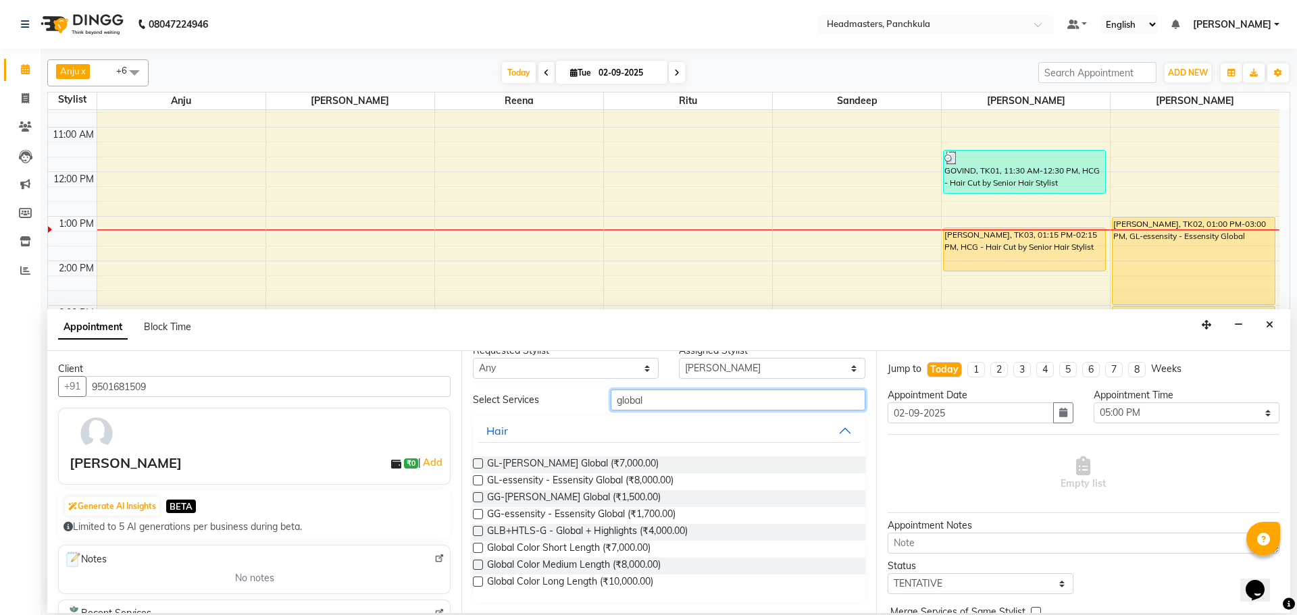
type input "global"
click at [478, 581] on label at bounding box center [478, 582] width 10 height 10
click at [478, 581] on input "checkbox" at bounding box center [477, 583] width 9 height 9
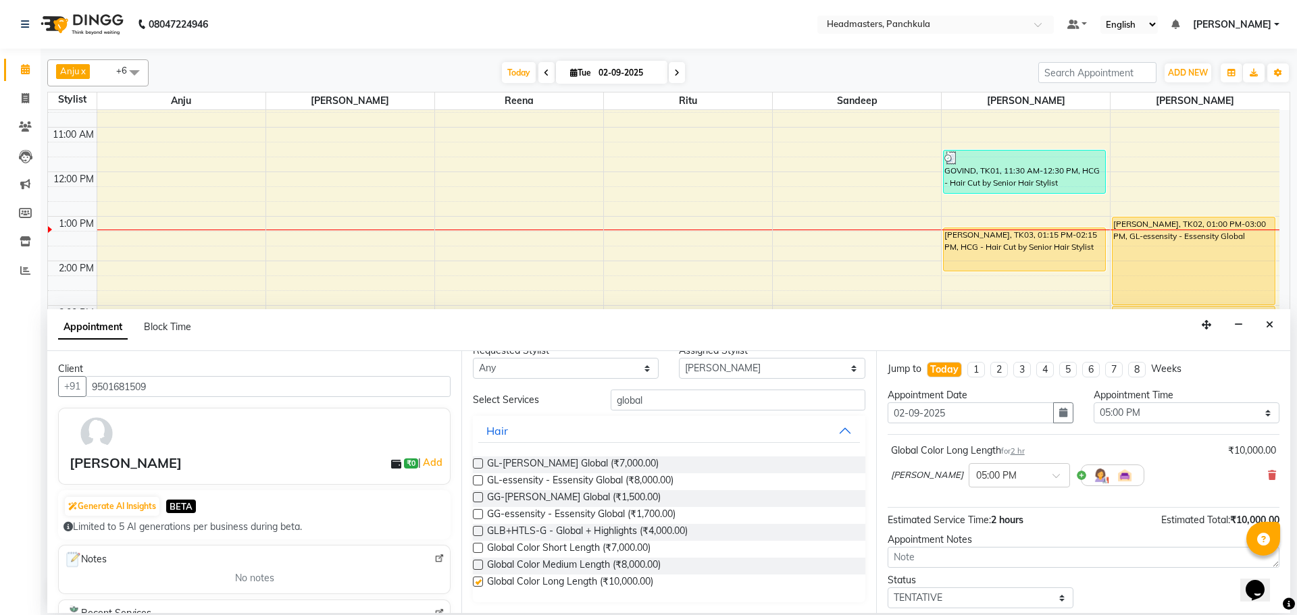
checkbox input "false"
click at [1162, 403] on select "Select 09:00 AM 09:15 AM 09:30 AM 09:45 AM 10:00 AM 10:15 AM 10:30 AM 10:45 AM …" at bounding box center [1187, 413] width 186 height 21
select select "810"
click at [1094, 403] on select "Select 09:00 AM 09:15 AM 09:30 AM 09:45 AM 10:00 AM 10:15 AM 10:30 AM 10:45 AM …" at bounding box center [1187, 413] width 186 height 21
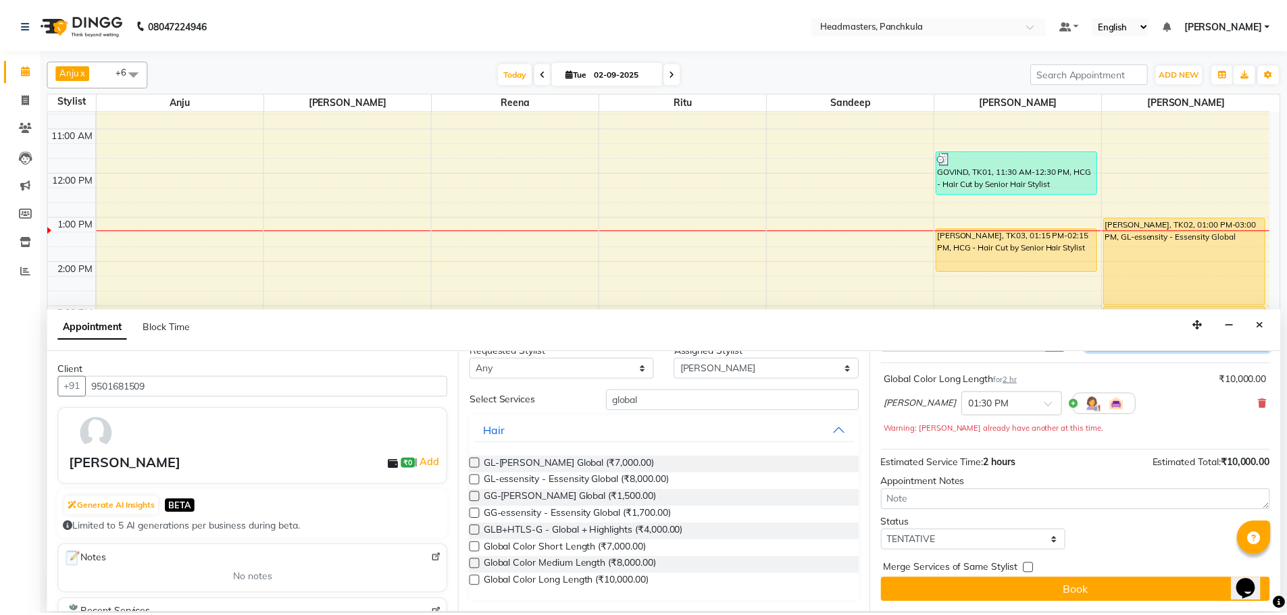
scroll to position [72, 0]
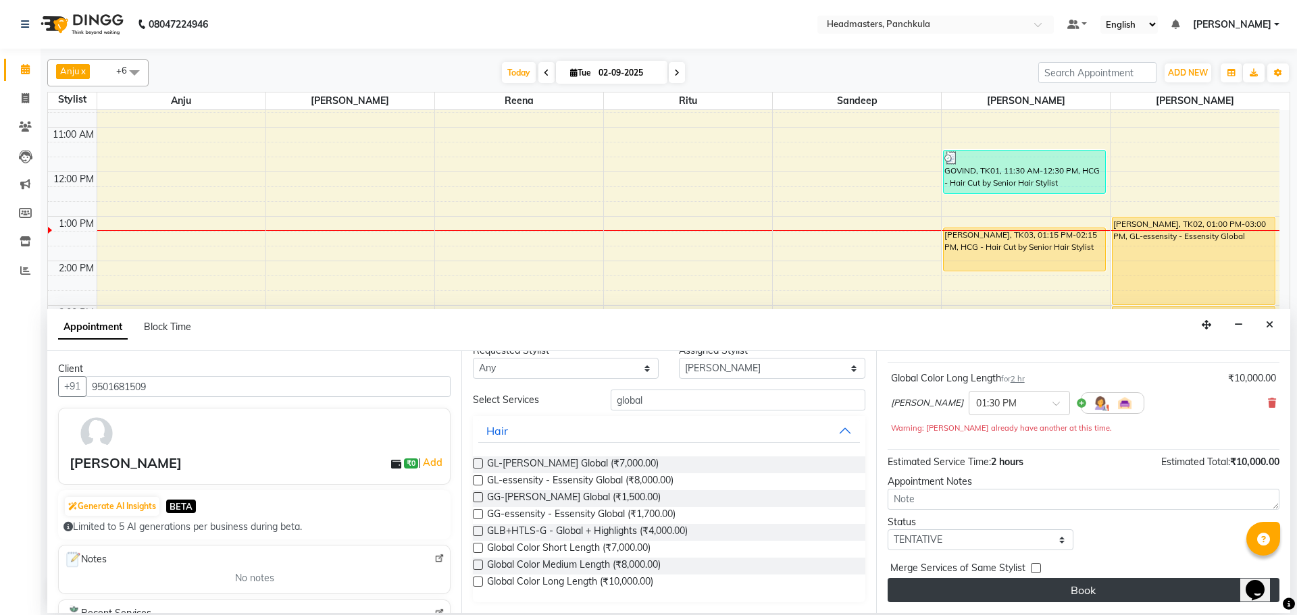
click at [1091, 592] on button "Book" at bounding box center [1084, 590] width 392 height 24
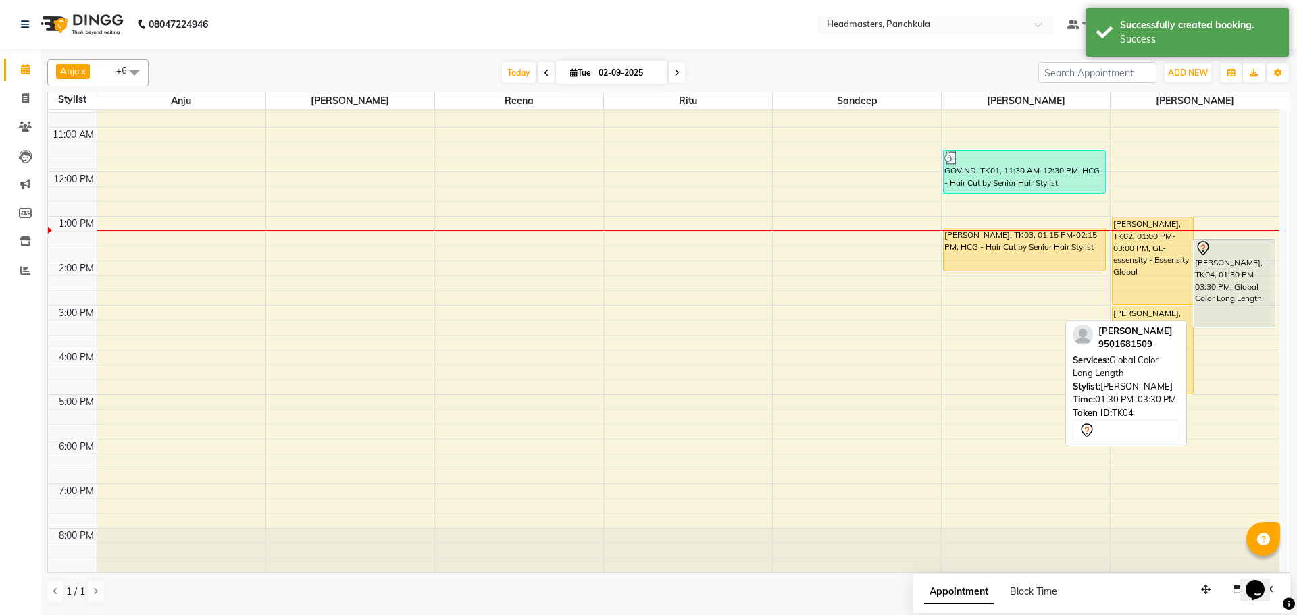
click at [1271, 295] on div "nancy, TK04, 01:30 PM-03:30 PM, Global Color Long Length" at bounding box center [1234, 283] width 80 height 87
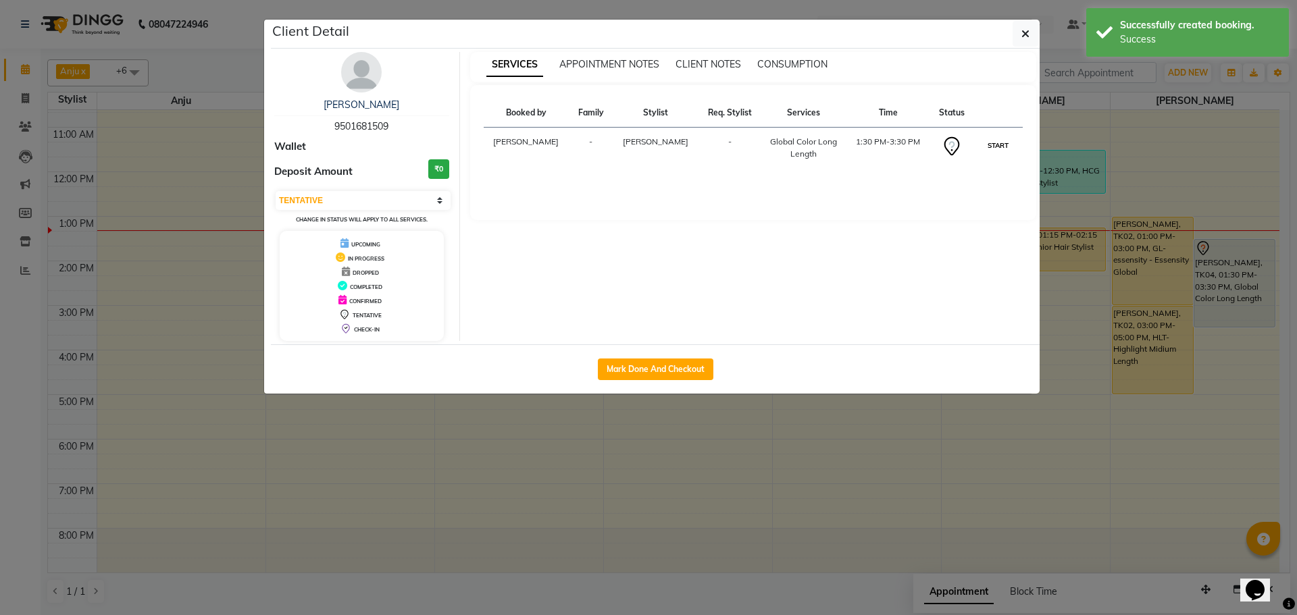
click at [1001, 143] on button "START" at bounding box center [998, 145] width 28 height 17
select select "1"
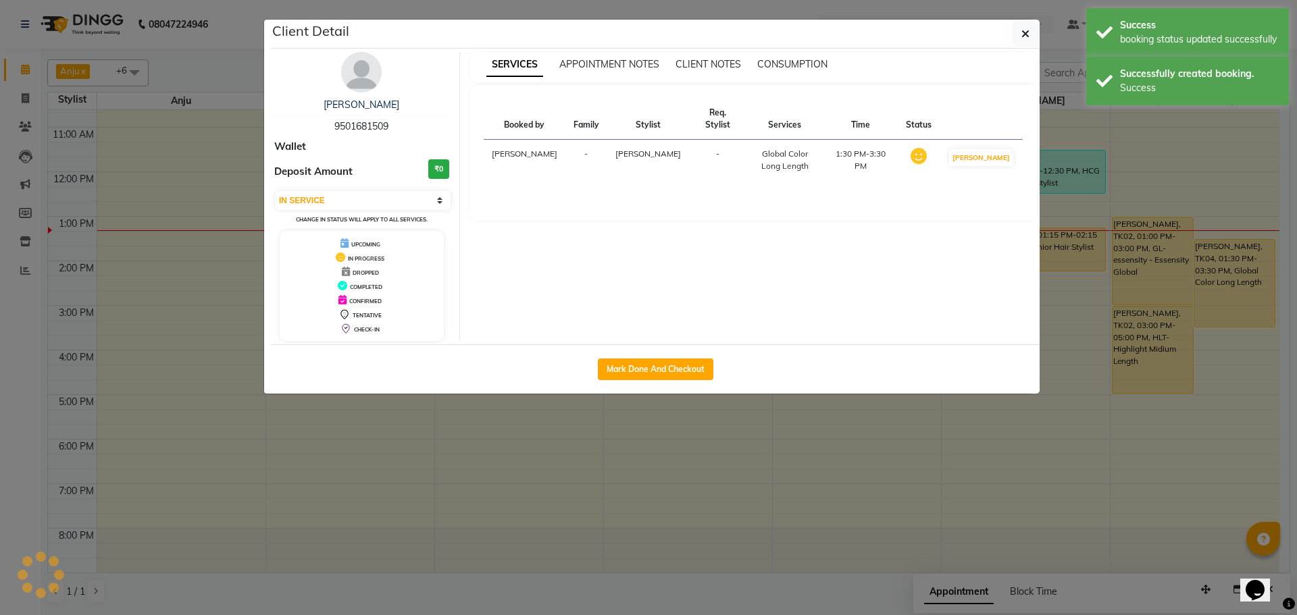
click at [867, 501] on ngb-modal-window "Client Detail nancy 9501681509 Wallet Deposit Amount ₹0 Select IN SERVICE CONFI…" at bounding box center [648, 307] width 1297 height 615
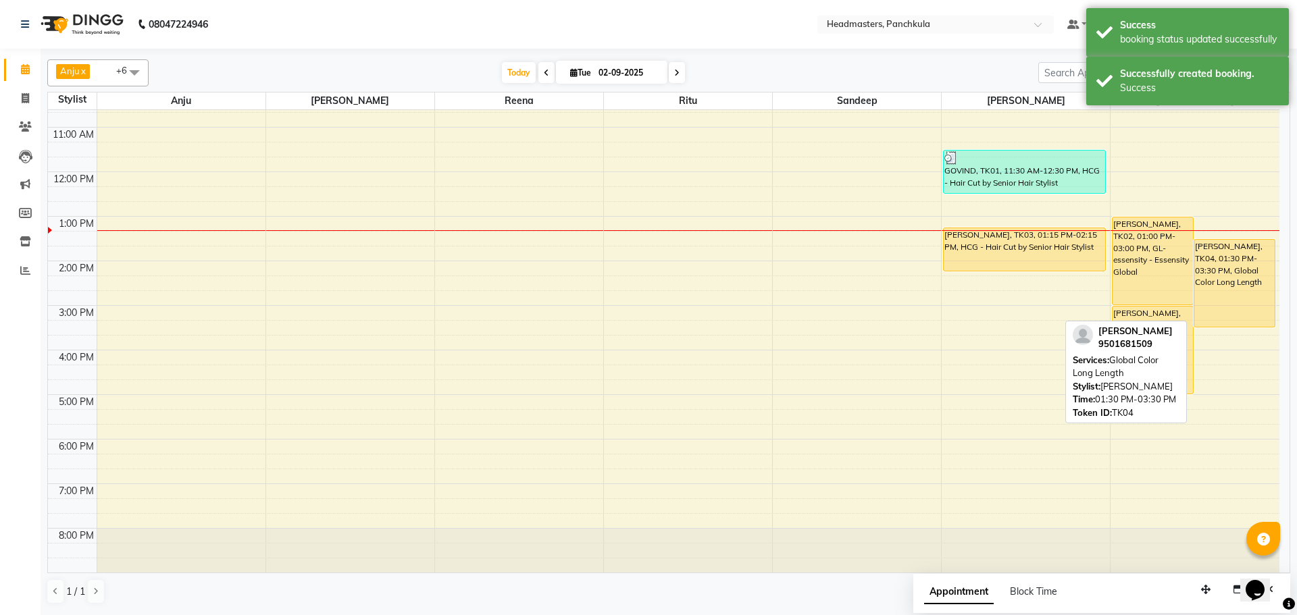
click at [1240, 304] on div "nancy, TK04, 01:30 PM-03:30 PM, Global Color Long Length" at bounding box center [1234, 283] width 80 height 87
select select "1"
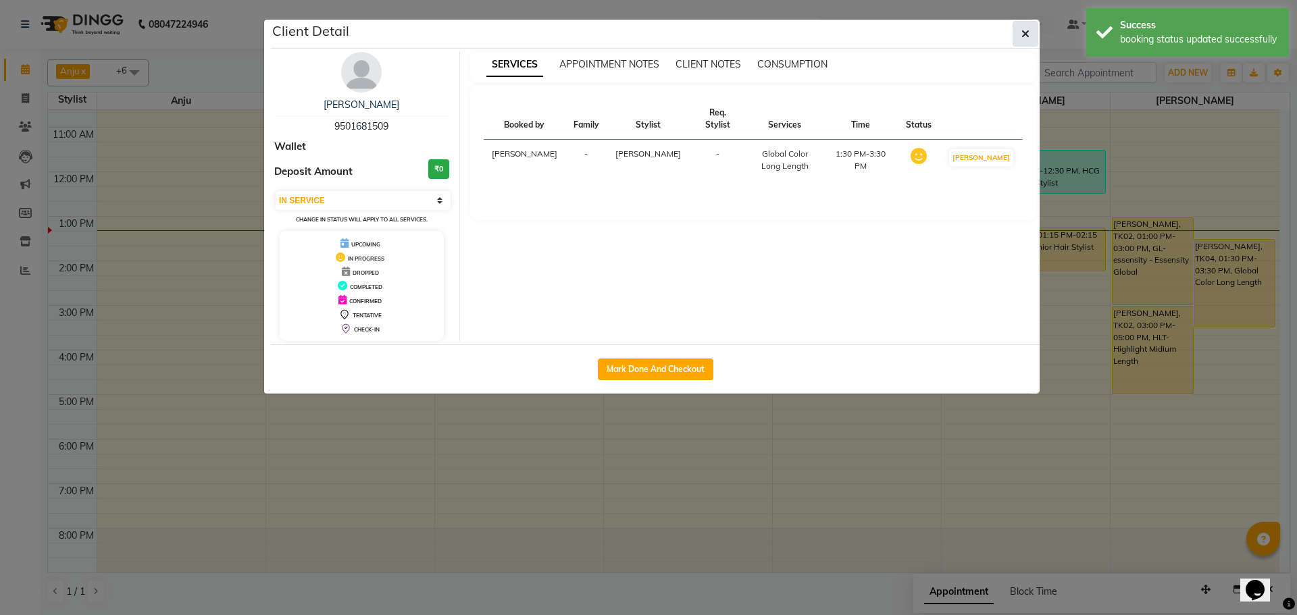
click at [1028, 32] on icon "button" at bounding box center [1025, 33] width 8 height 11
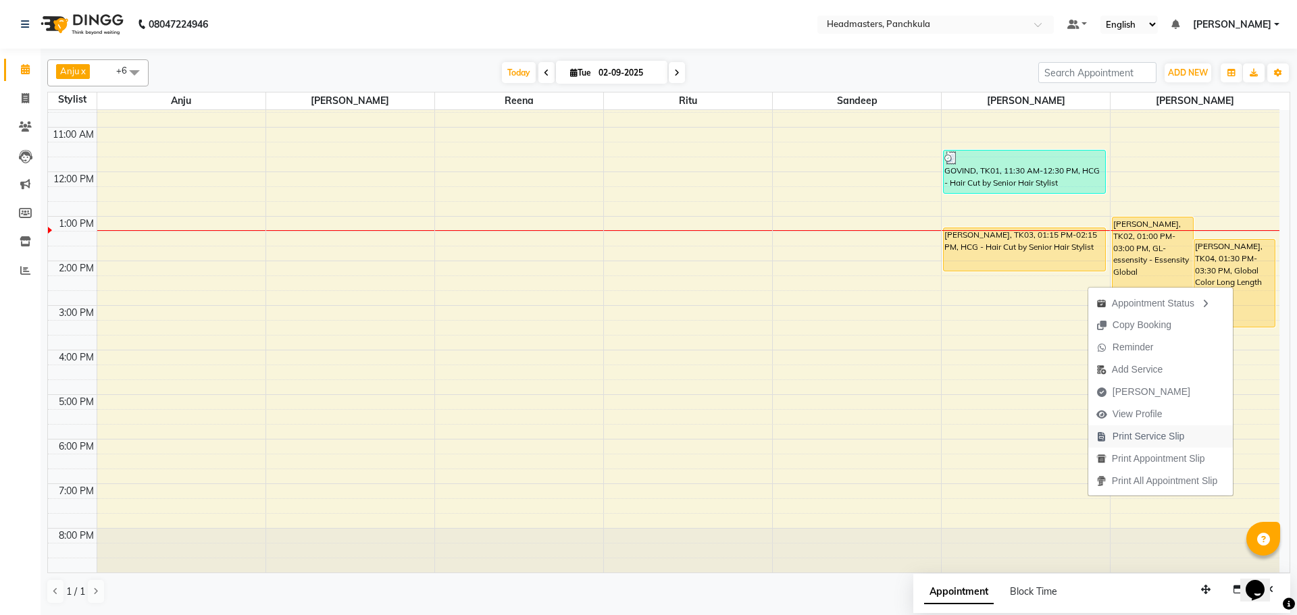
click at [1155, 436] on span "Print Service Slip" at bounding box center [1149, 437] width 72 height 14
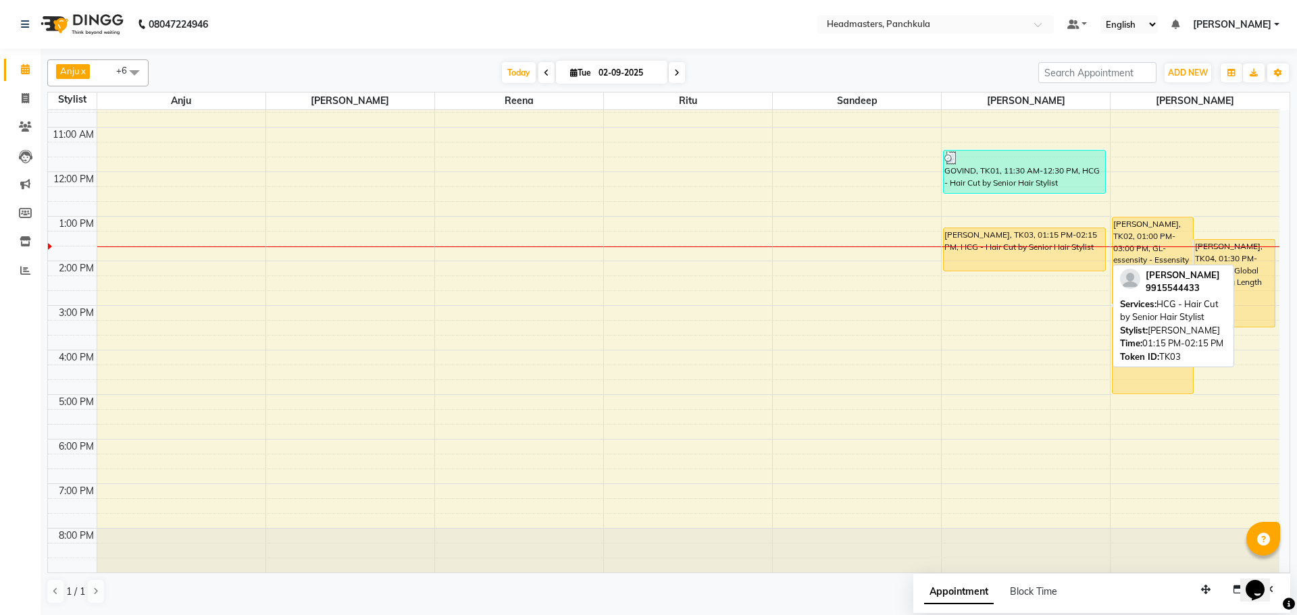
click at [1025, 257] on div "garav, TK03, 01:15 PM-02:15 PM, HCG - Hair Cut by Senior Hair Stylist" at bounding box center [1024, 249] width 161 height 43
select select "1"
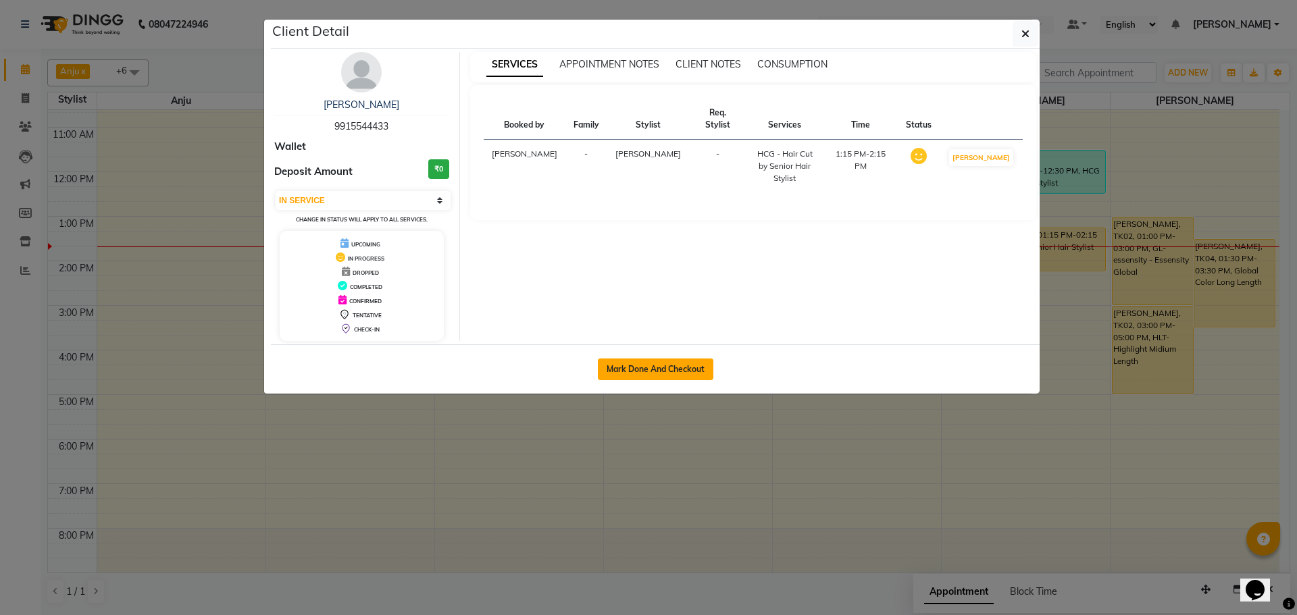
click at [657, 359] on button "Mark Done And Checkout" at bounding box center [656, 370] width 116 height 22
select select "service"
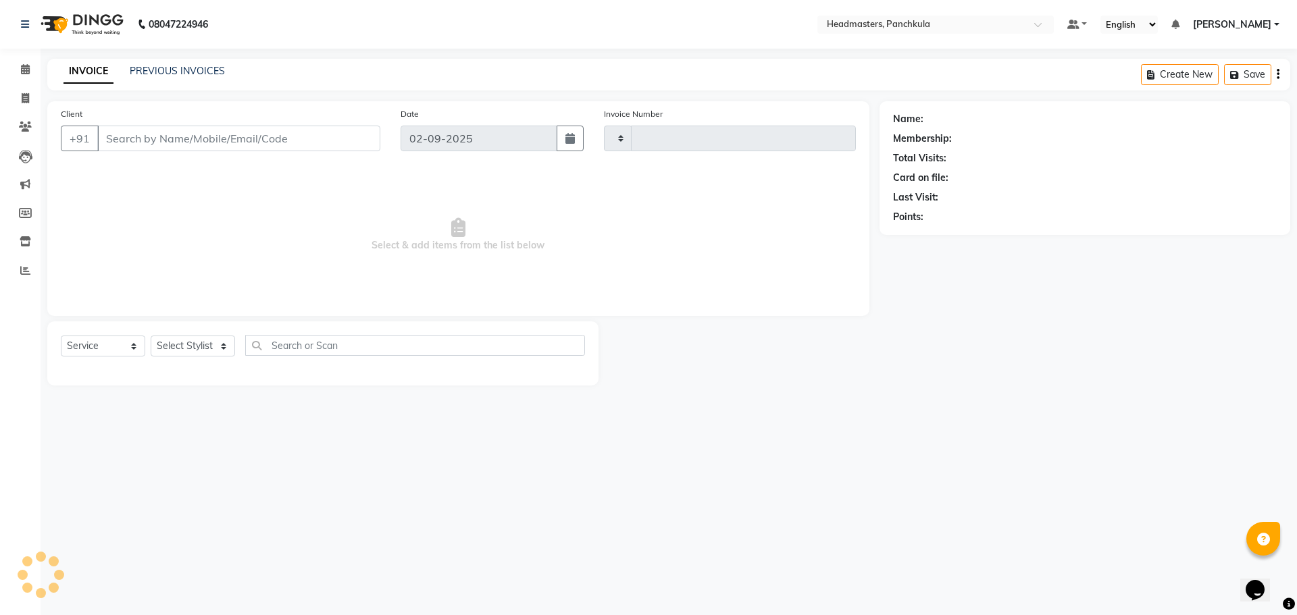
type input "2867"
select select "7376"
type input "9915544433"
select select "64059"
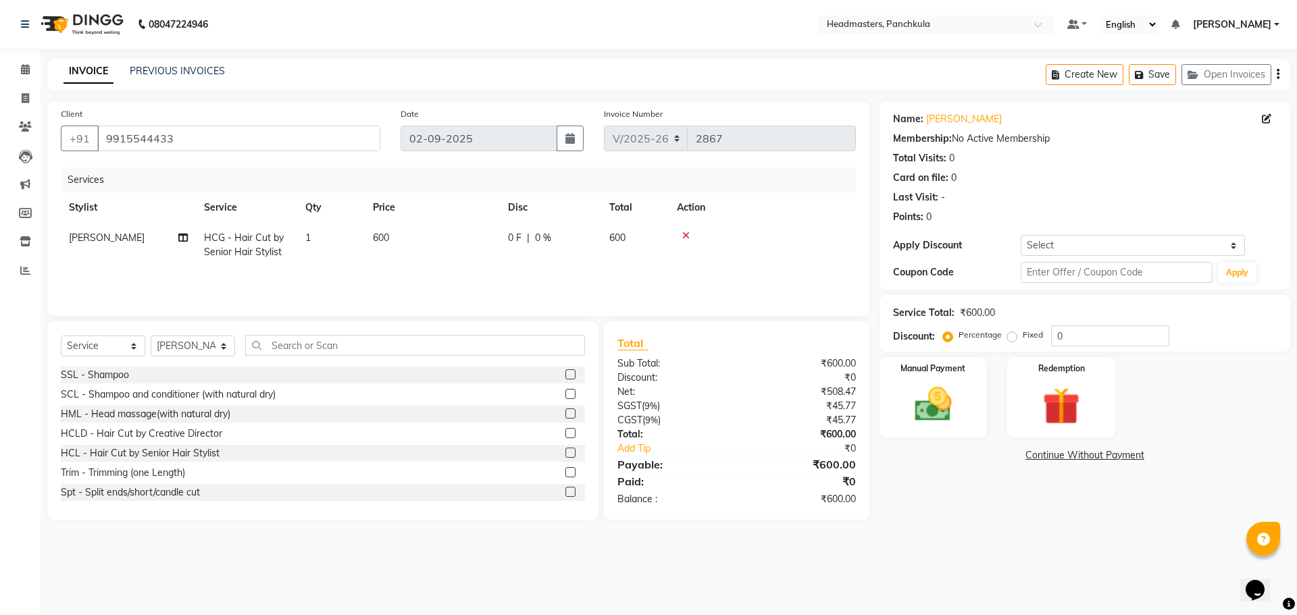
click at [528, 225] on td "0 F | 0 %" at bounding box center [550, 245] width 101 height 45
select select "64059"
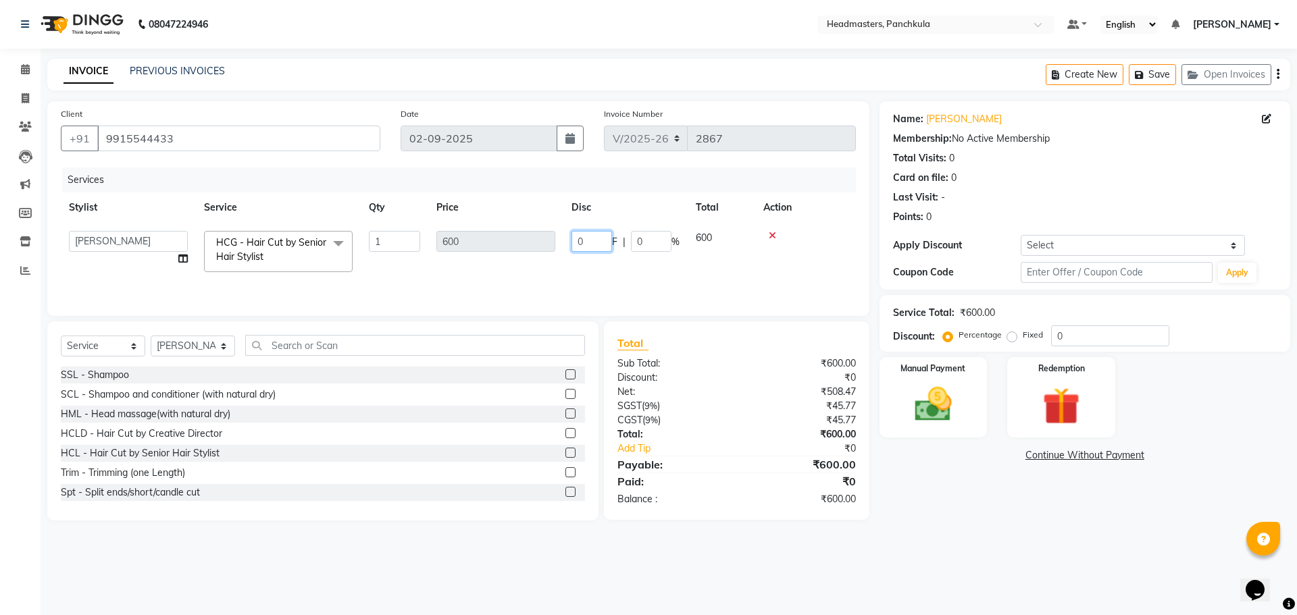
click at [586, 240] on input "0" at bounding box center [592, 241] width 41 height 21
type input "0100"
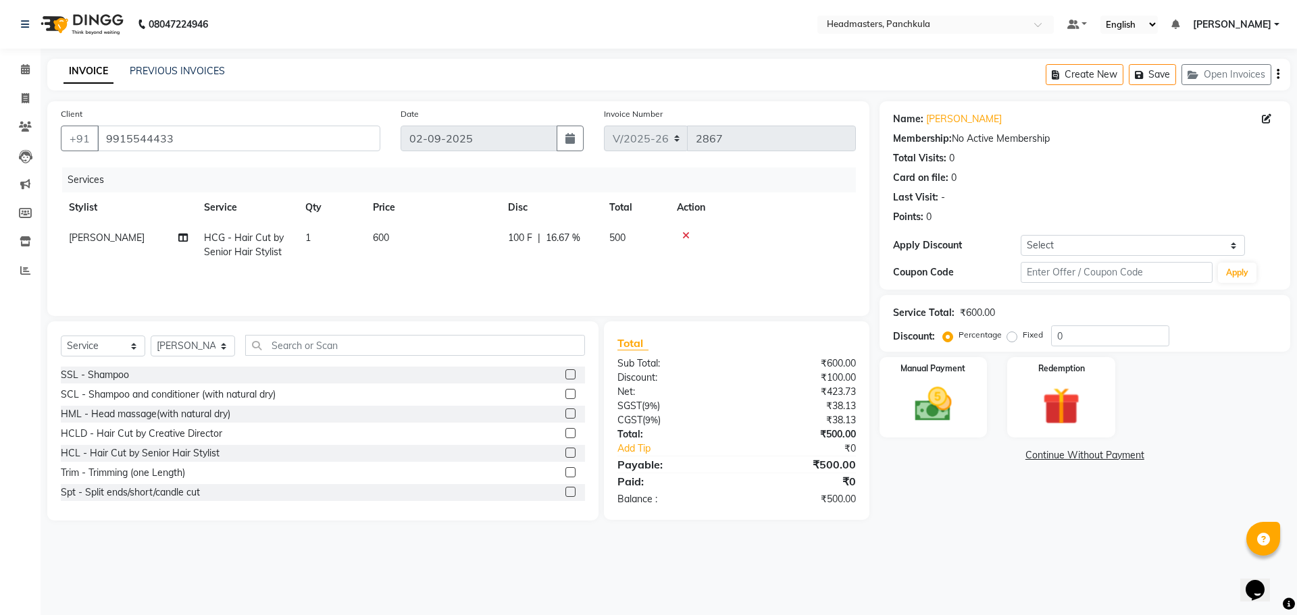
click at [1080, 552] on div "08047224946 Select Location × Headmasters, Panchkula Default Panel My Panel Eng…" at bounding box center [648, 307] width 1297 height 615
click at [944, 428] on div "Manual Payment" at bounding box center [933, 397] width 112 height 83
click at [994, 460] on span "UPI" at bounding box center [988, 457] width 21 height 16
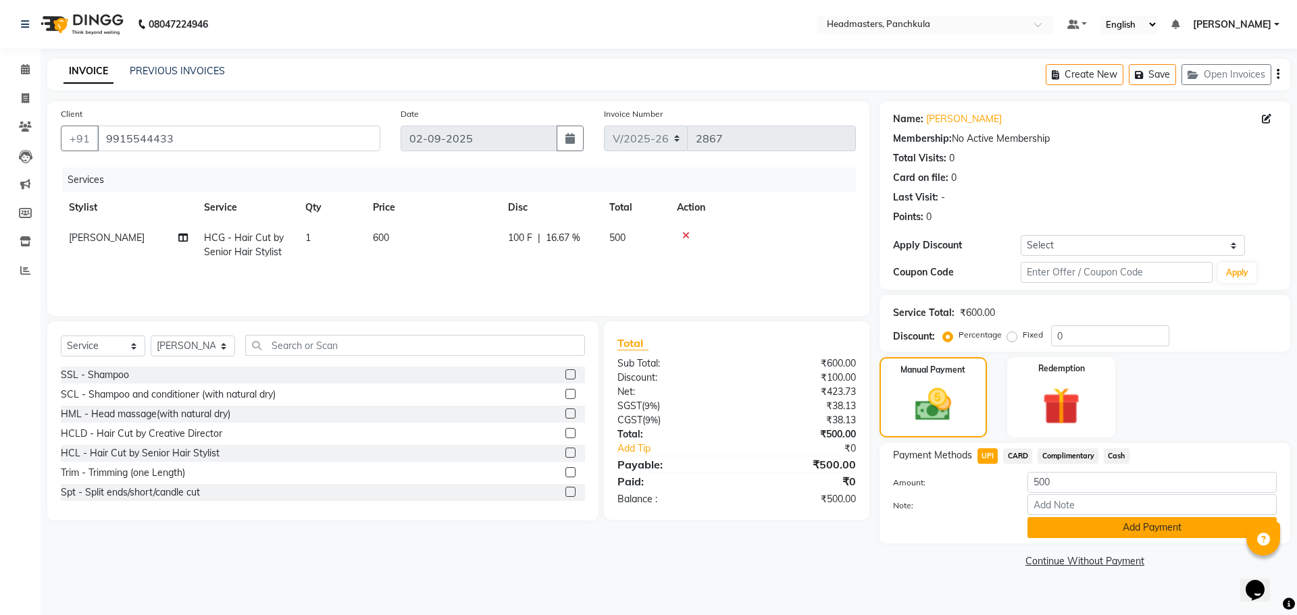
click at [1066, 530] on button "Add Payment" at bounding box center [1152, 527] width 249 height 21
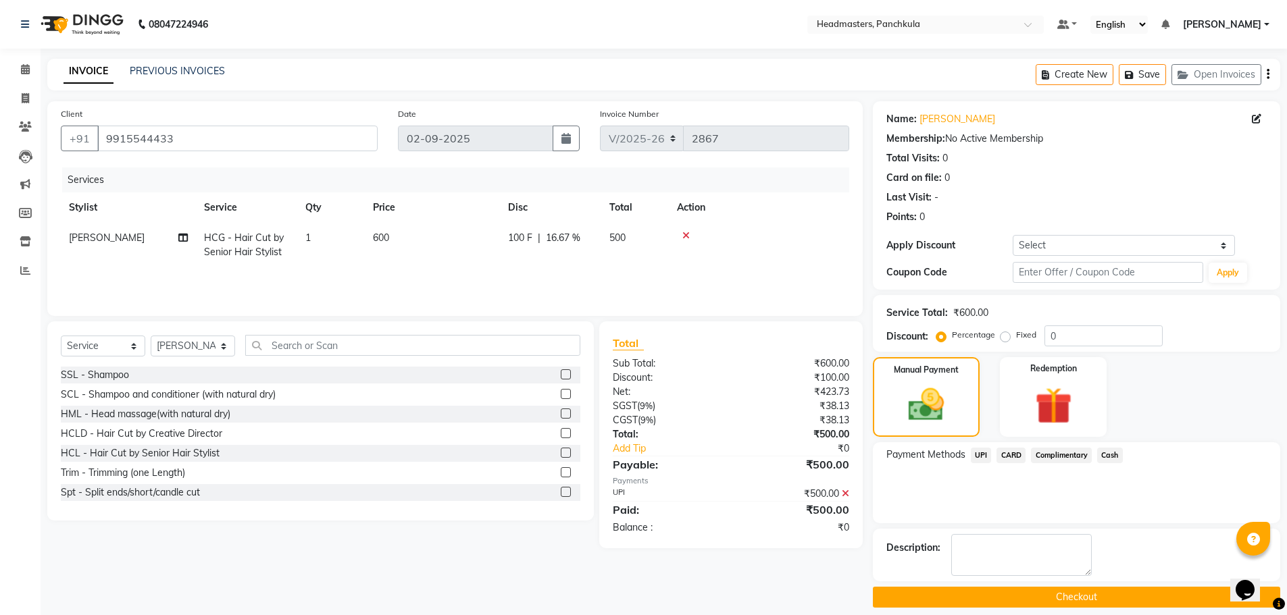
click at [1025, 603] on button "Checkout" at bounding box center [1076, 597] width 407 height 21
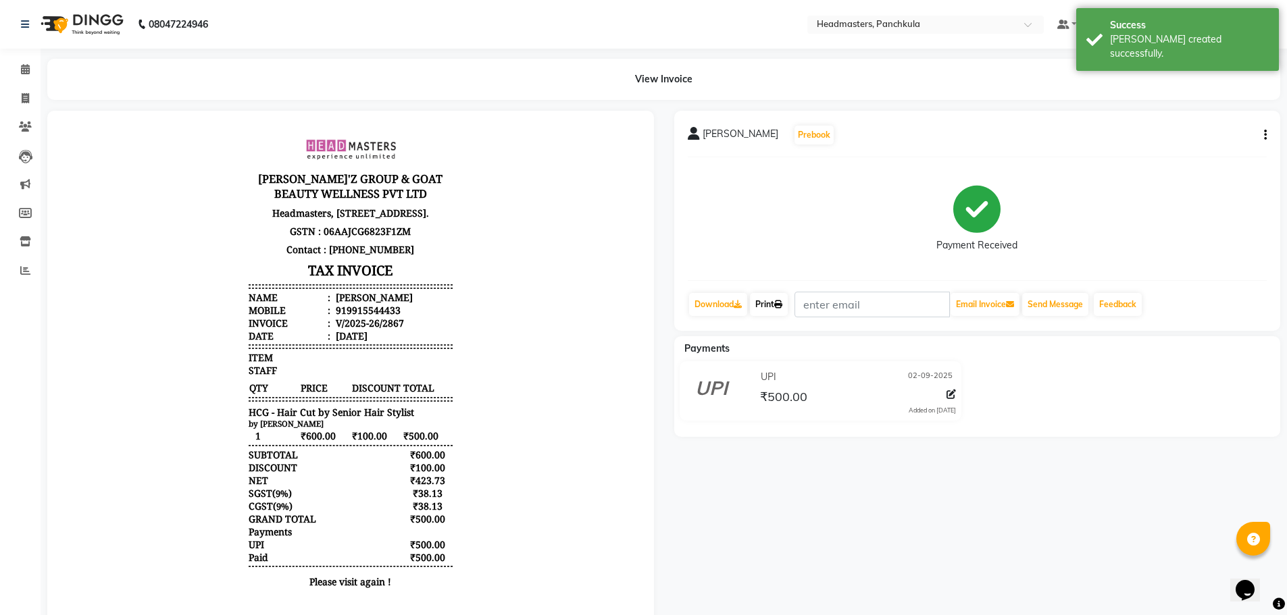
click at [757, 295] on link "Print" at bounding box center [769, 304] width 38 height 23
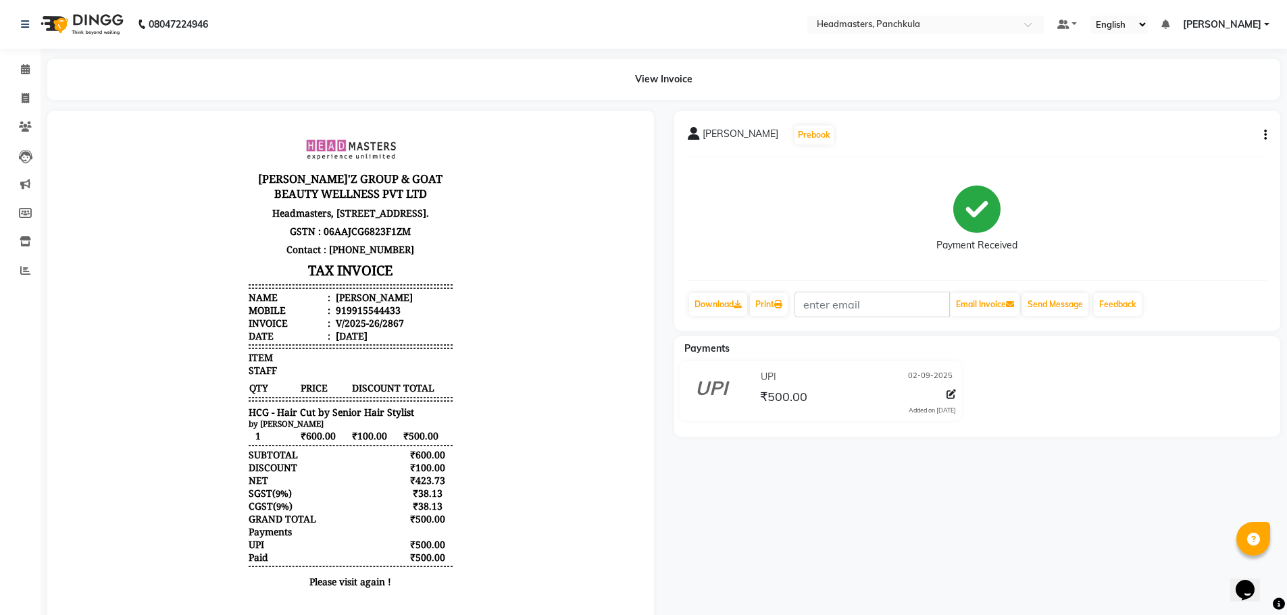
select select "service"
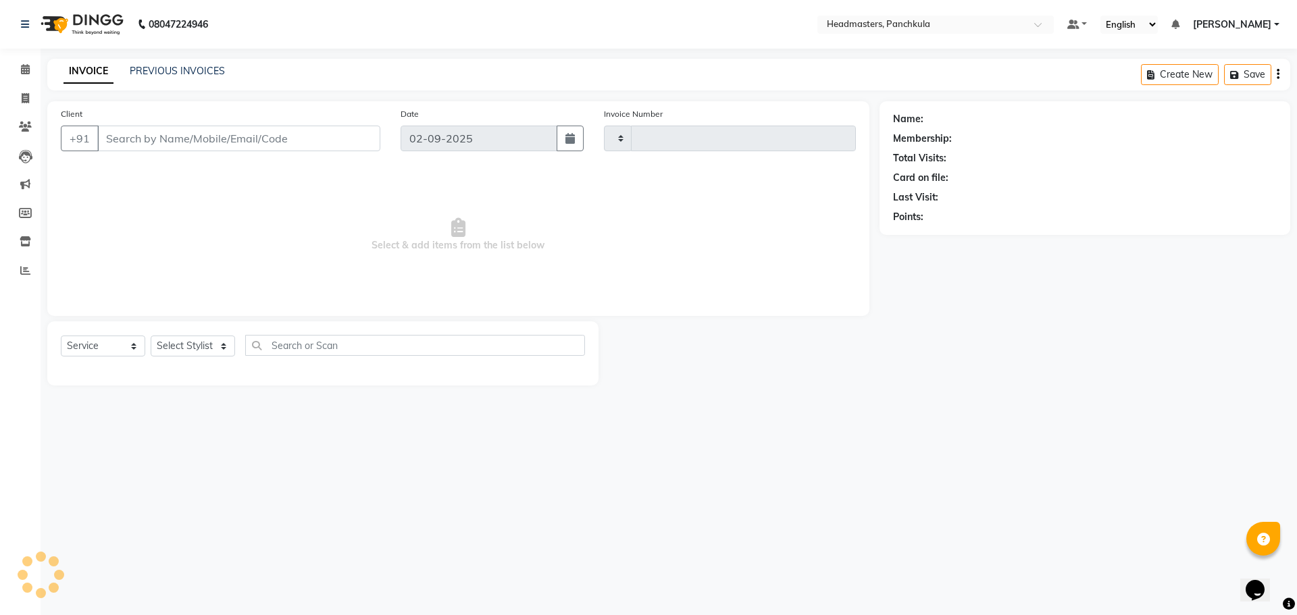
type input "2868"
select select "7376"
type input "9915544433"
select select "64059"
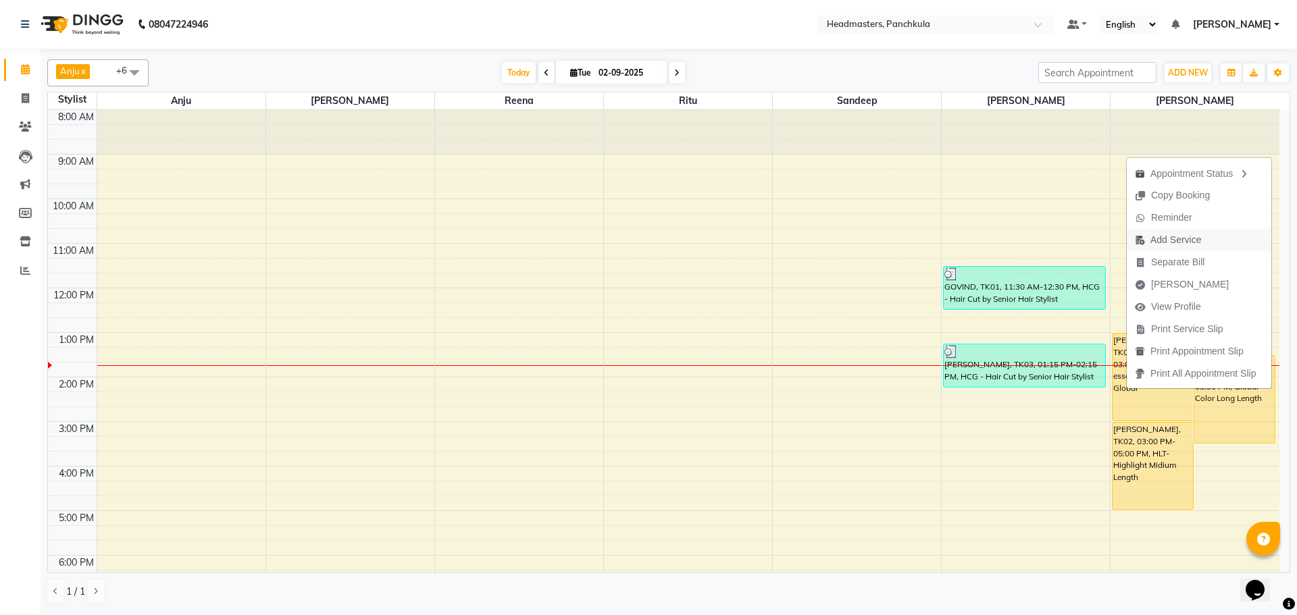
click at [1165, 238] on span "Add Service" at bounding box center [1175, 240] width 51 height 14
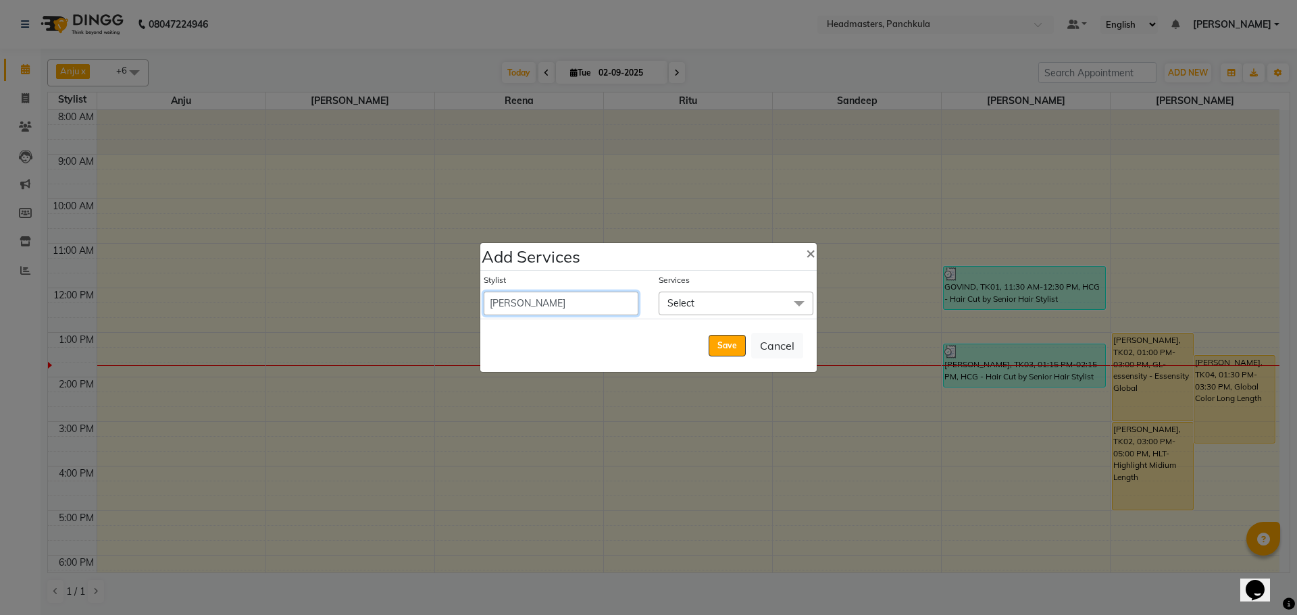
click at [563, 303] on select "Amjad Anju Danish HEAD MASTERS Parveen Reena Ritu Saddam Sandeep Sushant Sushan…" at bounding box center [561, 304] width 155 height 24
select select "64059"
click at [484, 292] on select "Amjad Anju Danish HEAD MASTERS Parveen Reena Ritu Saddam Sandeep Sushant Sushan…" at bounding box center [561, 304] width 155 height 24
select select "900"
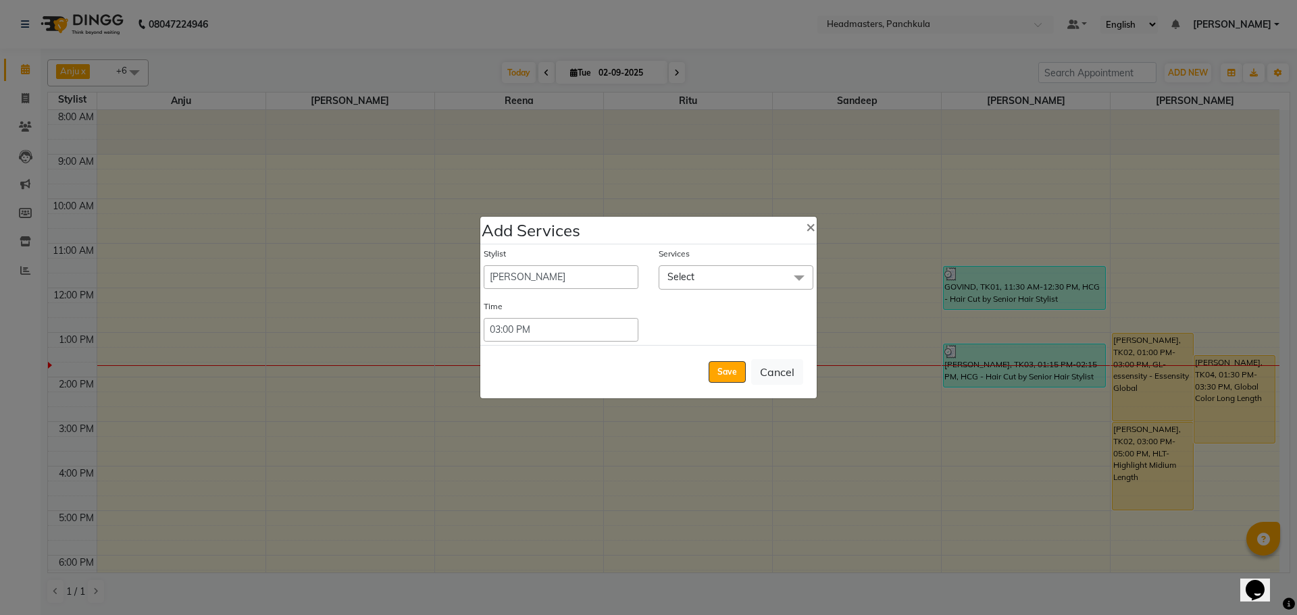
click at [686, 280] on span "Select" at bounding box center [680, 277] width 27 height 12
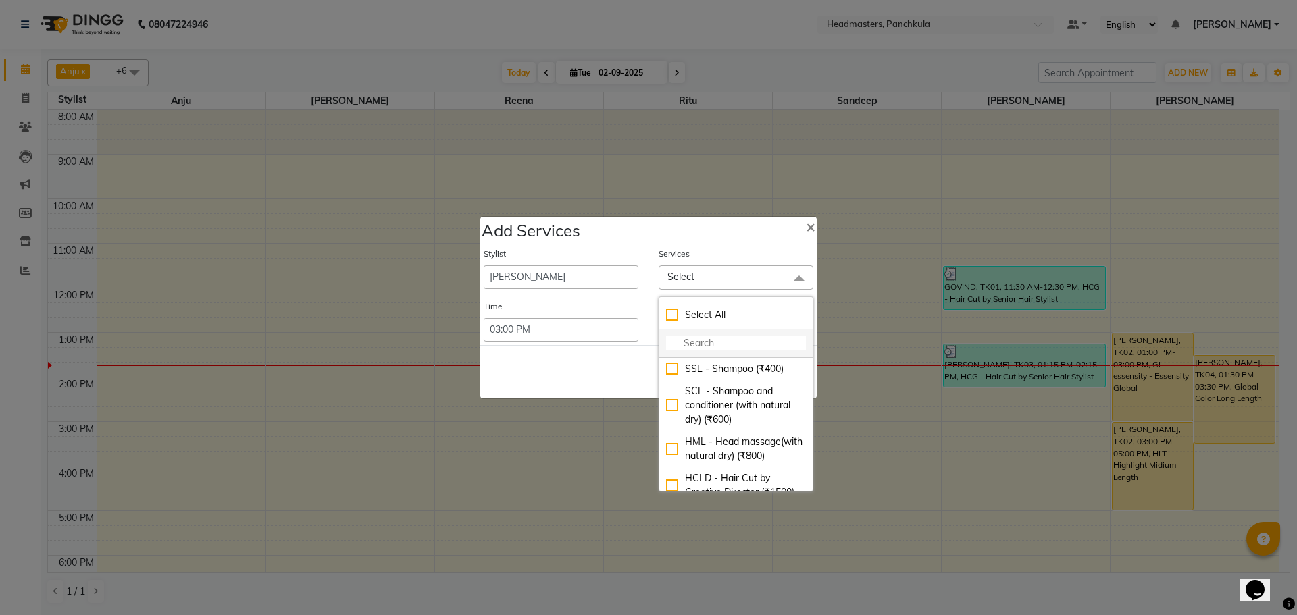
click at [698, 344] on input "multiselect-search" at bounding box center [736, 343] width 140 height 14
type input "hc"
click at [667, 431] on div "HCG - Hair Cut by Senior Hair Stylist (₹600)" at bounding box center [736, 431] width 140 height 28
checkbox input "true"
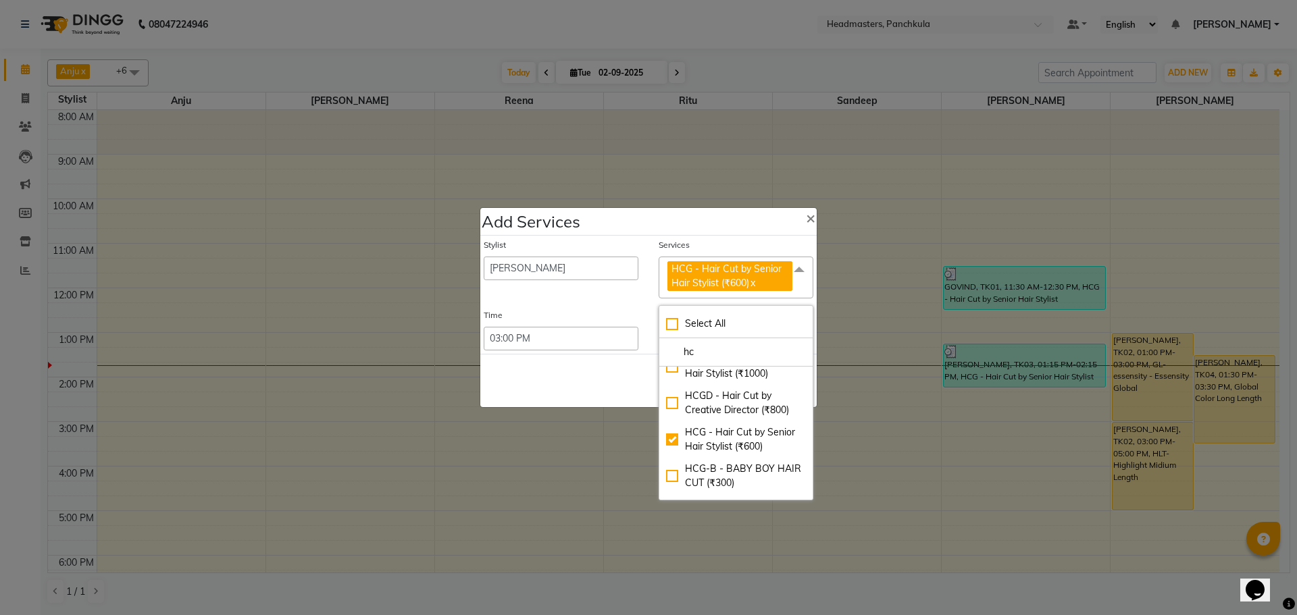
click at [599, 382] on div "Save Cancel" at bounding box center [648, 380] width 336 height 53
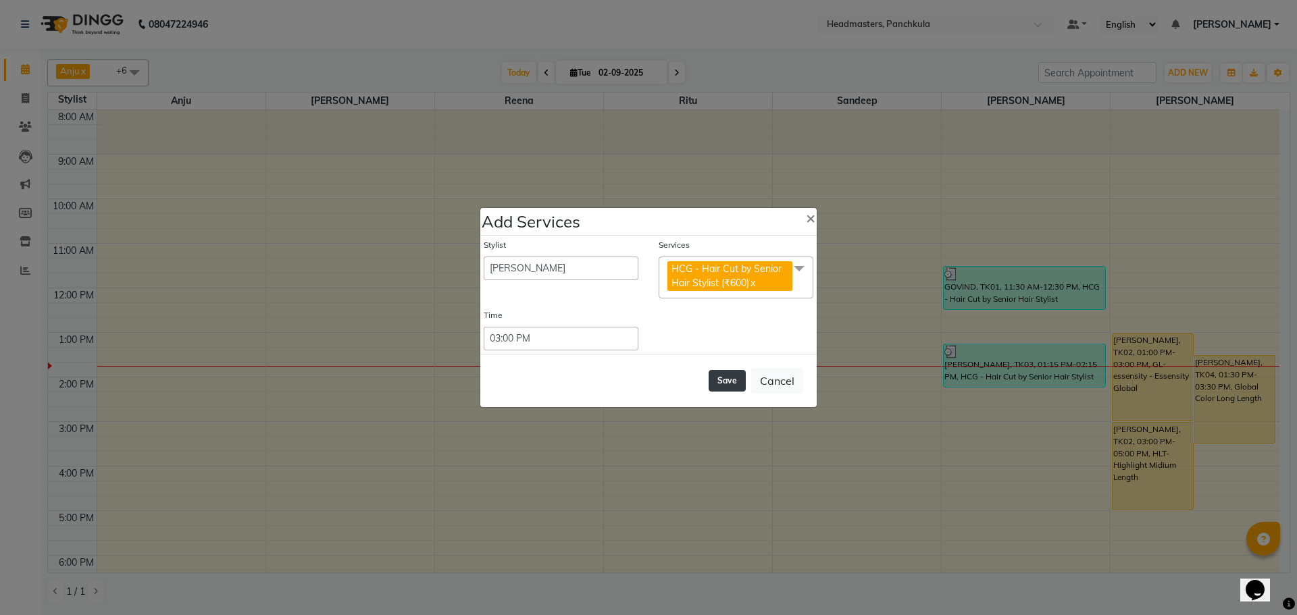
click at [728, 381] on button "Save" at bounding box center [727, 381] width 37 height 22
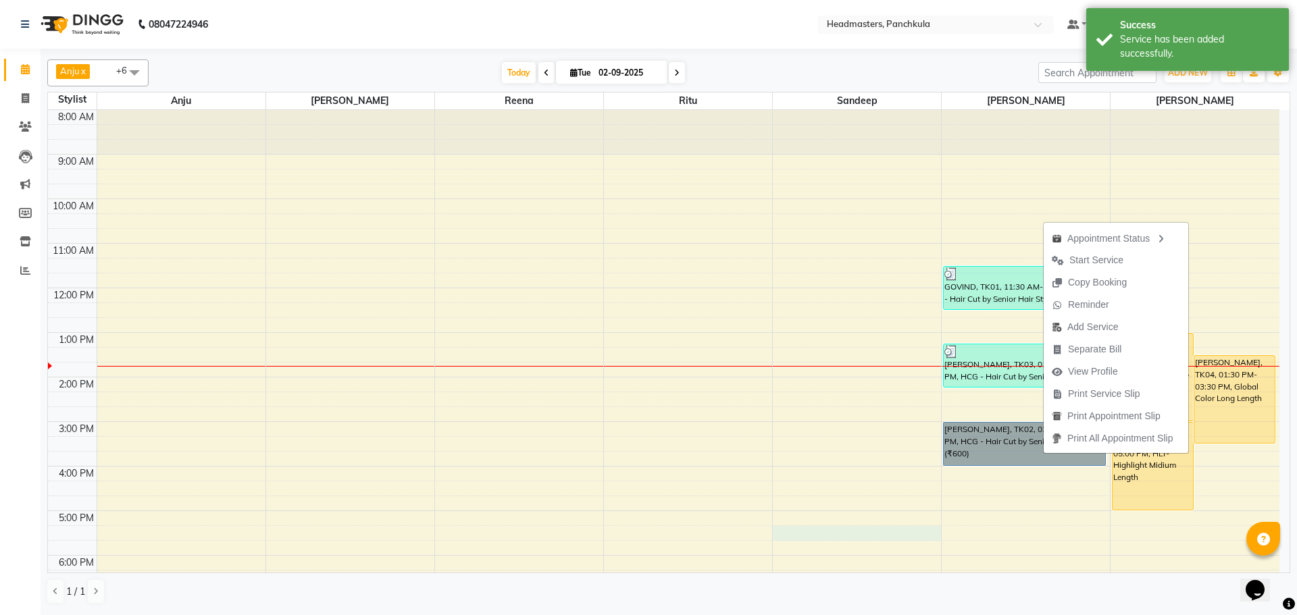
click at [857, 532] on div "8:00 AM 9:00 AM 10:00 AM 11:00 AM 12:00 PM 1:00 PM 2:00 PM 3:00 PM 4:00 PM 5:00…" at bounding box center [664, 399] width 1232 height 579
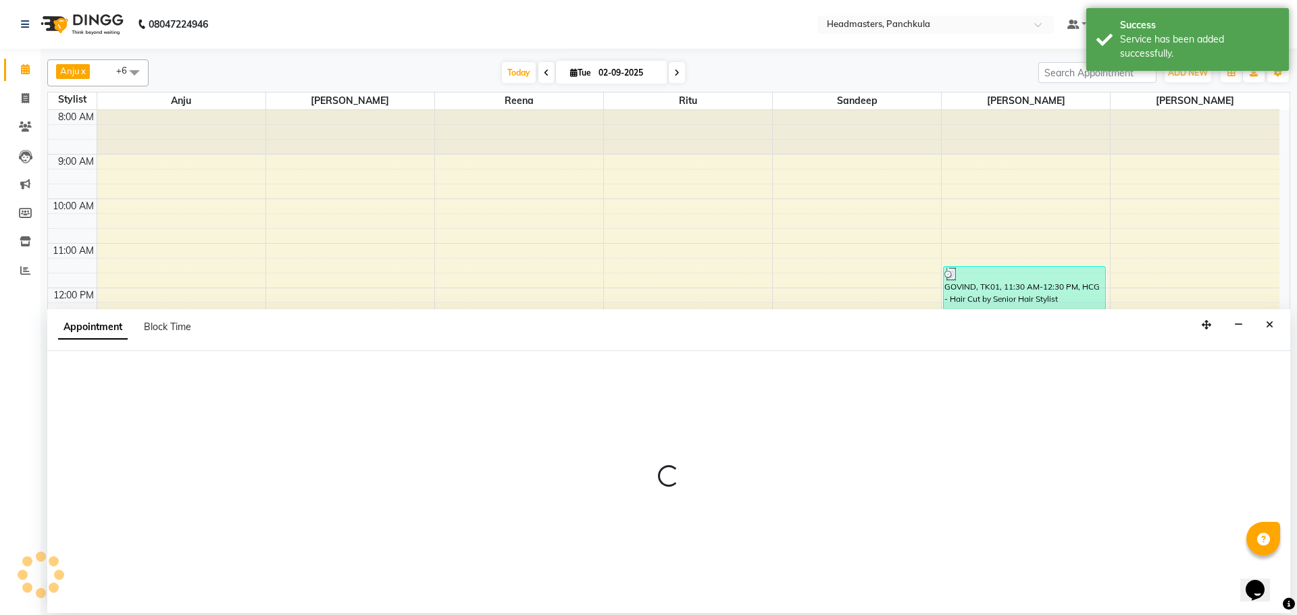
select select "64055"
select select "tentative"
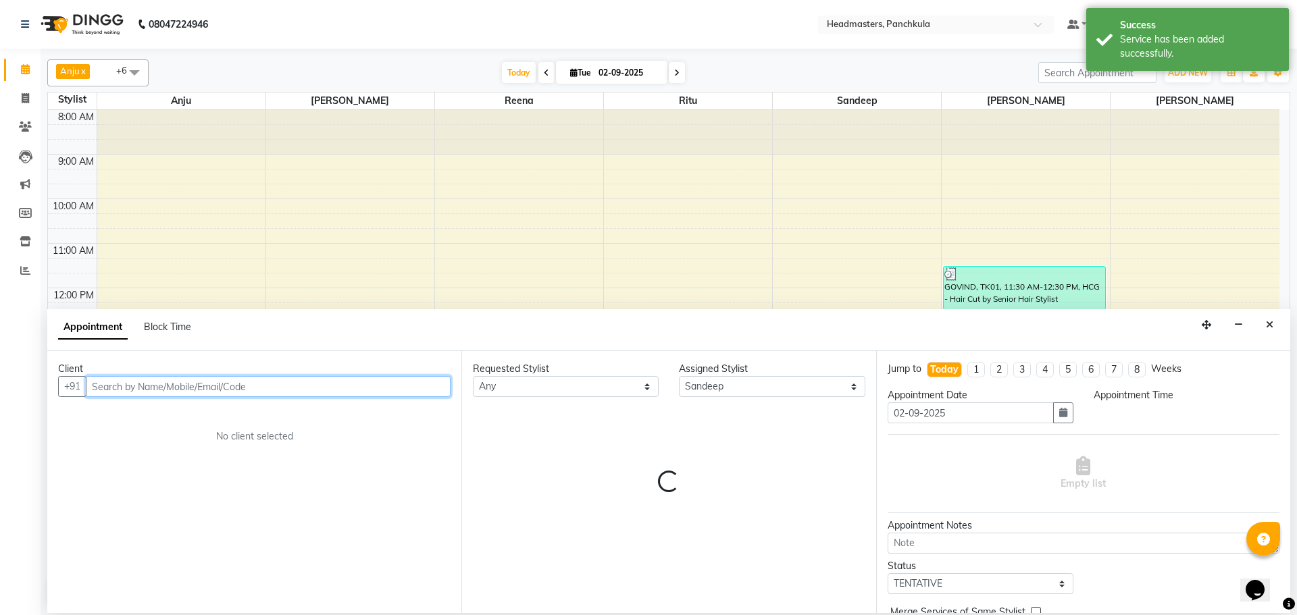
select select "1035"
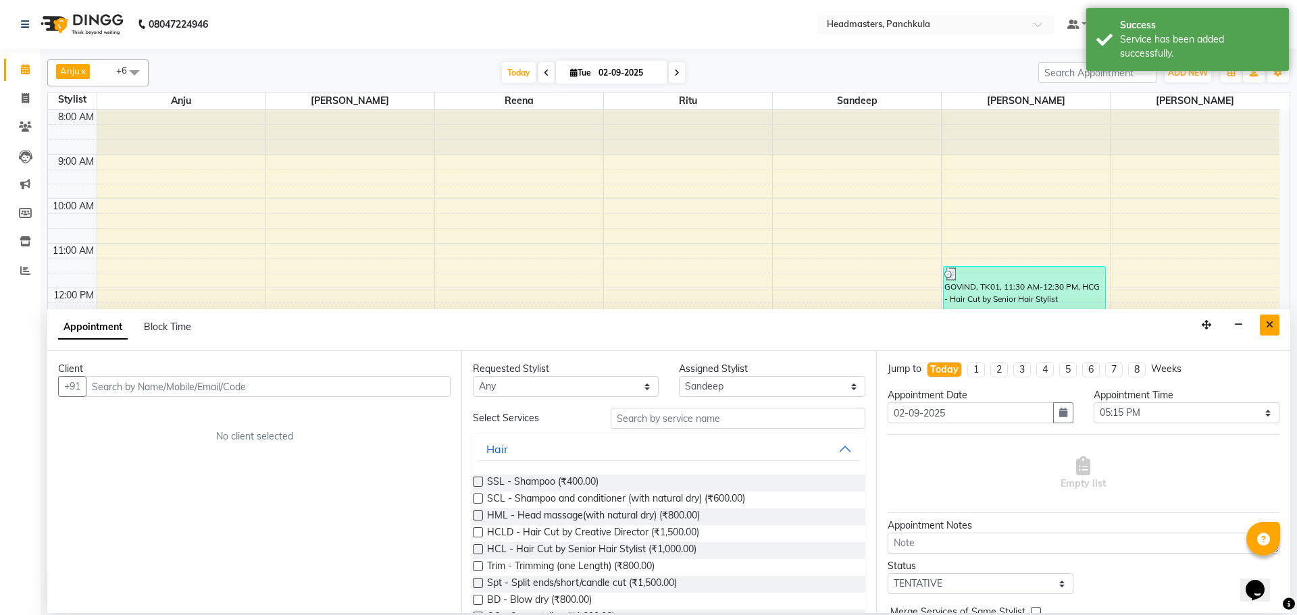
click at [1272, 323] on icon "Close" at bounding box center [1269, 324] width 7 height 9
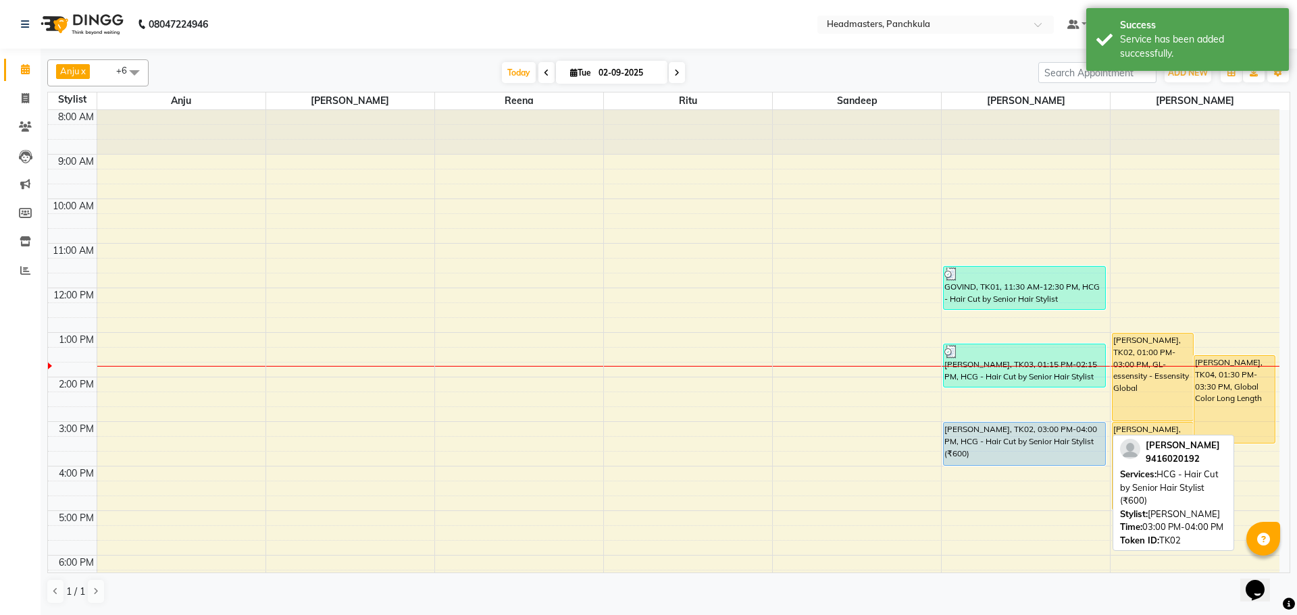
click at [1001, 456] on div "guneet, TK02, 03:00 PM-04:00 PM, HCG - Hair Cut by Senior Hair Stylist (₹600)" at bounding box center [1024, 444] width 161 height 43
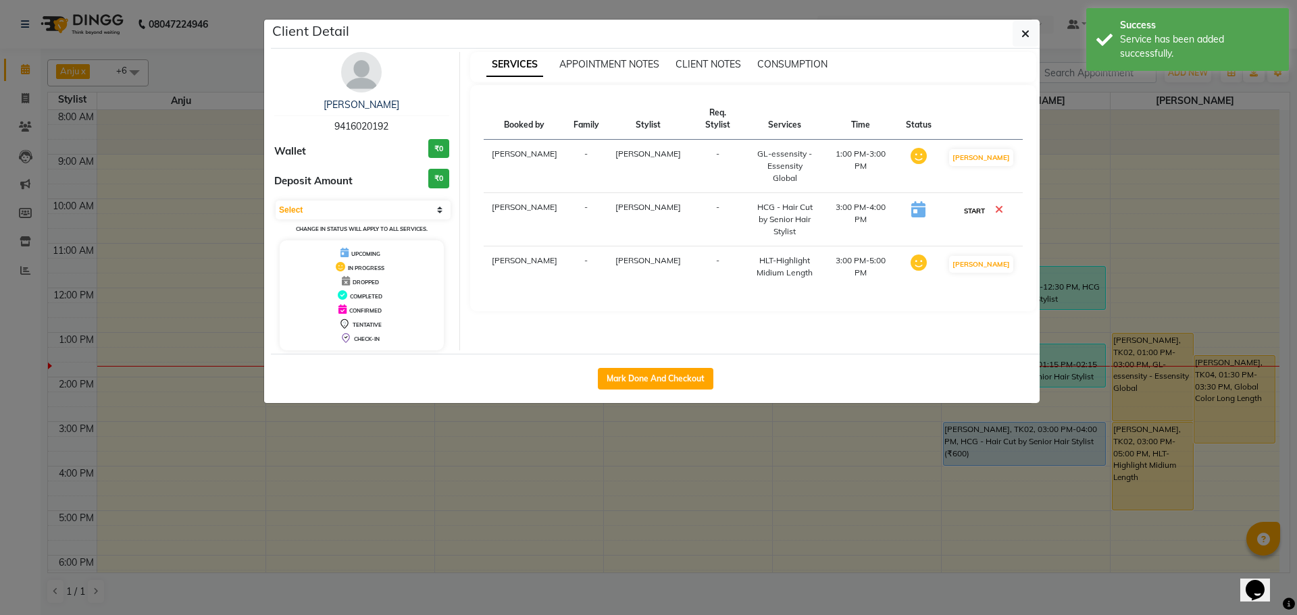
click at [972, 203] on button "START" at bounding box center [975, 211] width 28 height 17
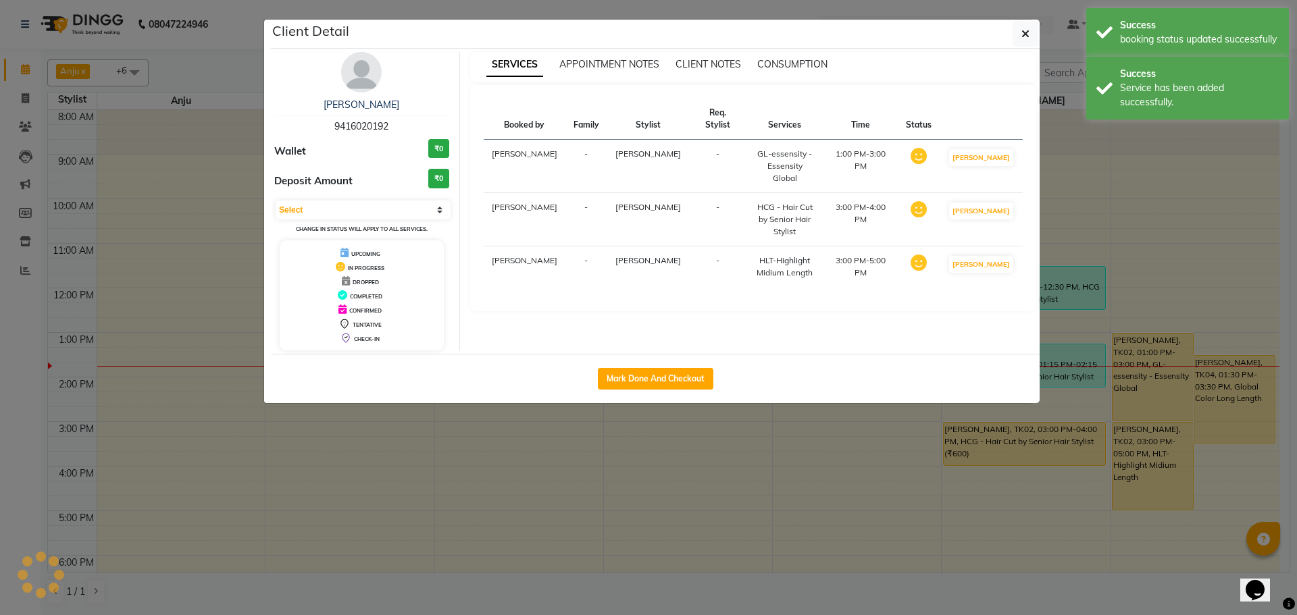
select select "1"
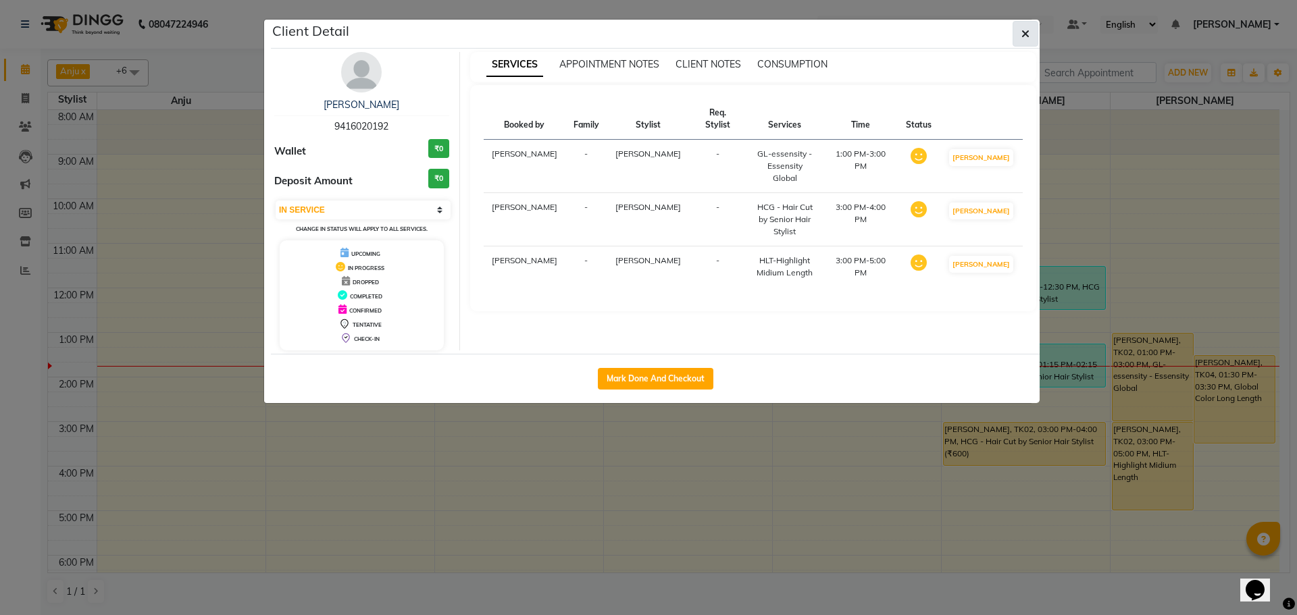
click at [1026, 35] on icon "button" at bounding box center [1025, 33] width 8 height 11
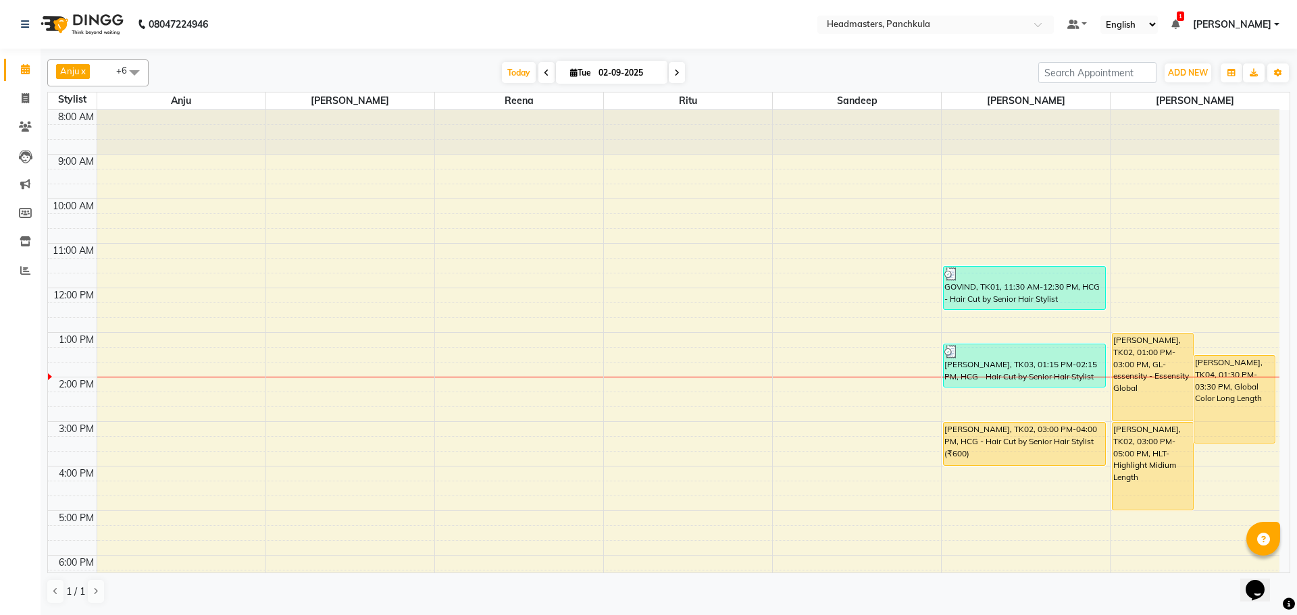
click at [1157, 211] on div "8:00 AM 9:00 AM 10:00 AM 11:00 AM 12:00 PM 1:00 PM 2:00 PM 3:00 PM 4:00 PM 5:00…" at bounding box center [664, 399] width 1232 height 579
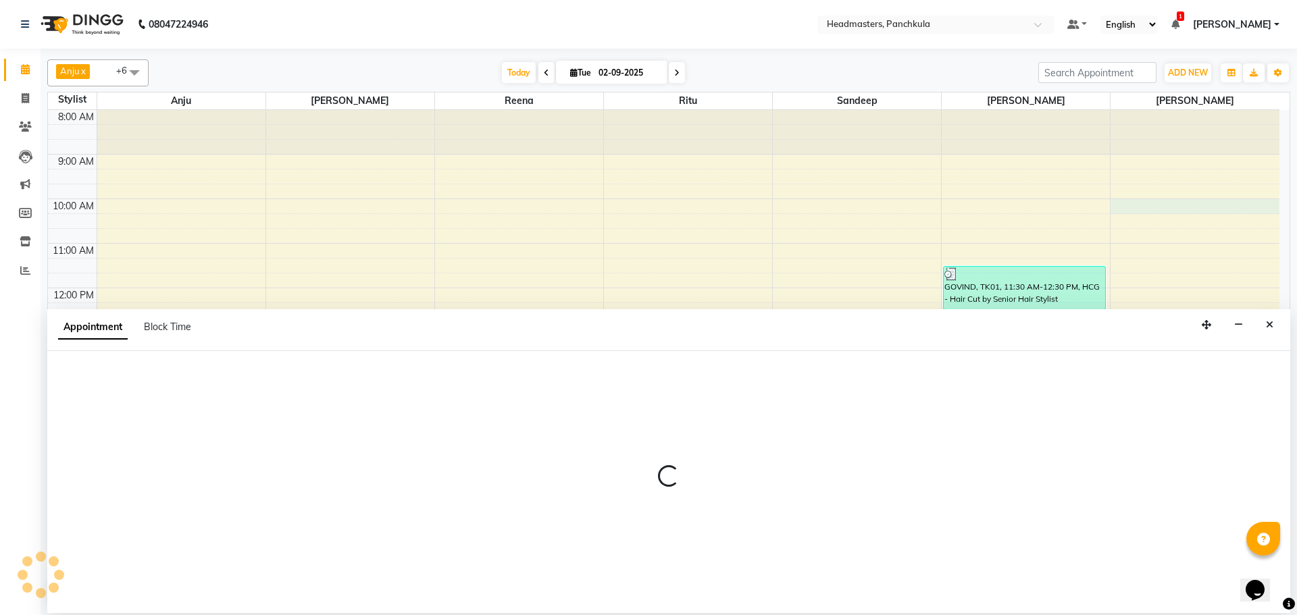
select select "66077"
select select "600"
select select "tentative"
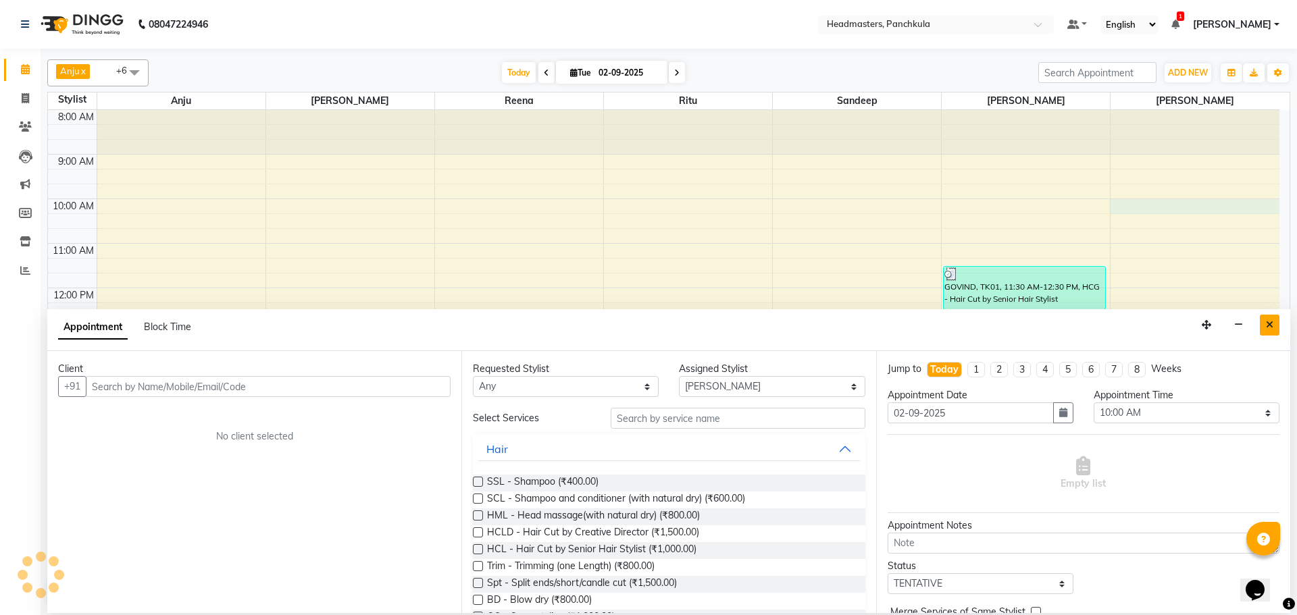
click at [1279, 325] on button "Close" at bounding box center [1270, 325] width 20 height 21
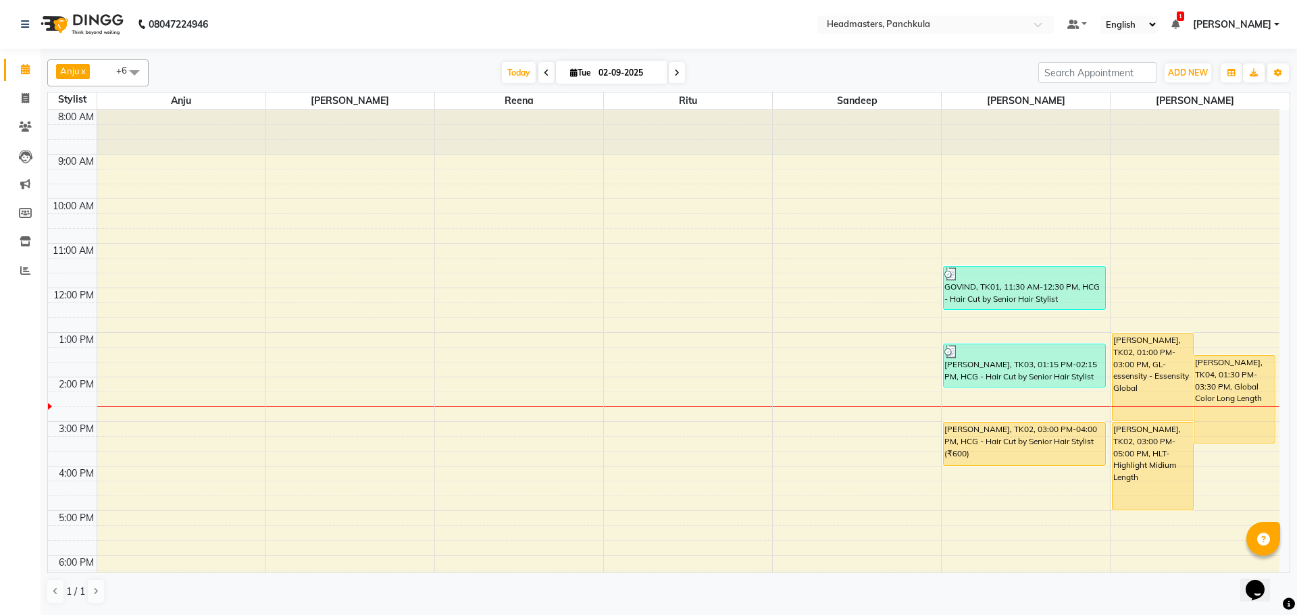
click at [984, 560] on div "8:00 AM 9:00 AM 10:00 AM 11:00 AM 12:00 PM 1:00 PM 2:00 PM 3:00 PM 4:00 PM 5:00…" at bounding box center [664, 399] width 1232 height 579
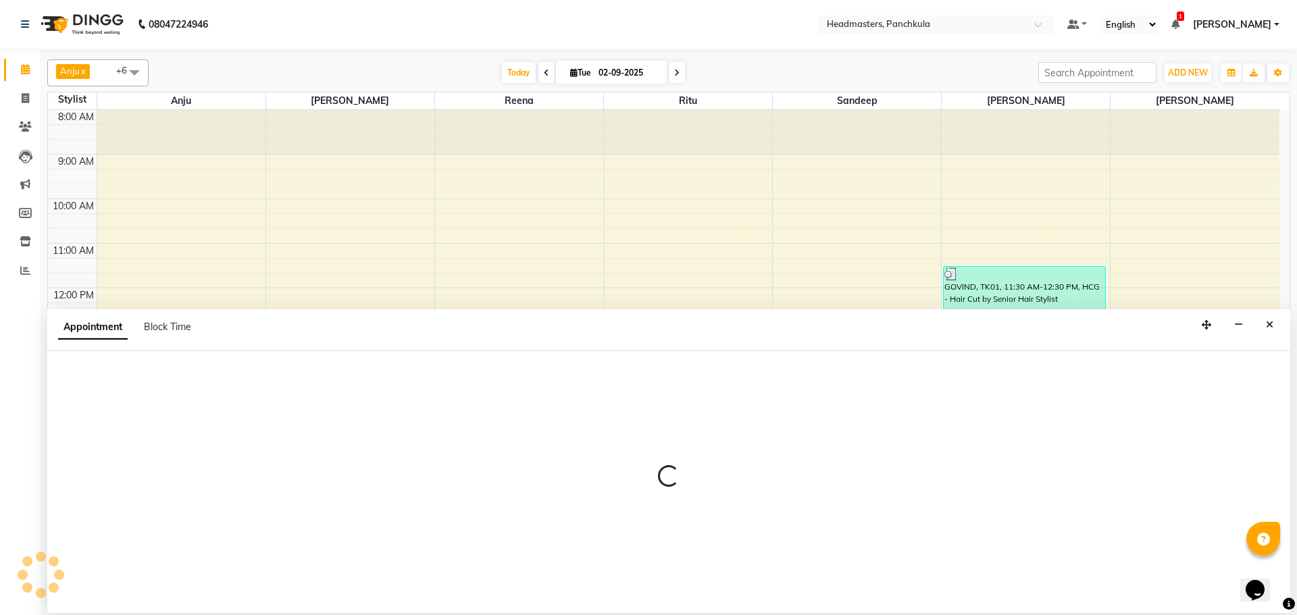
select select "64059"
select select "1080"
select select "tentative"
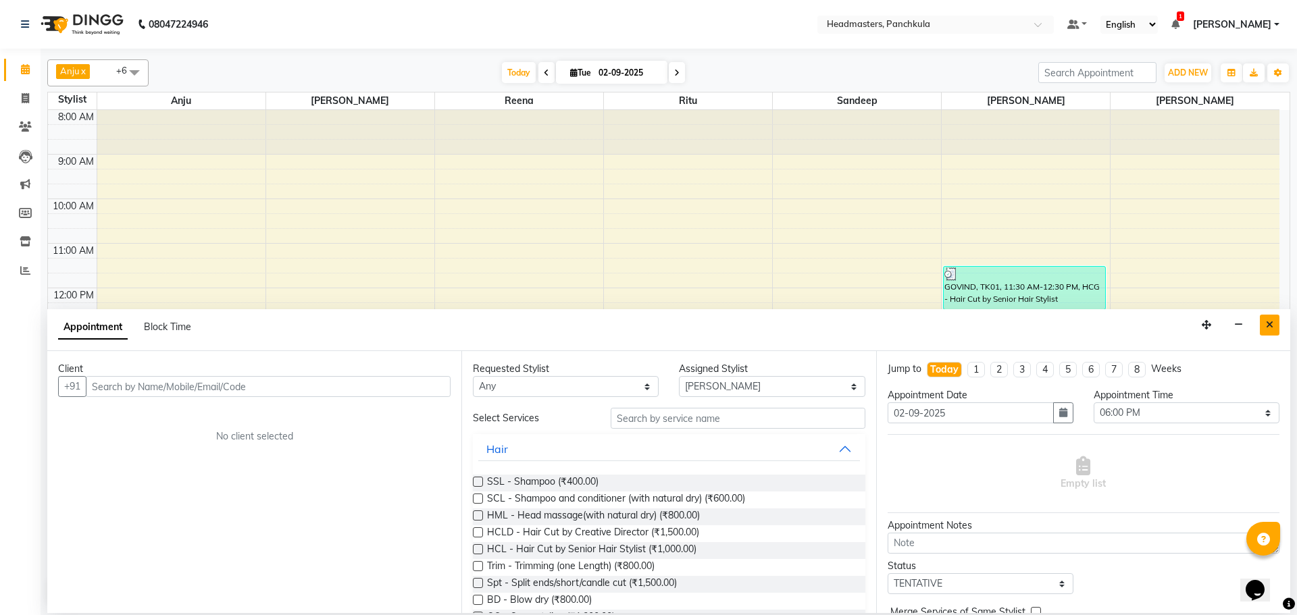
click at [1271, 320] on icon "Close" at bounding box center [1269, 324] width 7 height 9
